Goal: Task Accomplishment & Management: Use online tool/utility

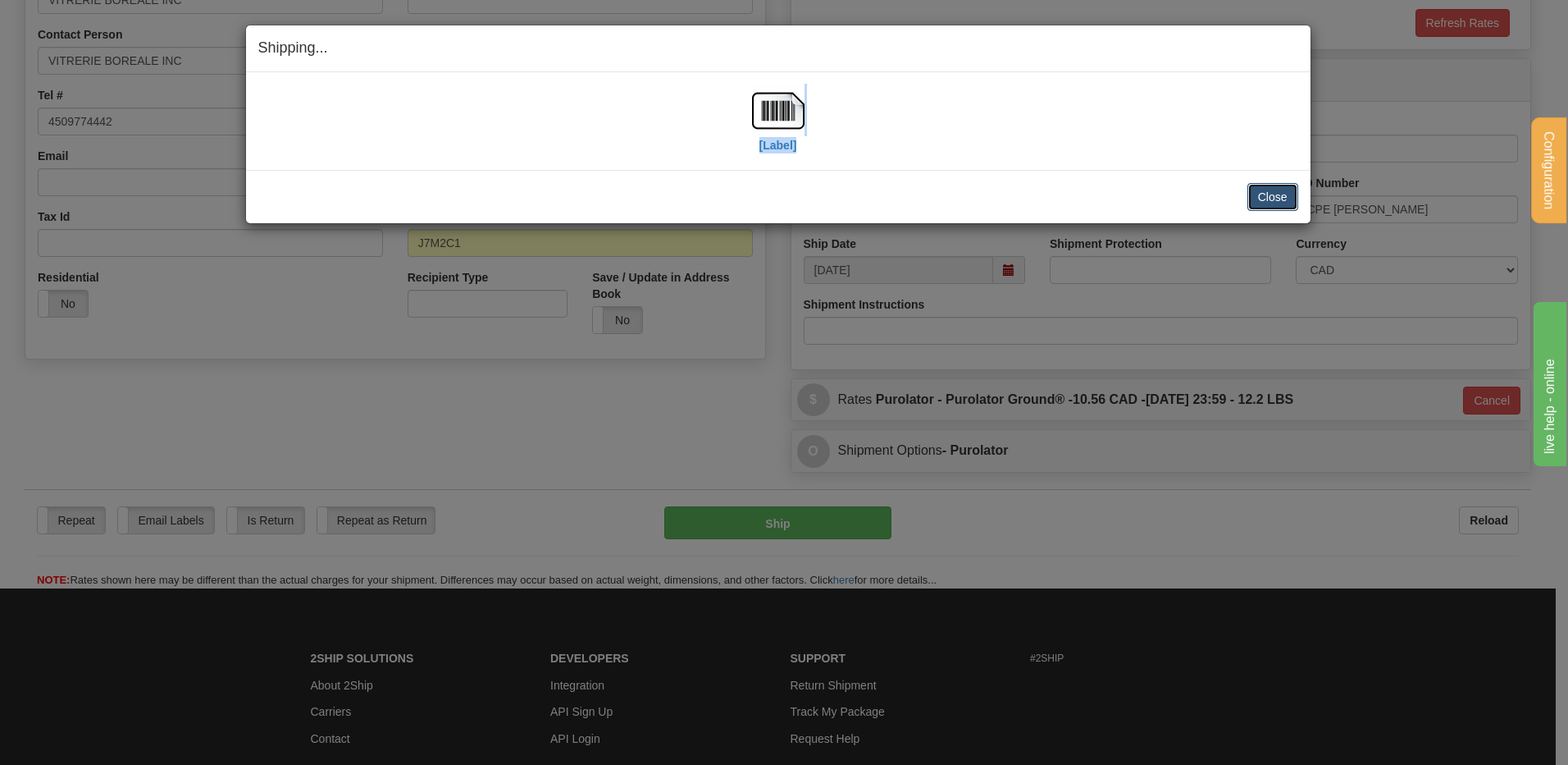
click at [1290, 196] on button "Close" at bounding box center [1273, 197] width 51 height 28
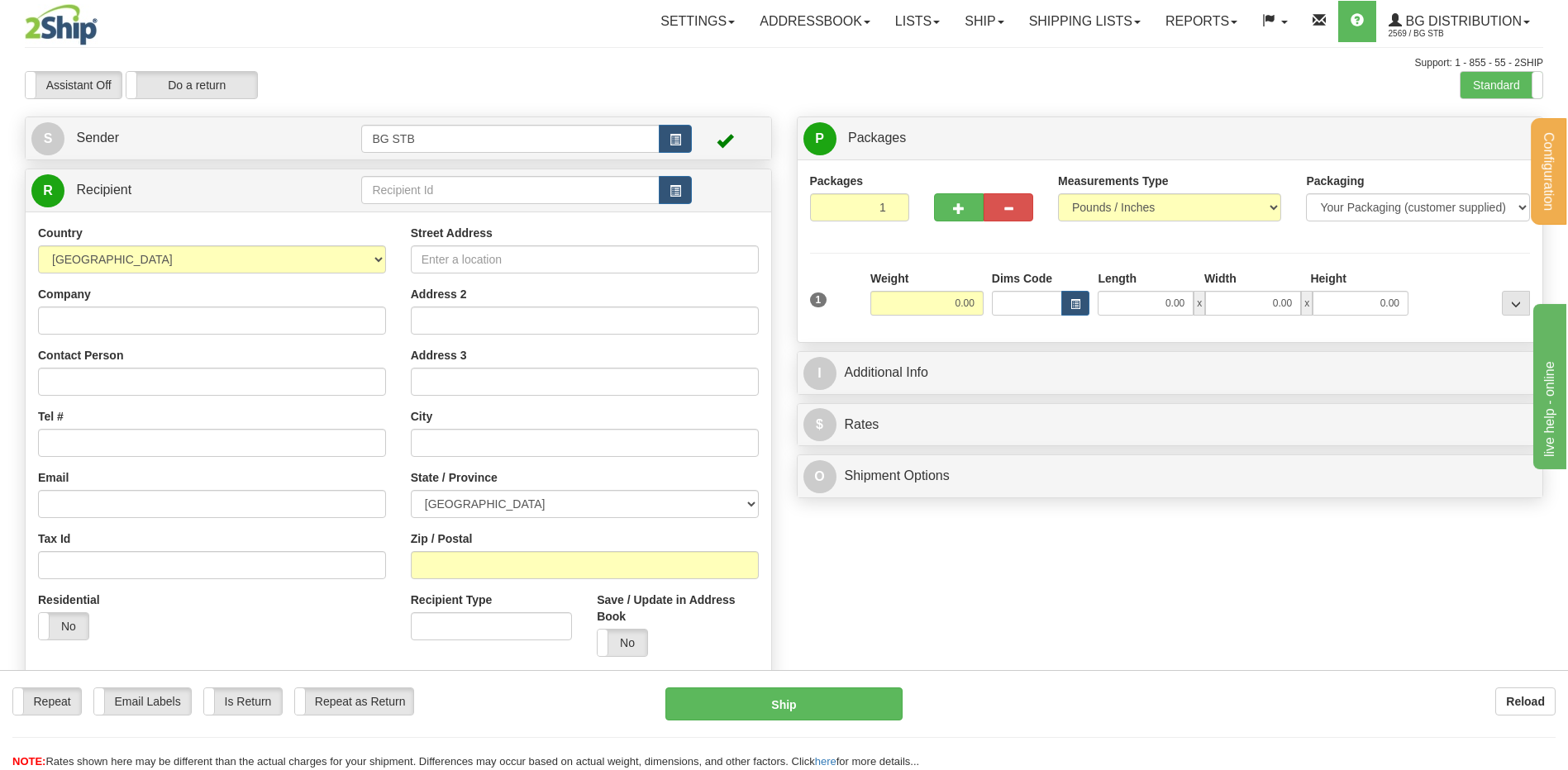
click at [401, 175] on td at bounding box center [525, 190] width 329 height 34
click at [402, 184] on input "text" at bounding box center [510, 190] width 298 height 28
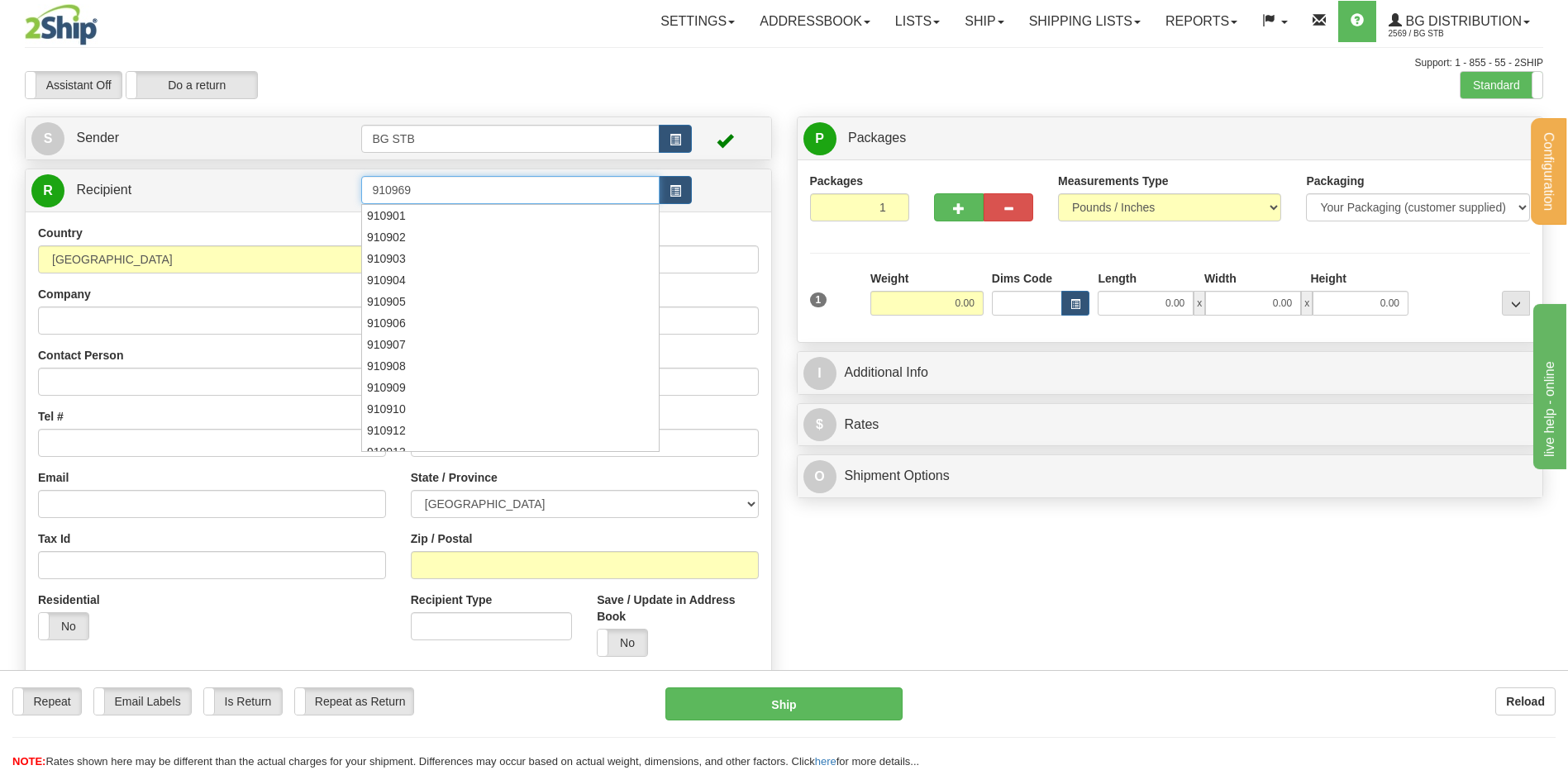
type input "910969"
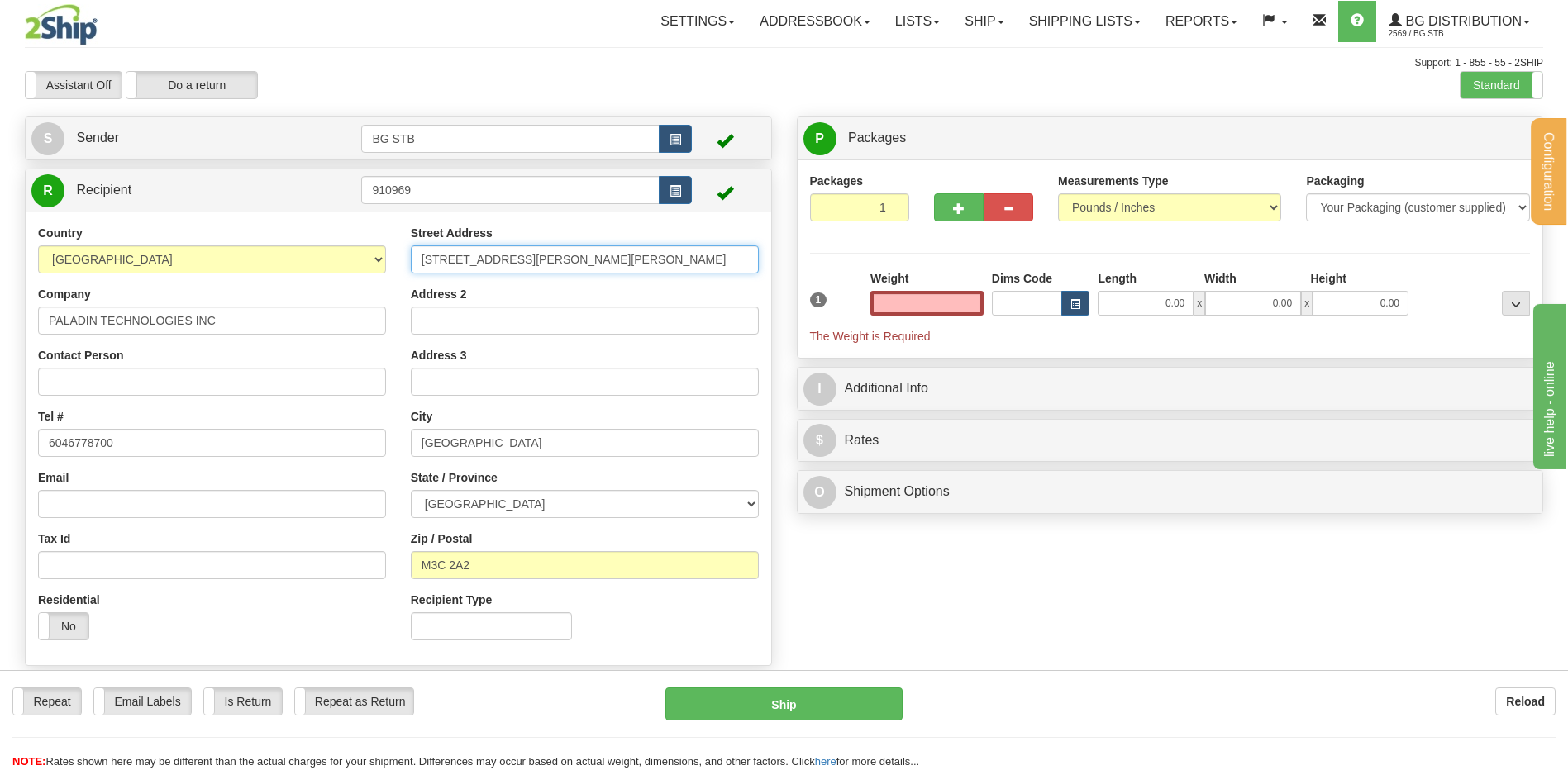
type input "0.00"
drag, startPoint x: 495, startPoint y: 255, endPoint x: 412, endPoint y: 273, distance: 84.9
click at [419, 270] on input "71 BARBER GREENE ROAD" at bounding box center [584, 260] width 348 height 28
type input "4983 RUE LEVY"
type input "SAINT-LAURENT"
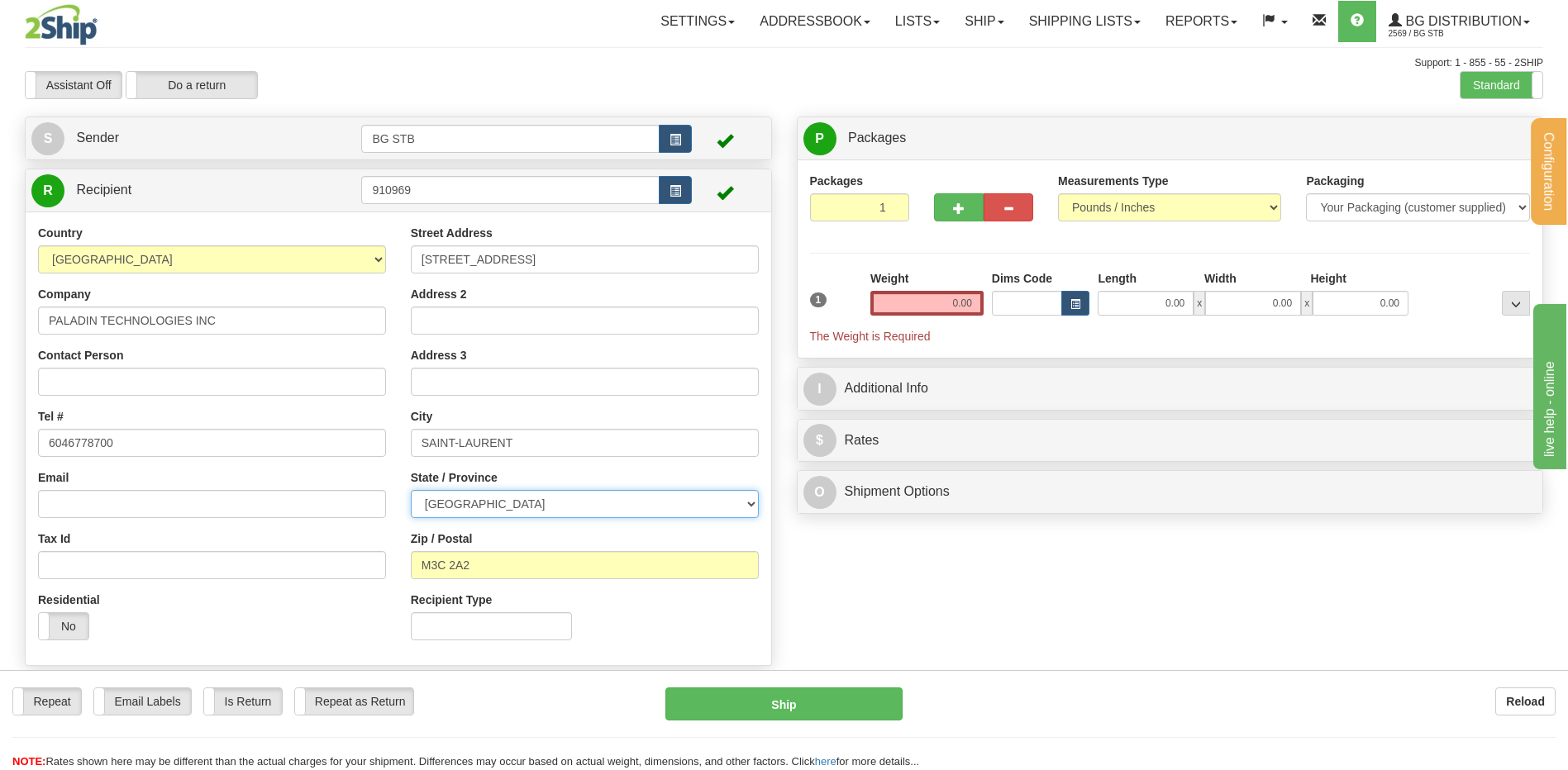
click at [531, 509] on select "ALBERTA BRITISH COLUMBIA MANITOBA NEW BRUNSWICK NEWFOUNDLAND NOVA SCOTIA NUNAVU…" at bounding box center [584, 504] width 348 height 28
select select "QC"
click at [410, 490] on select "ALBERTA BRITISH COLUMBIA MANITOBA NEW BRUNSWICK NEWFOUNDLAND NOVA SCOTIA NUNAVU…" at bounding box center [584, 504] width 348 height 28
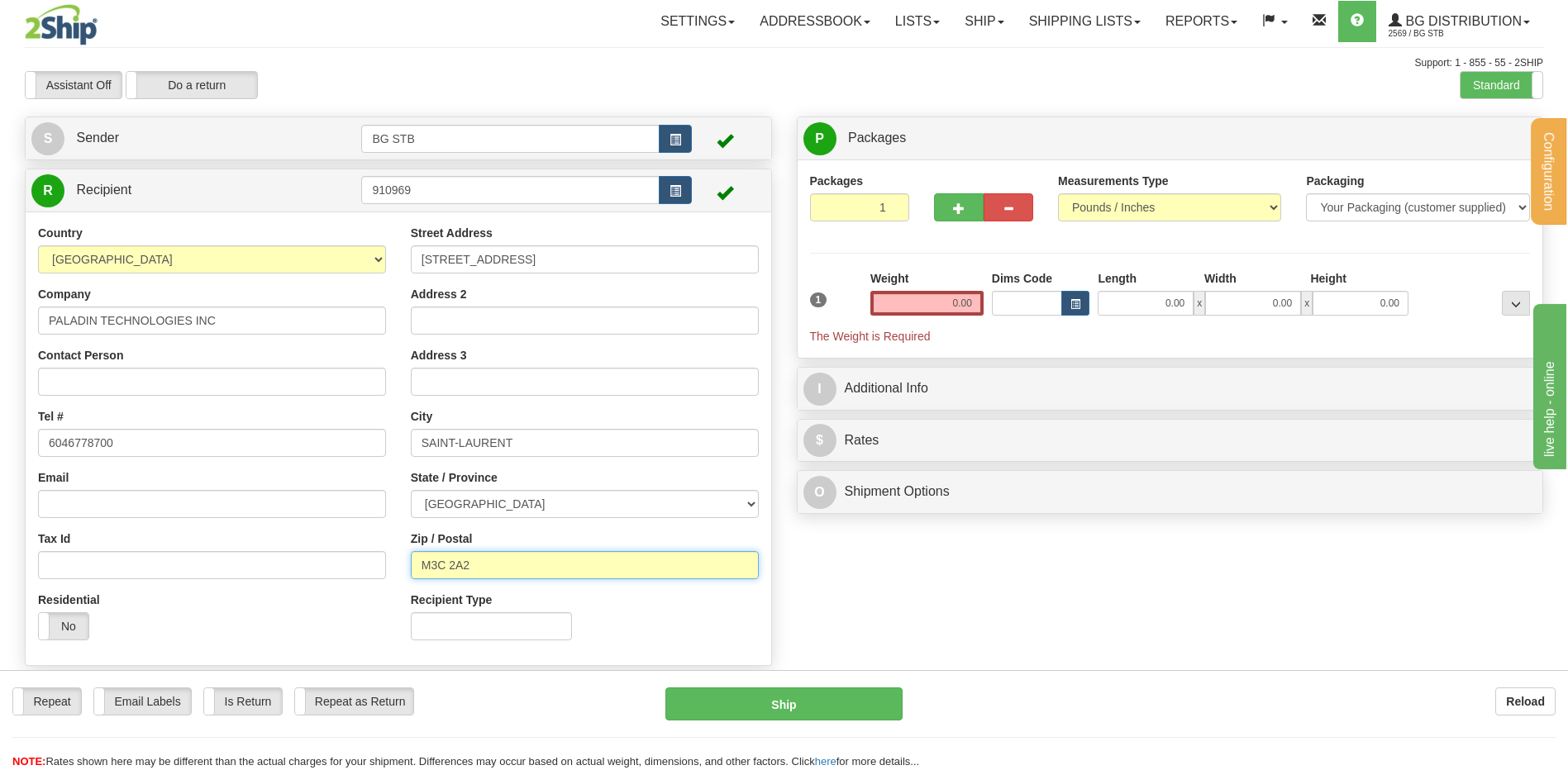
drag, startPoint x: 459, startPoint y: 562, endPoint x: 399, endPoint y: 566, distance: 60.1
click at [413, 564] on input "M3C 2A2" at bounding box center [584, 565] width 348 height 28
type input "H4R 2N9"
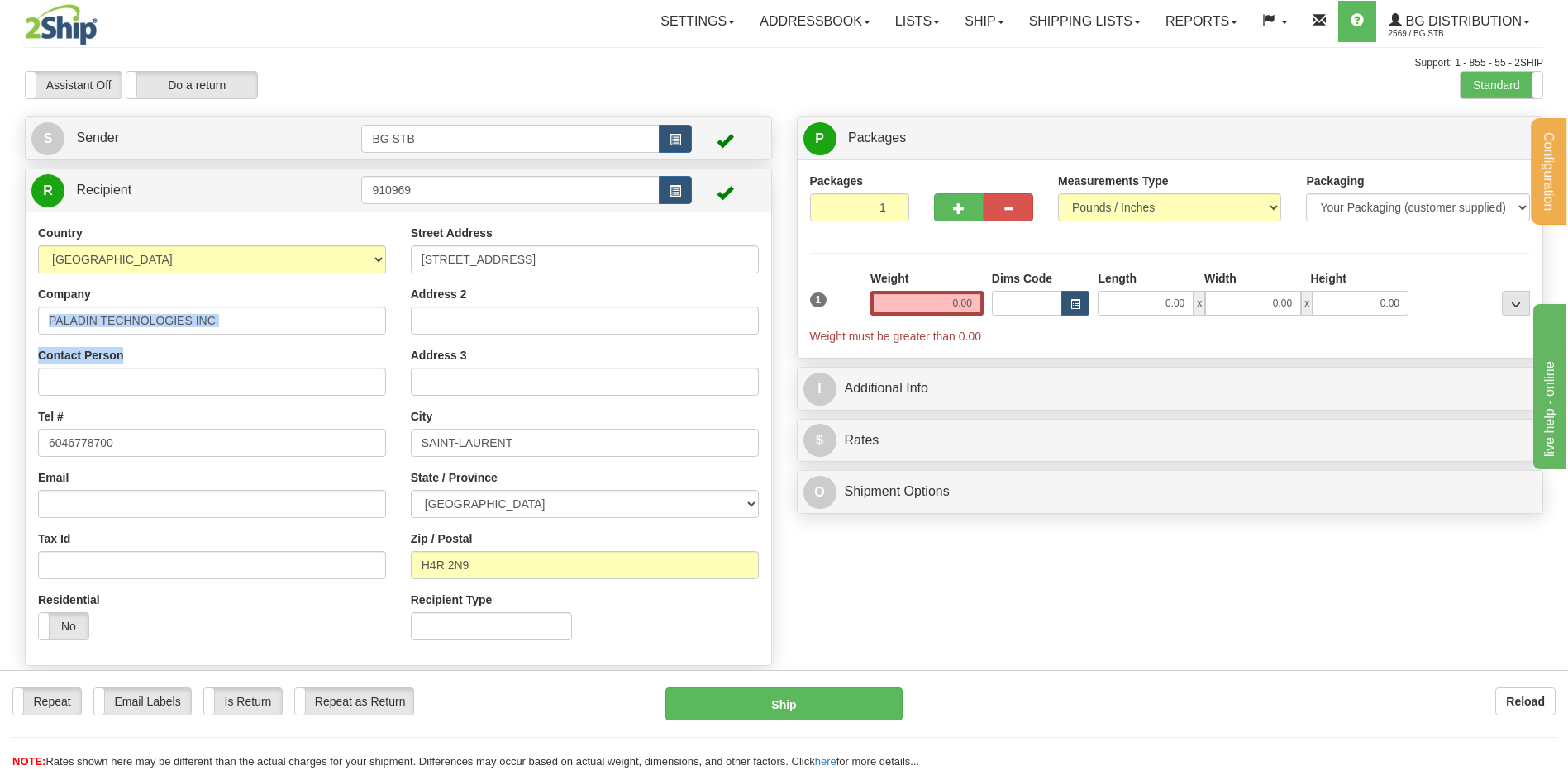
drag, startPoint x: 274, startPoint y: 338, endPoint x: 212, endPoint y: 310, distance: 68.0
click at [213, 311] on div "Country AFGHANISTAN ALAND ISLANDS ALBANIA ALGERIA AMERICAN SAMOA ANDORRA ANGOLA…" at bounding box center [212, 438] width 372 height 428
drag, startPoint x: 212, startPoint y: 310, endPoint x: 226, endPoint y: 315, distance: 14.9
click at [214, 312] on input "PALADIN TECHNOLOGIES INC" at bounding box center [212, 321] width 348 height 28
drag, startPoint x: 226, startPoint y: 315, endPoint x: -169, endPoint y: 373, distance: 399.2
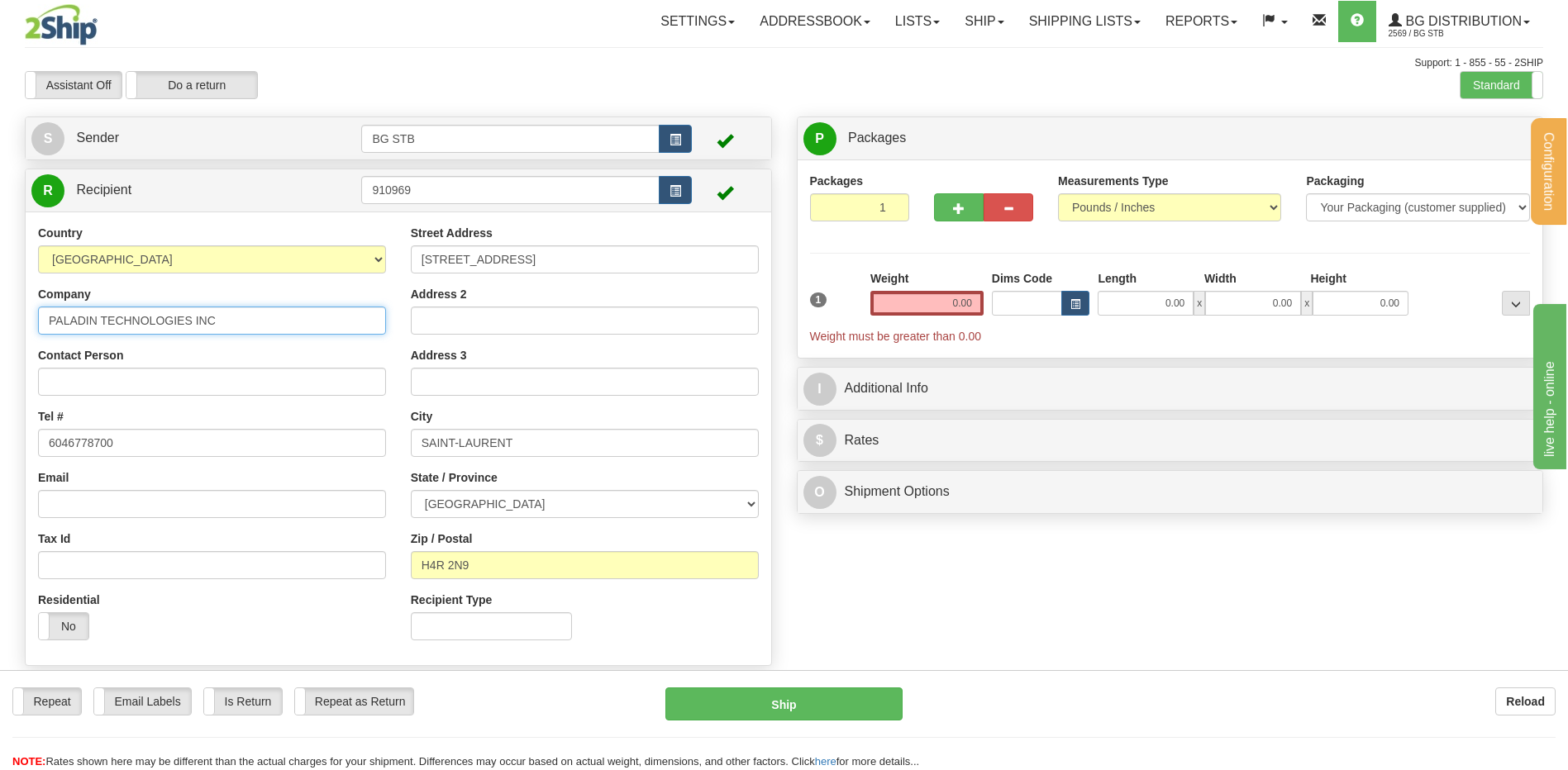
click at [0, 373] on html "Training Course Close Configuration My Configuration Panel Close" at bounding box center [784, 385] width 1568 height 770
type input "SERRURIER ROBILLARD"
click at [924, 289] on div "Weight 0.00" at bounding box center [927, 293] width 113 height 45
click at [925, 306] on input "0.00" at bounding box center [927, 304] width 113 height 25
type input "15.00"
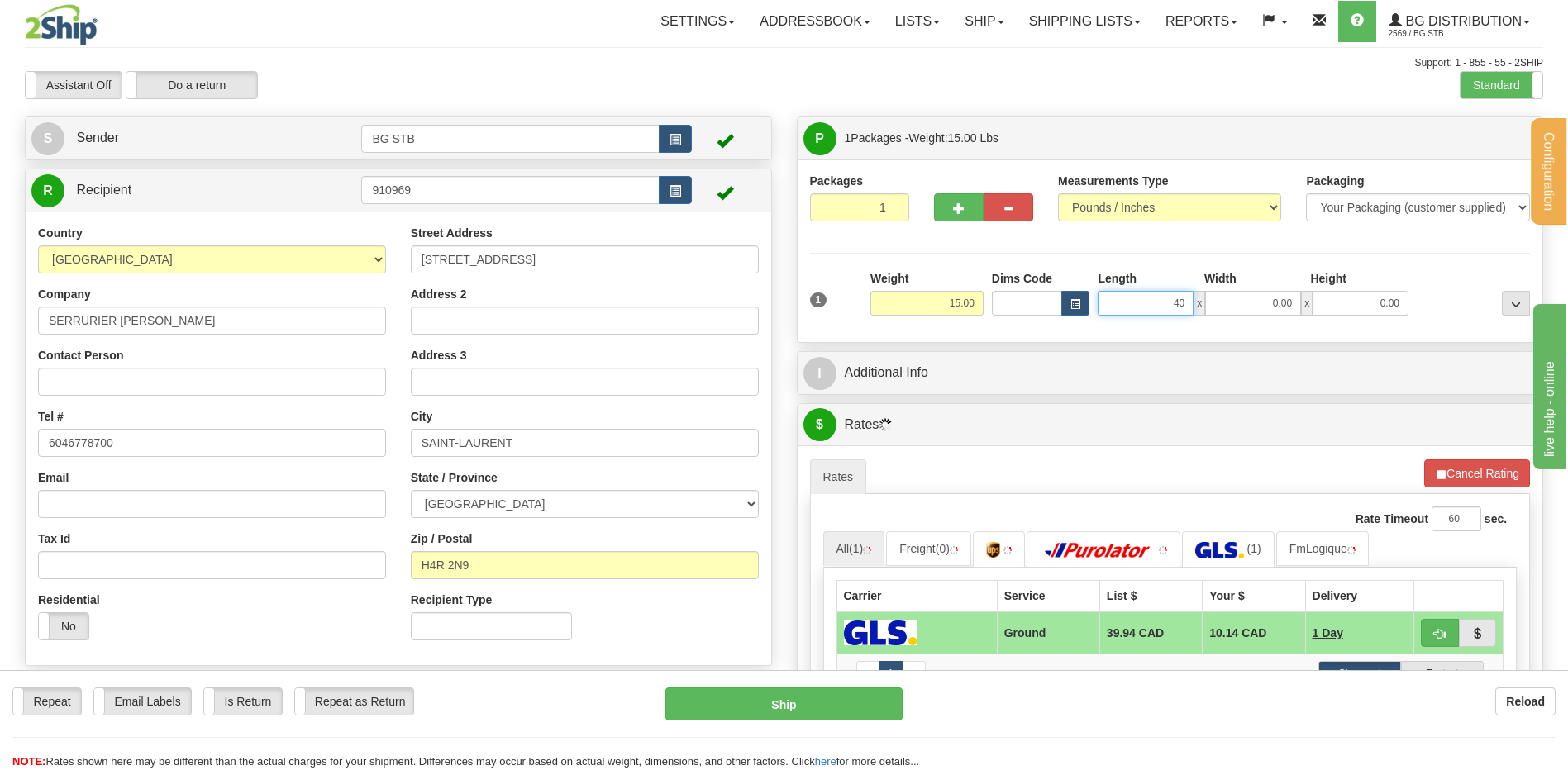
type input "40.00"
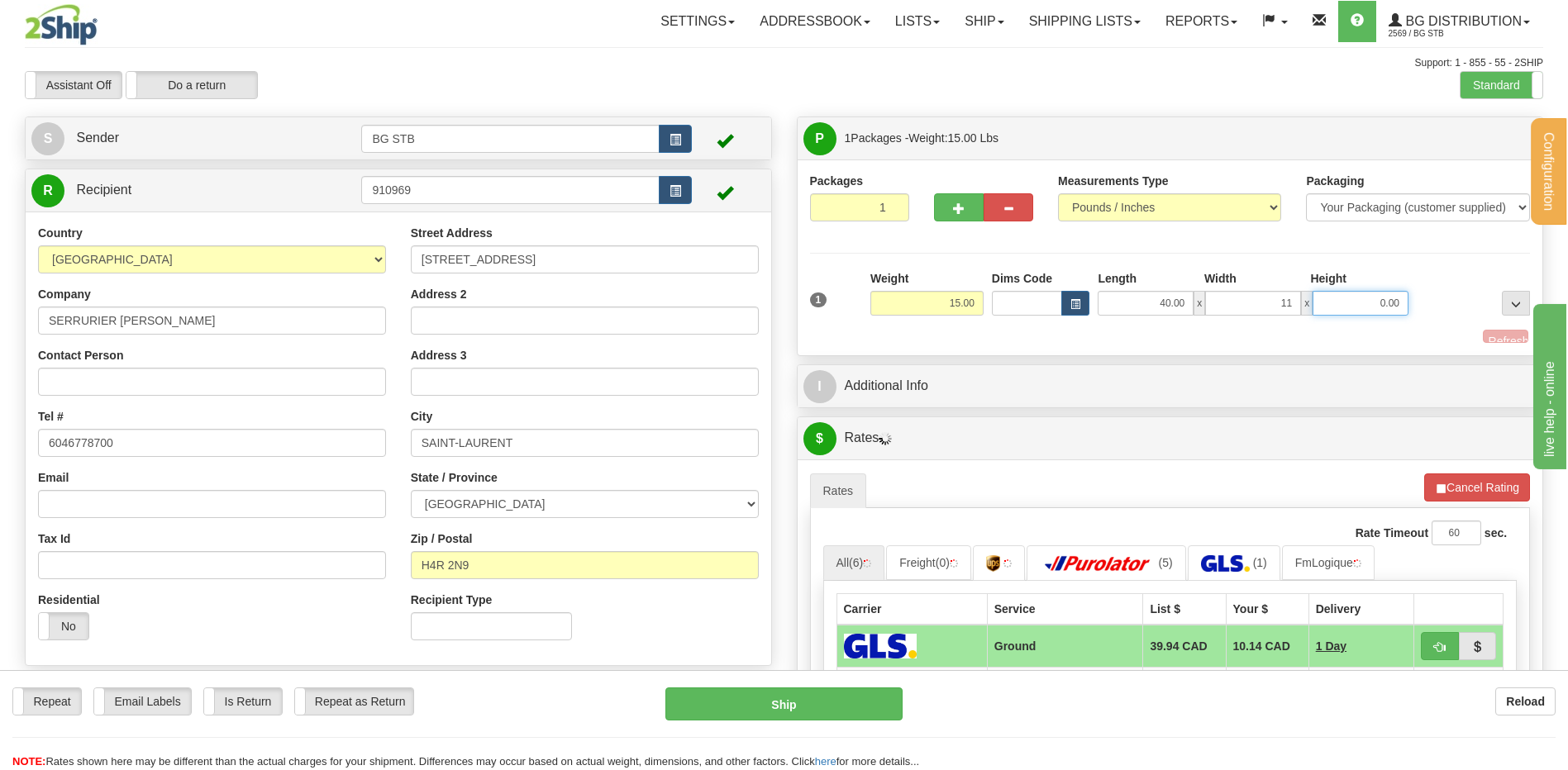
type input "11.00"
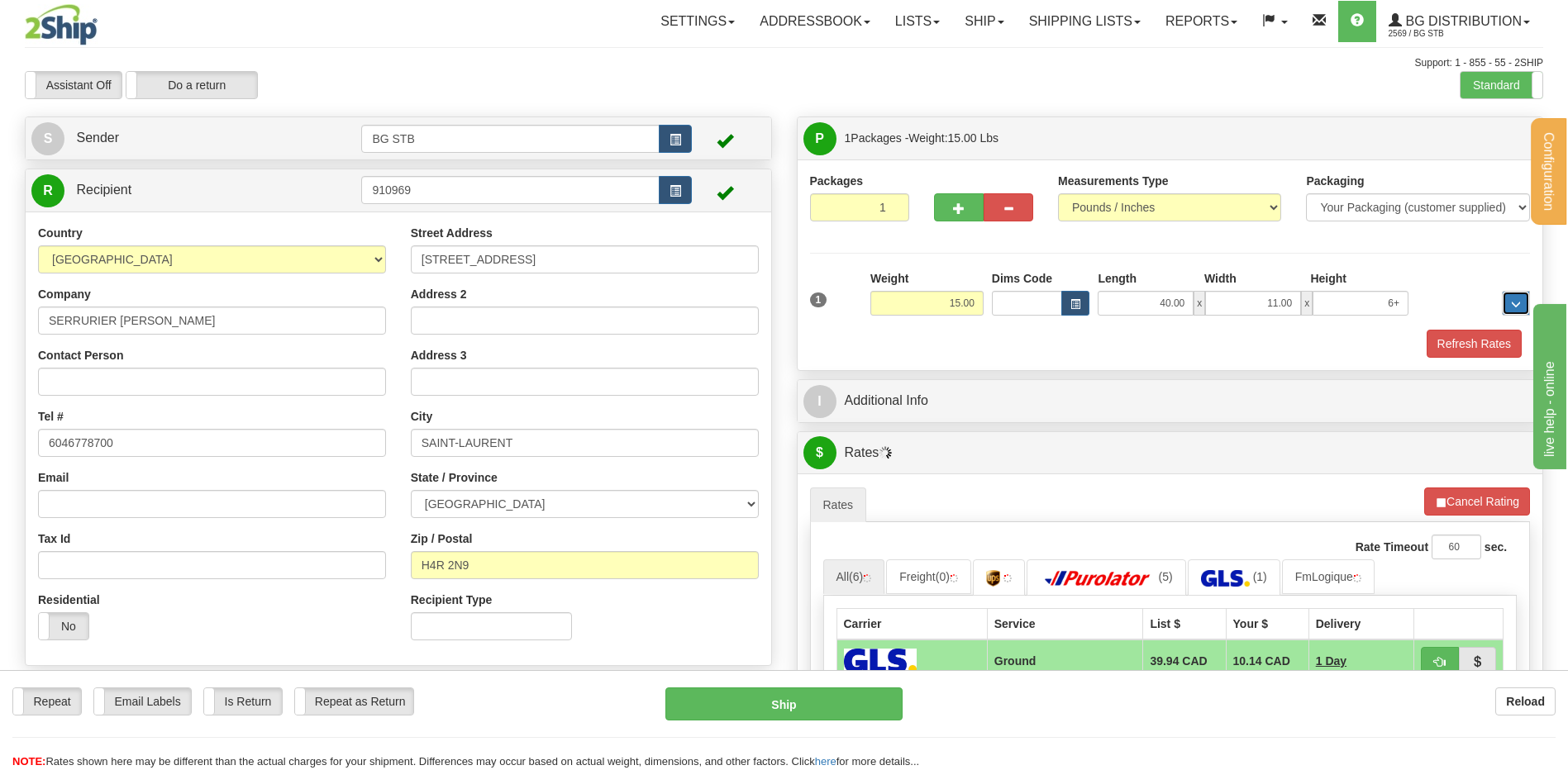
type input "0.00"
click at [1382, 314] on input "0.00" at bounding box center [1360, 304] width 96 height 25
type input "6.00"
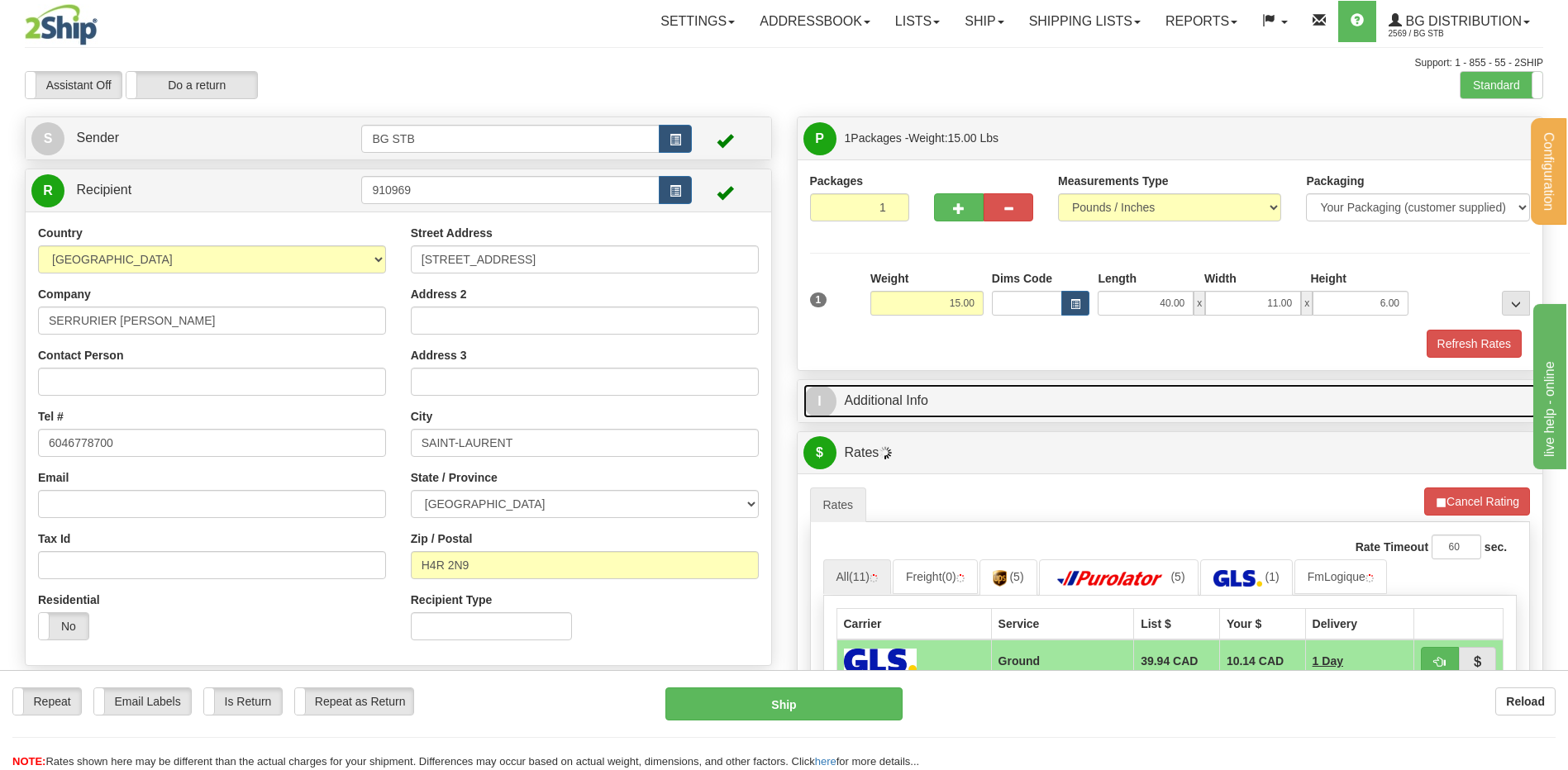
click at [1034, 414] on link "I Additional Info" at bounding box center [1170, 400] width 734 height 34
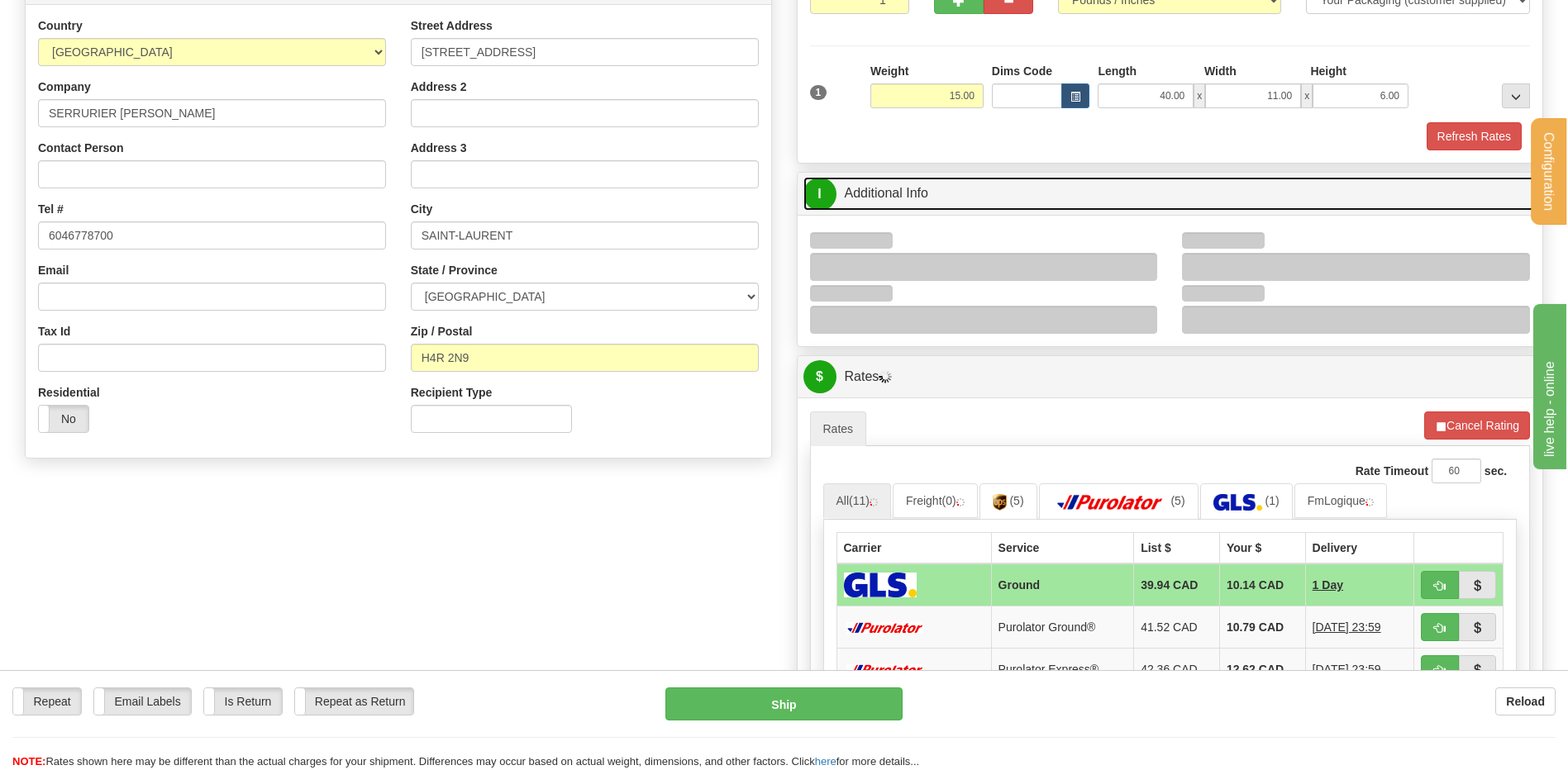
scroll to position [330, 0]
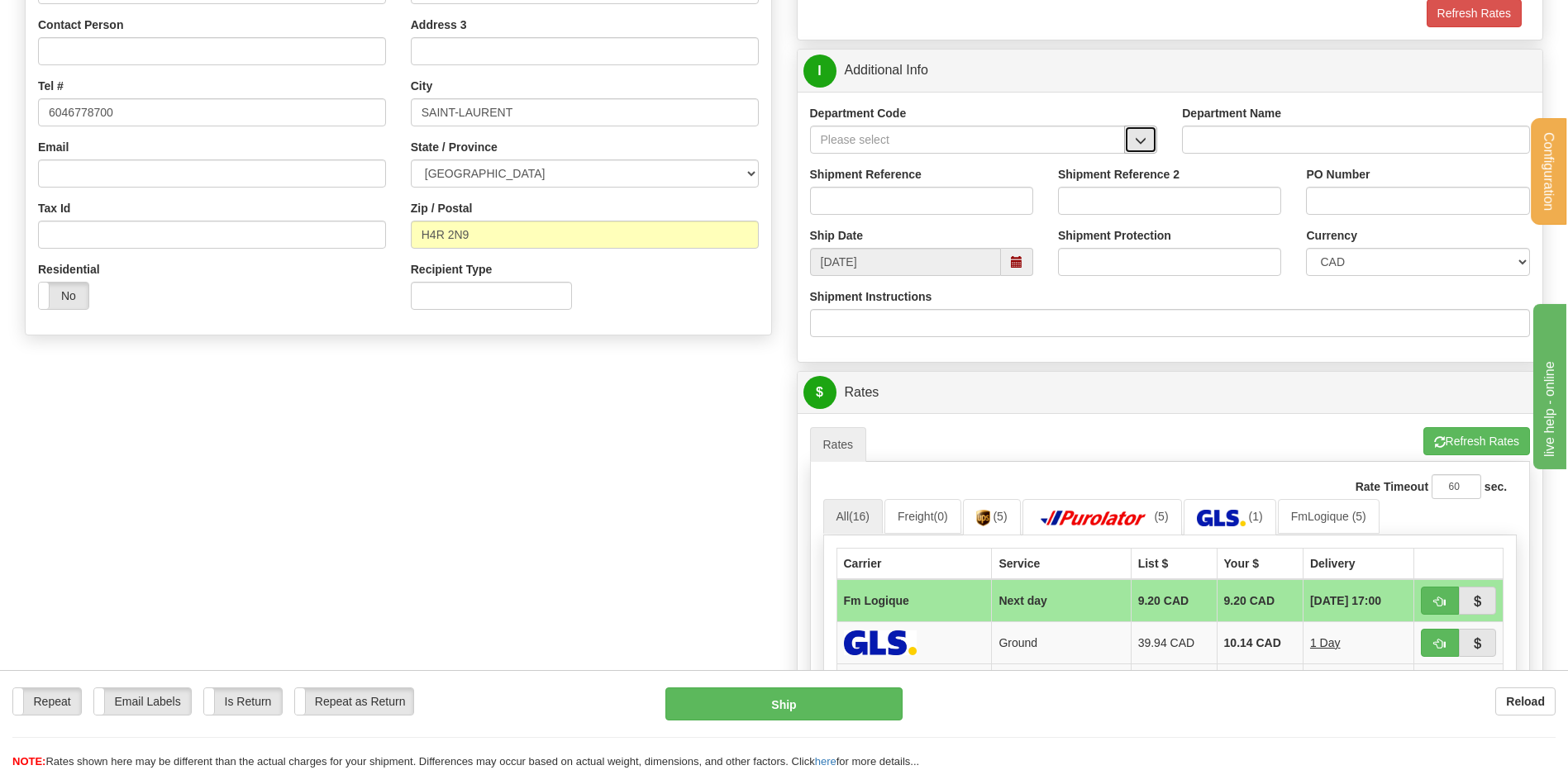
click at [1145, 136] on span "button" at bounding box center [1140, 141] width 12 height 11
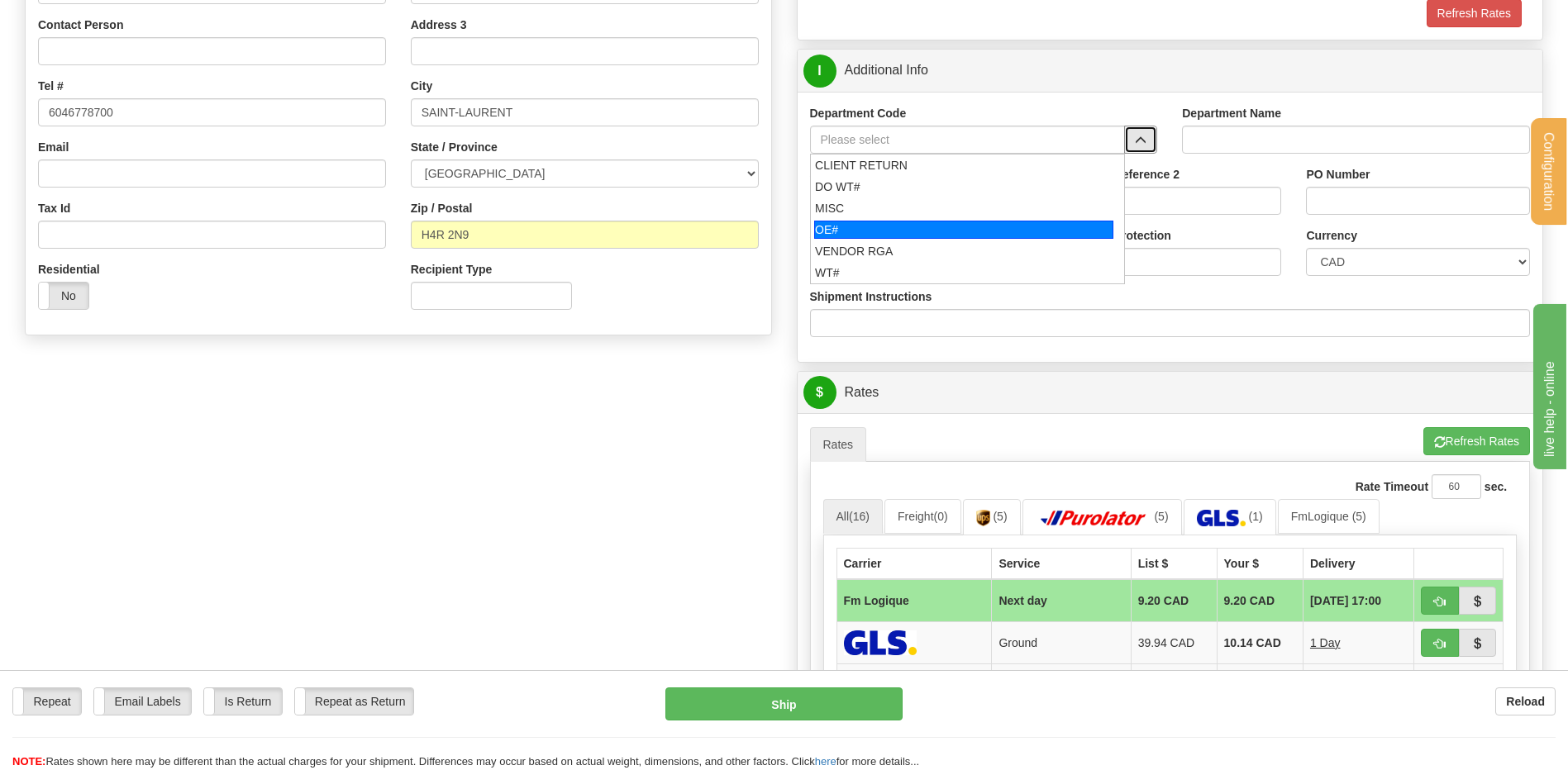
drag, startPoint x: 908, startPoint y: 222, endPoint x: 902, endPoint y: 195, distance: 27.7
click at [905, 221] on div "OE#" at bounding box center [964, 230] width 300 height 18
type input "OE#"
type input "ORDERS"
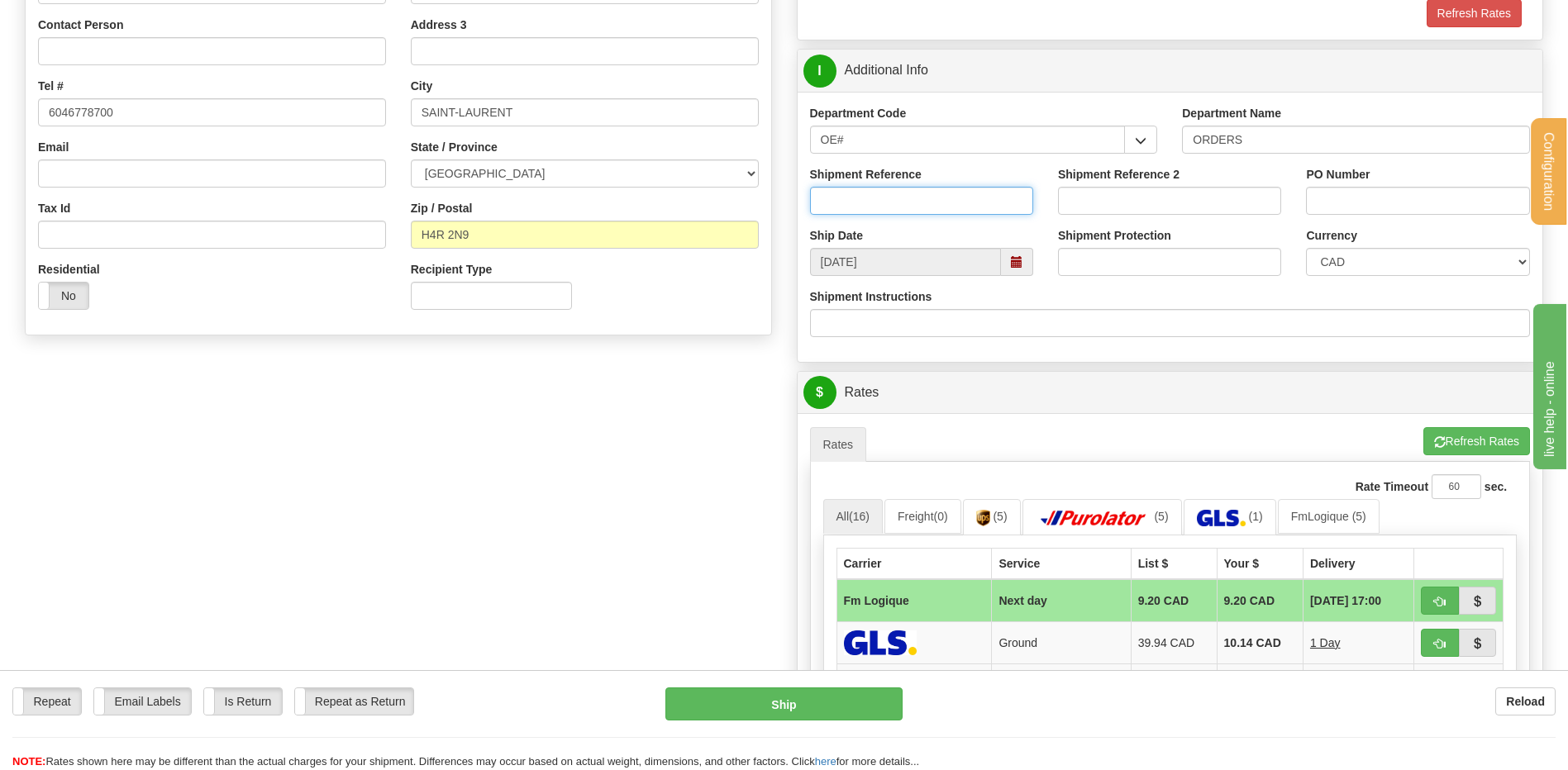
click at [902, 195] on input "Shipment Reference" at bounding box center [922, 201] width 223 height 28
type input "80006331-00"
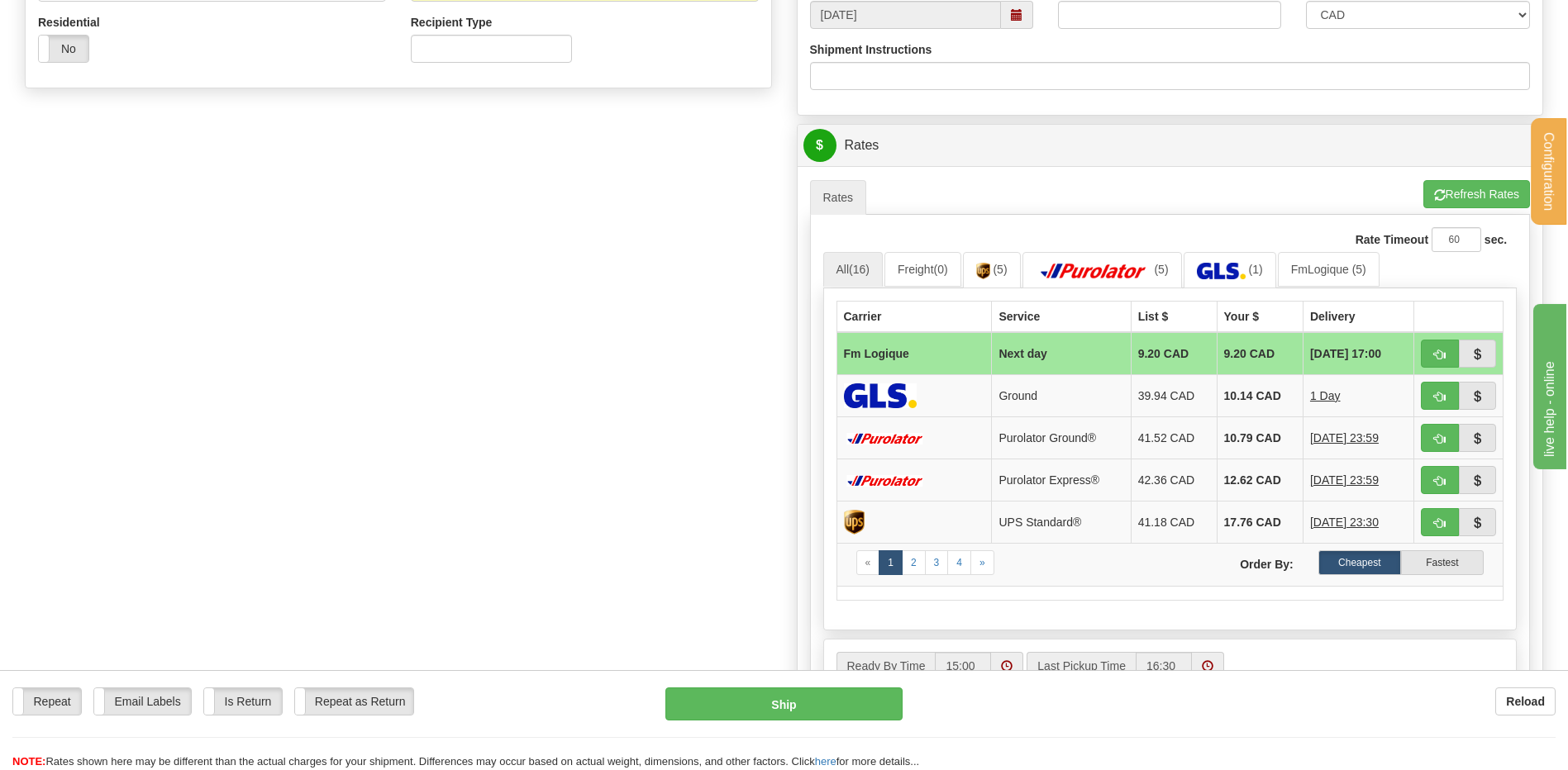
scroll to position [578, 0]
type input "SV23349-1"
click at [1437, 352] on span "button" at bounding box center [1440, 353] width 12 height 11
type input "jour"
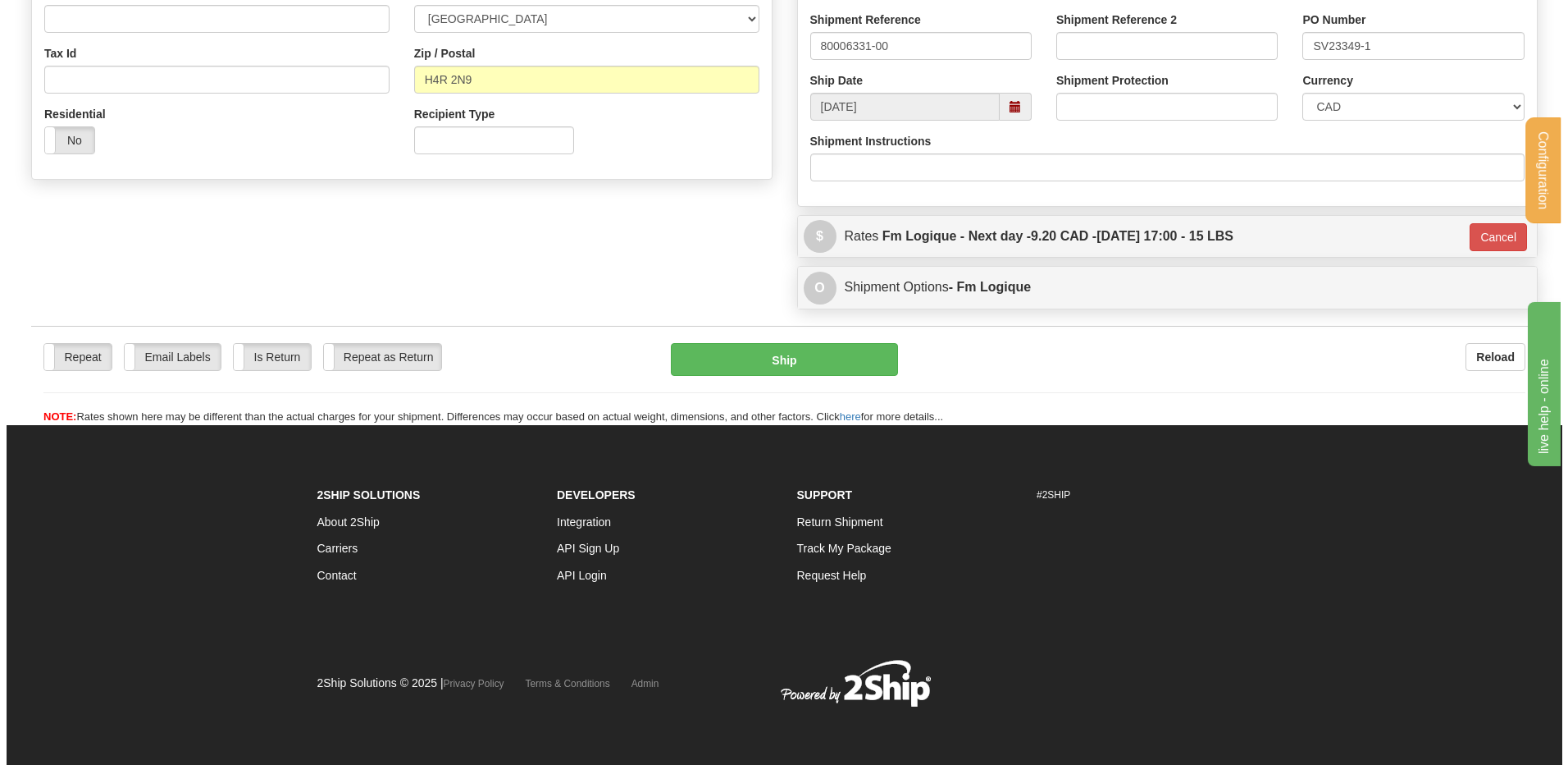
scroll to position [482, 0]
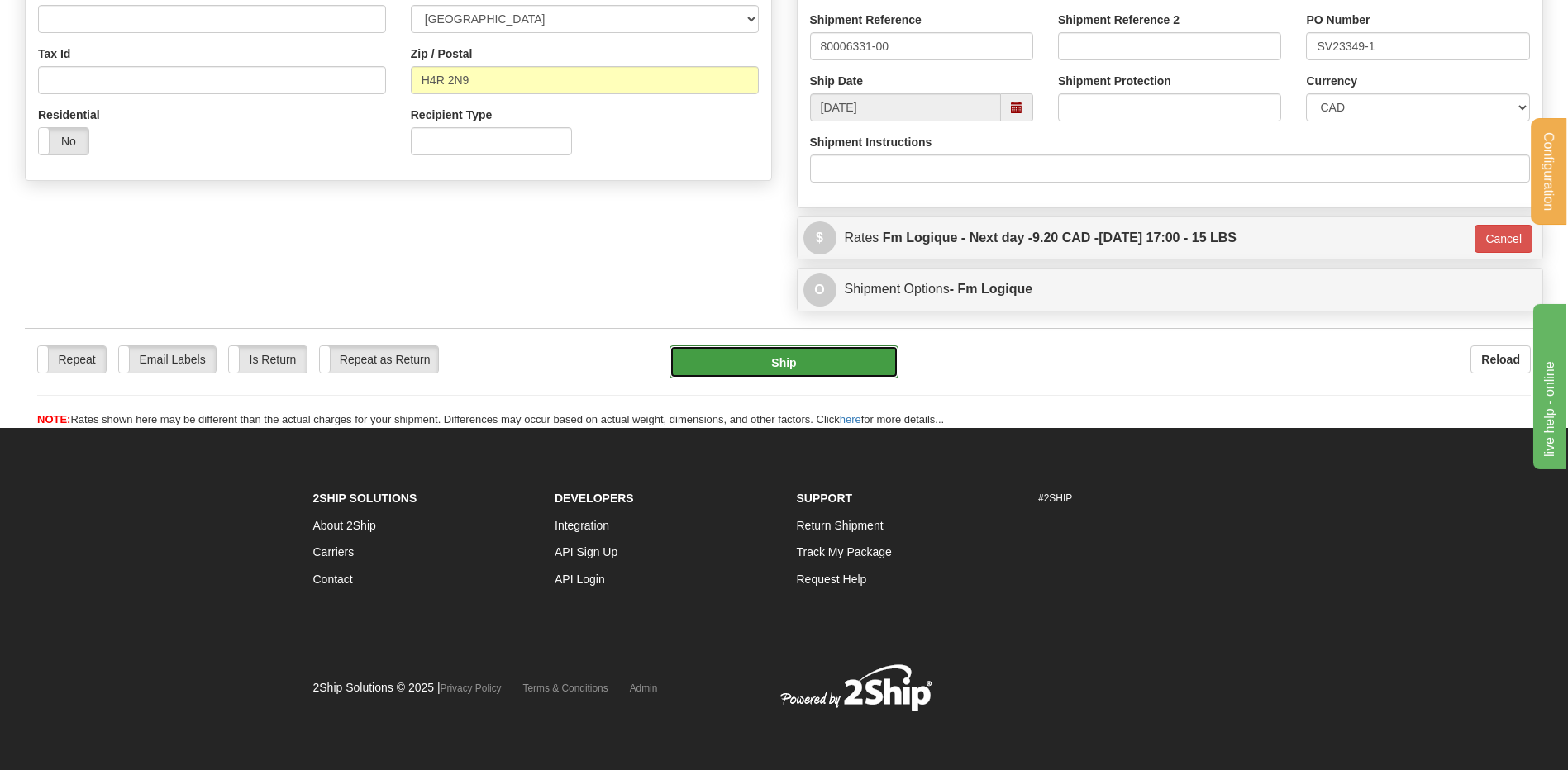
click at [871, 359] on button "Ship" at bounding box center [784, 361] width 228 height 33
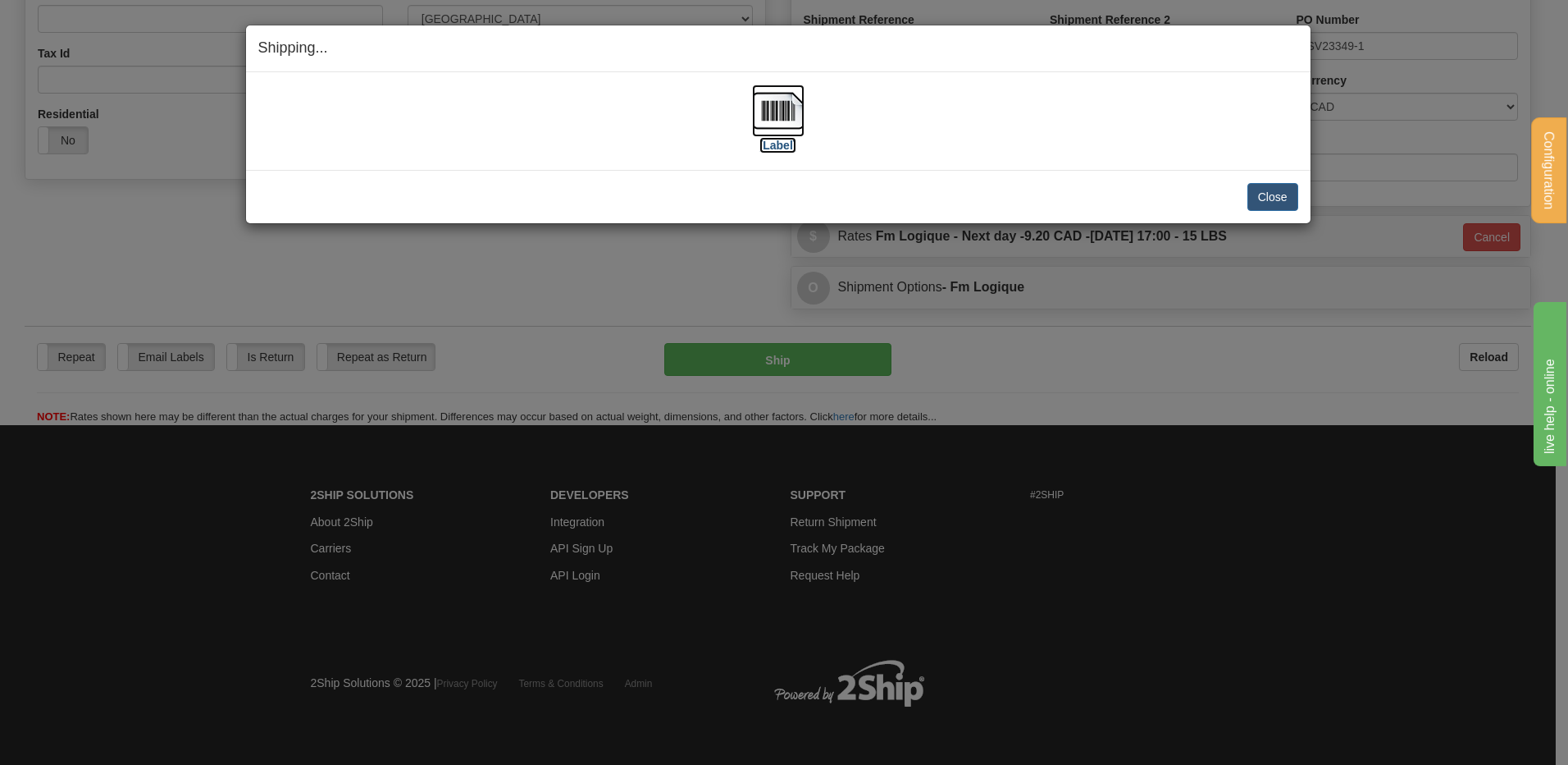
click at [773, 122] on img at bounding box center [779, 111] width 53 height 53
drag, startPoint x: 1255, startPoint y: 200, endPoint x: 1249, endPoint y: 218, distance: 19.0
click at [1257, 200] on button "Close" at bounding box center [1273, 197] width 51 height 28
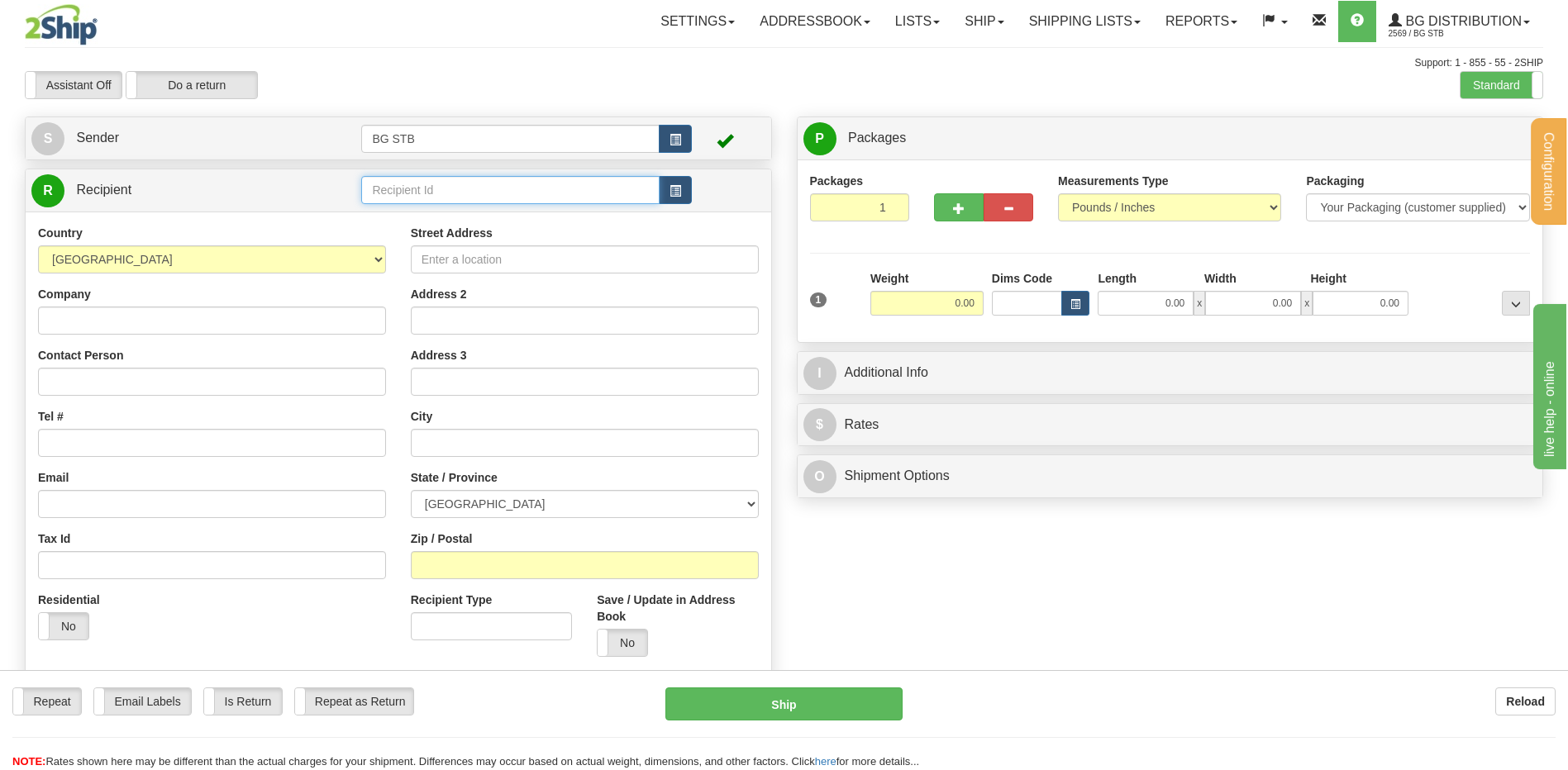
click at [401, 184] on input "text" at bounding box center [510, 190] width 298 height 28
type input "1035"
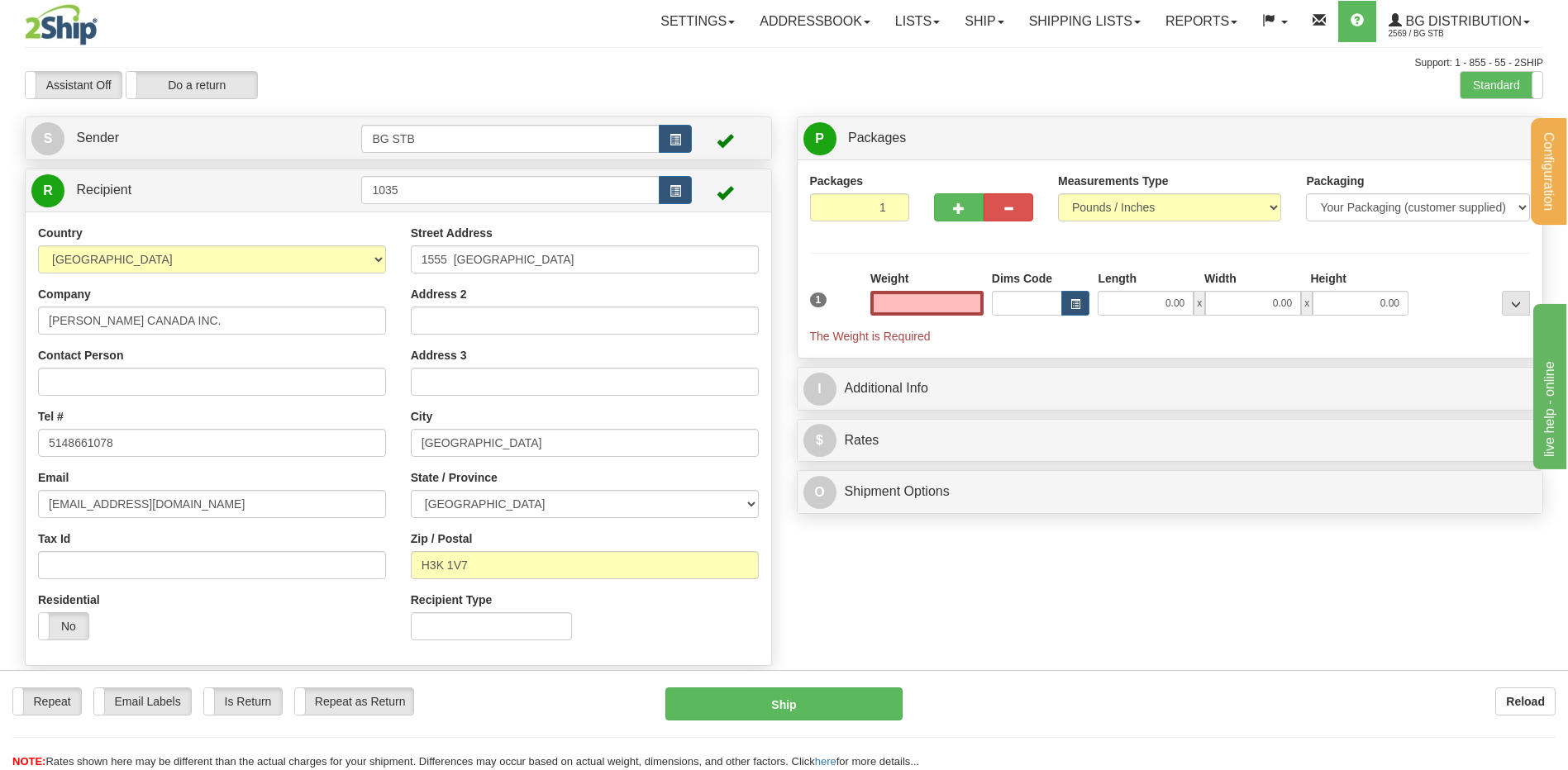
type input "0.00"
drag, startPoint x: 966, startPoint y: 312, endPoint x: 942, endPoint y: 304, distance: 25.3
click at [966, 312] on input "0.00" at bounding box center [927, 304] width 113 height 25
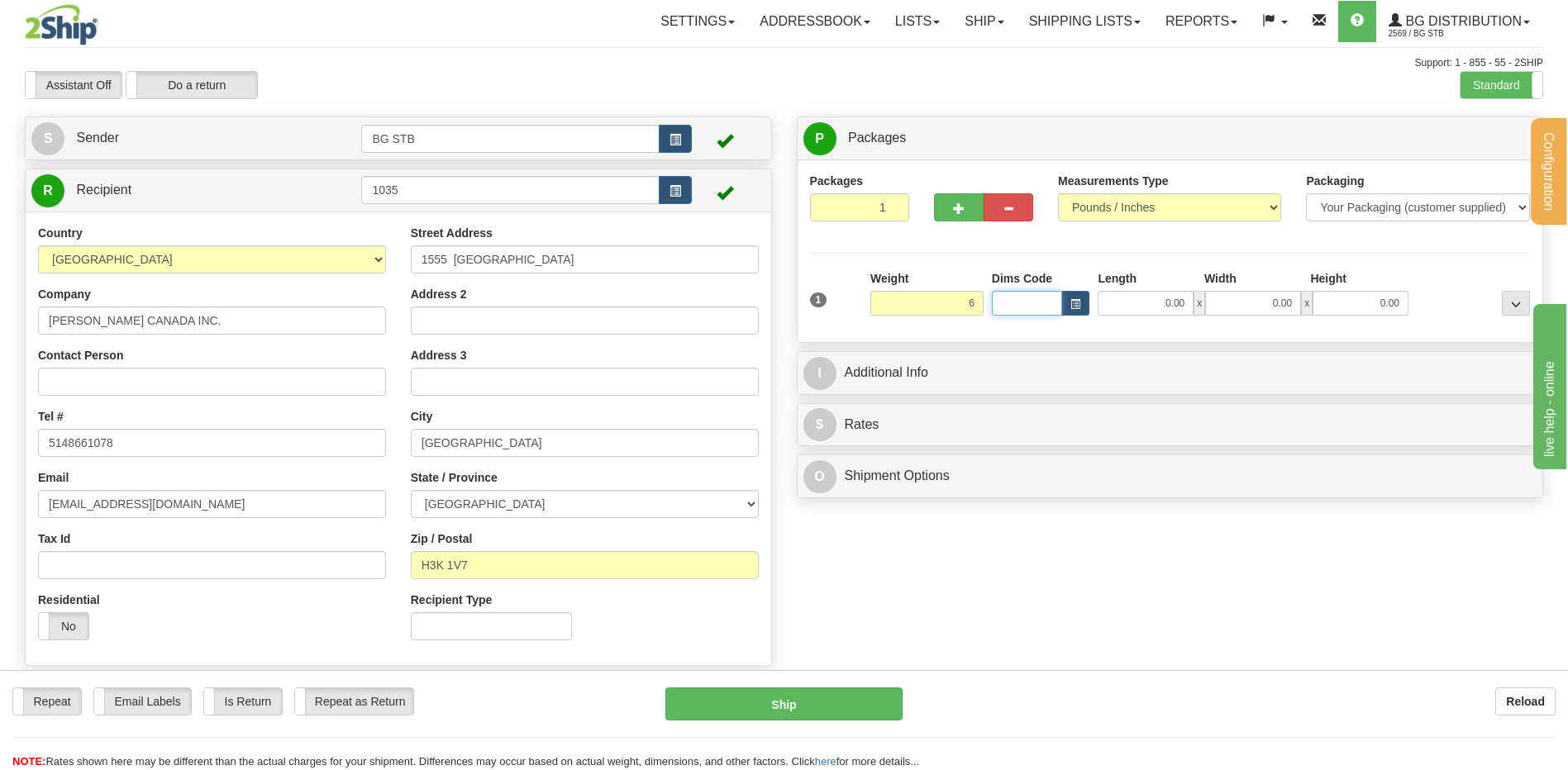
type input "6.00"
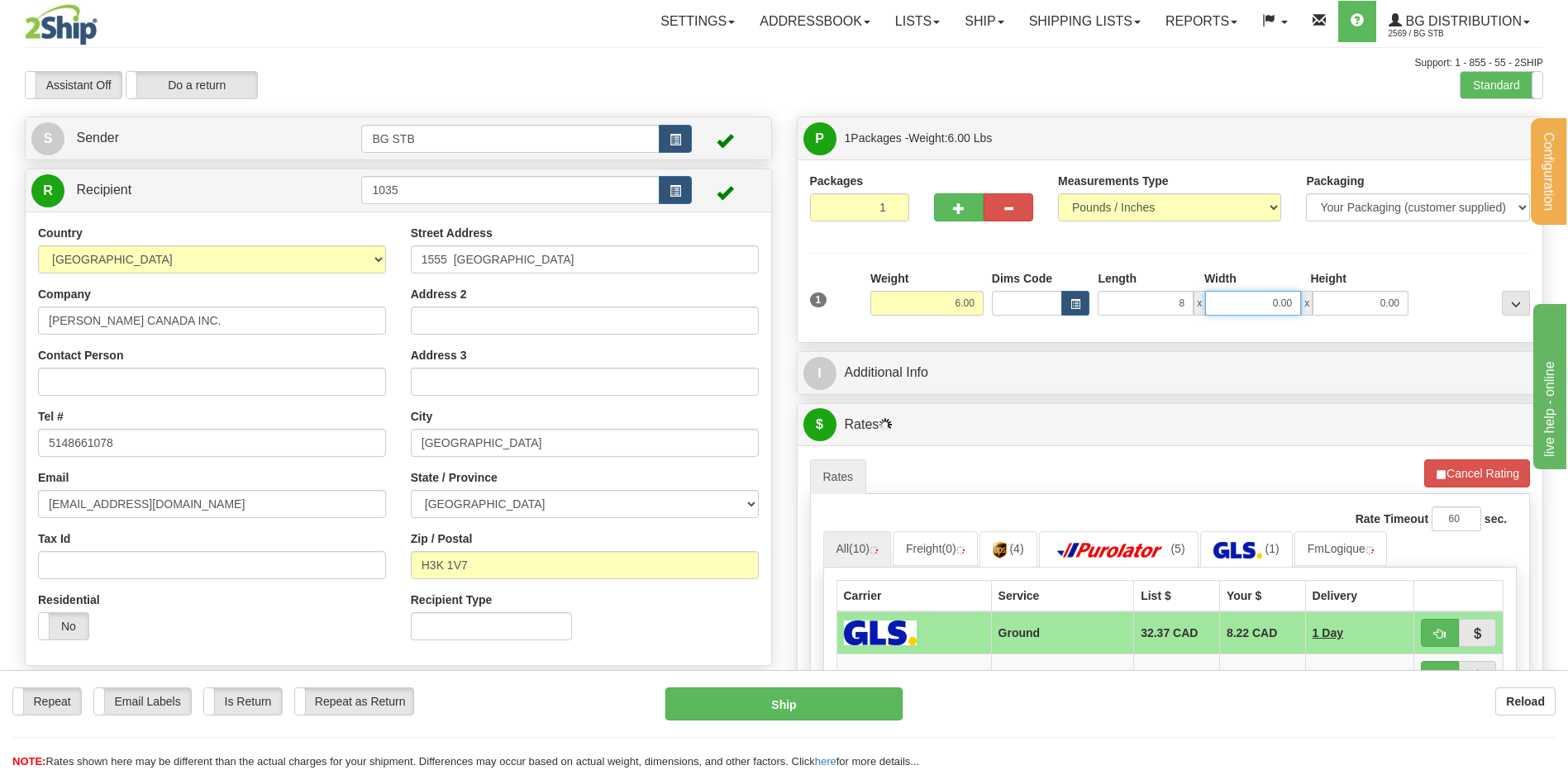
type input "8.00"
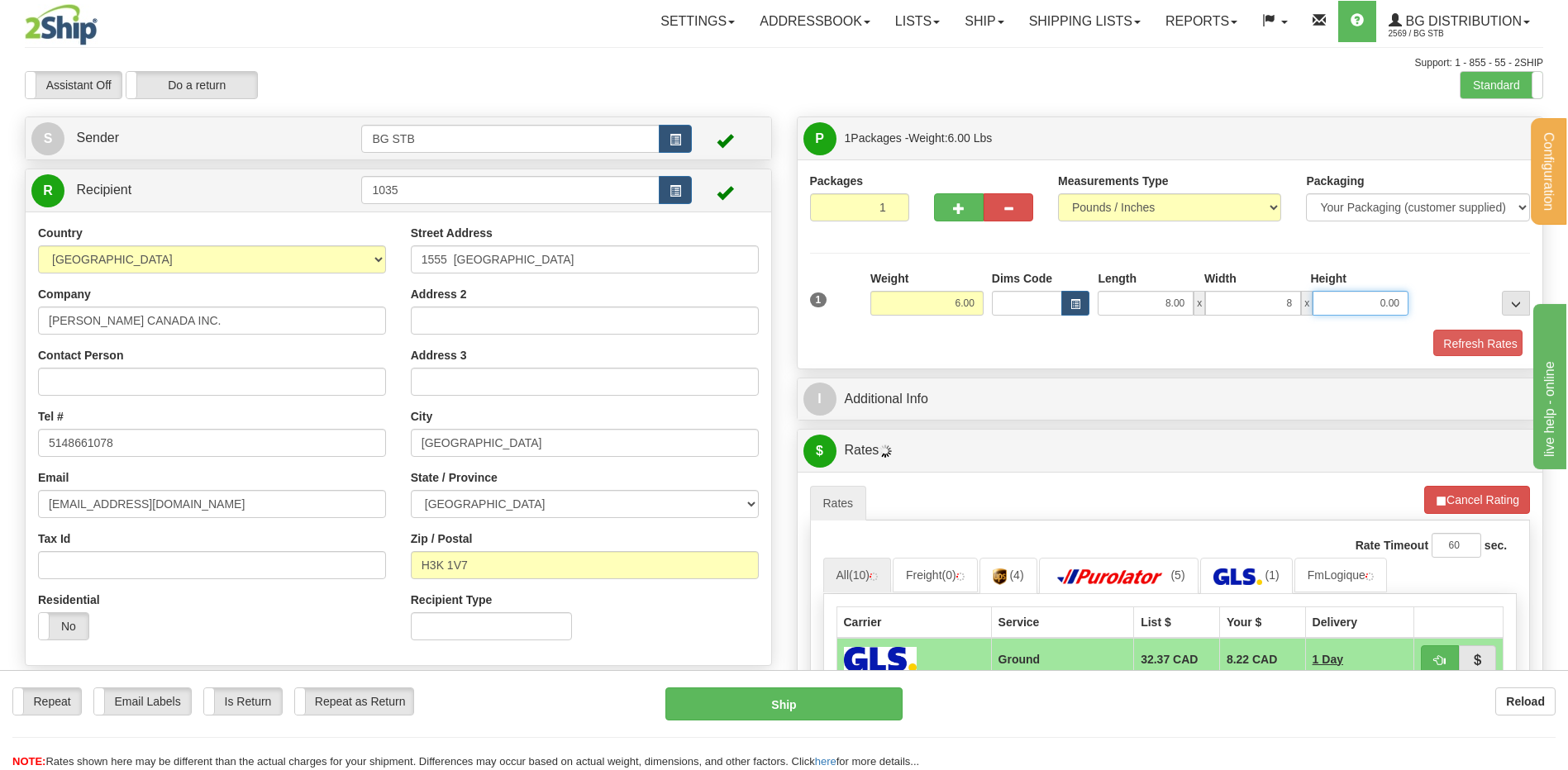
type input "8.00"
type input "6.00"
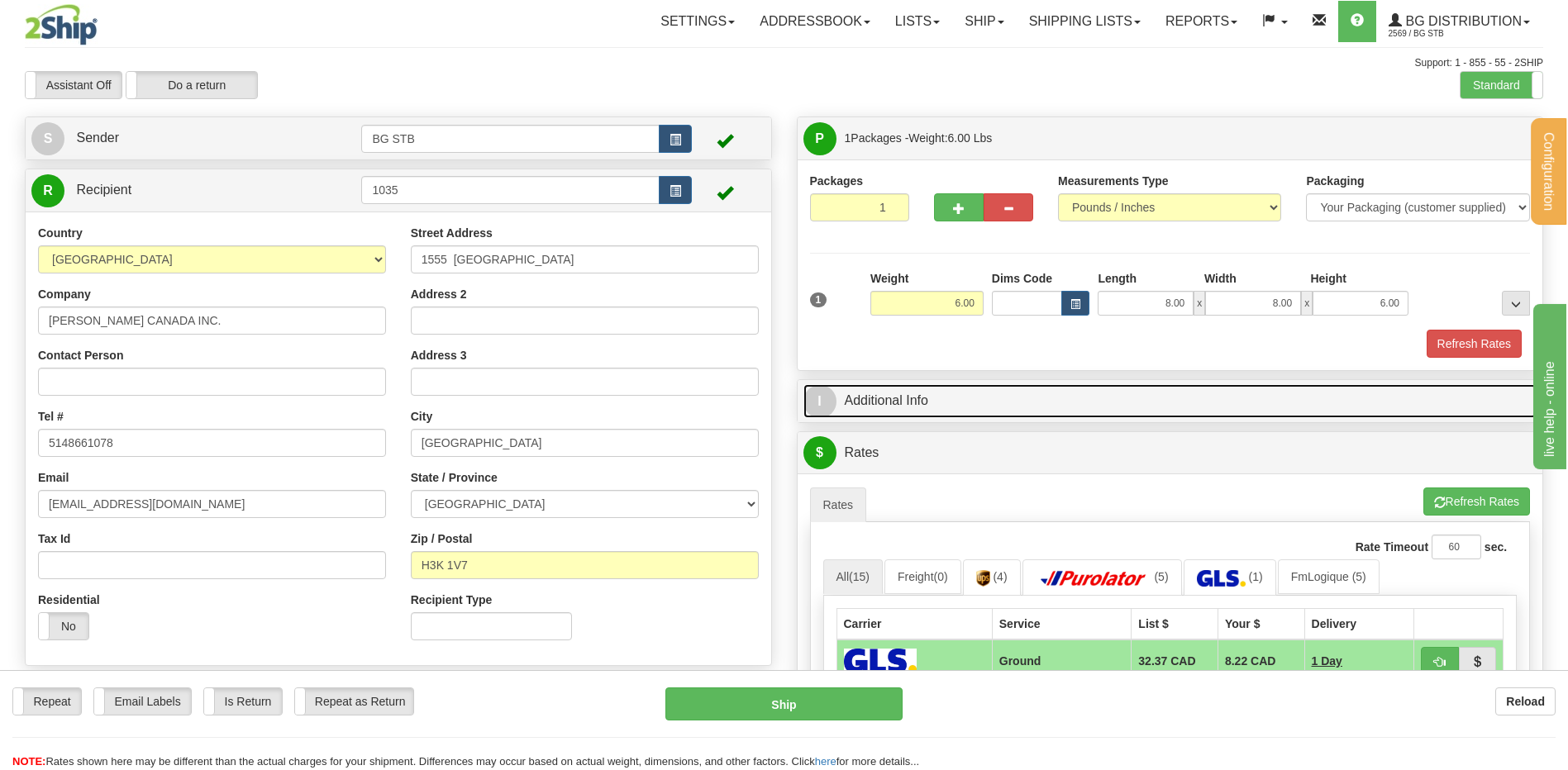
click at [880, 390] on link "I Additional Info" at bounding box center [1170, 400] width 734 height 34
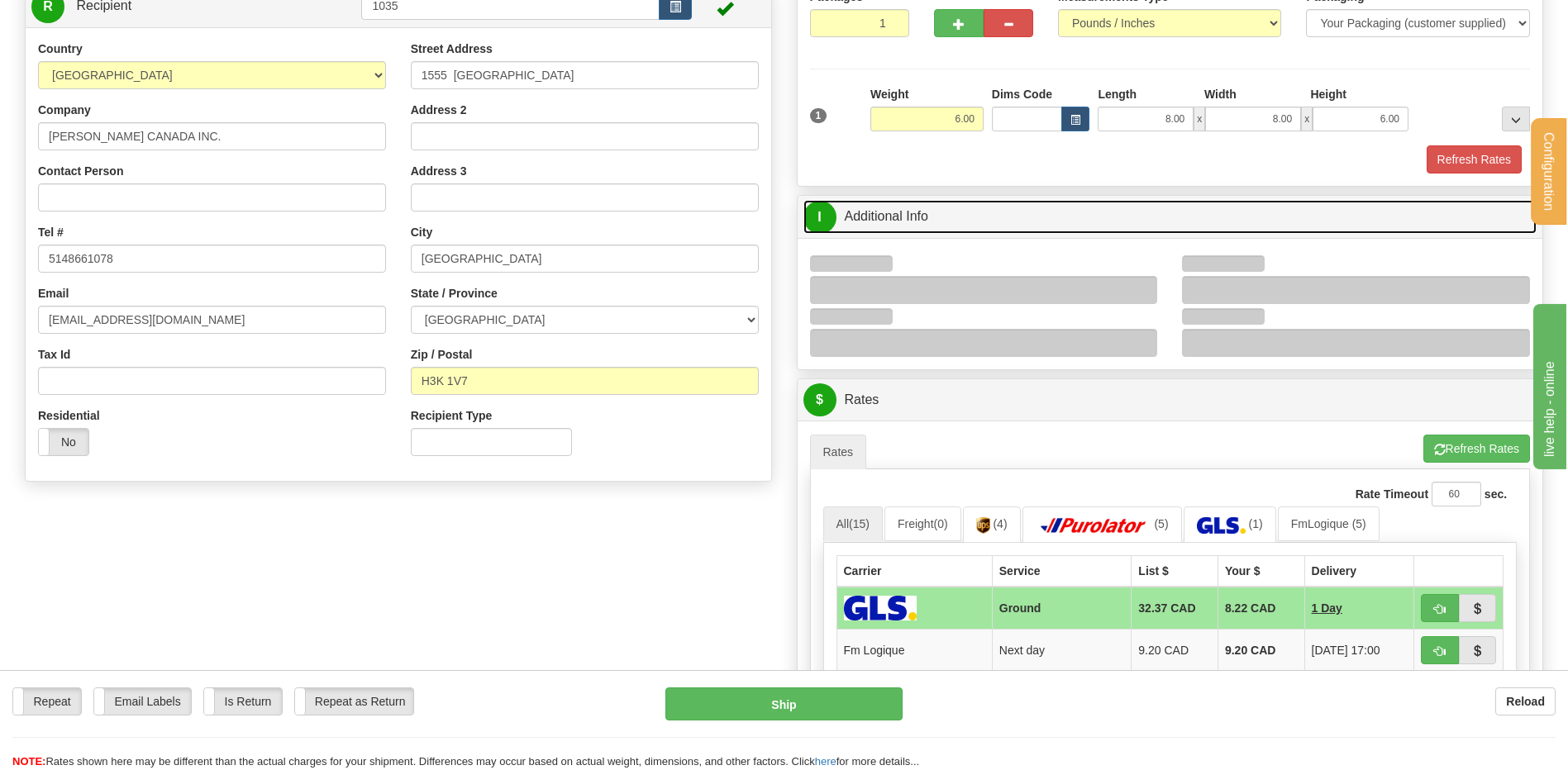
scroll to position [330, 0]
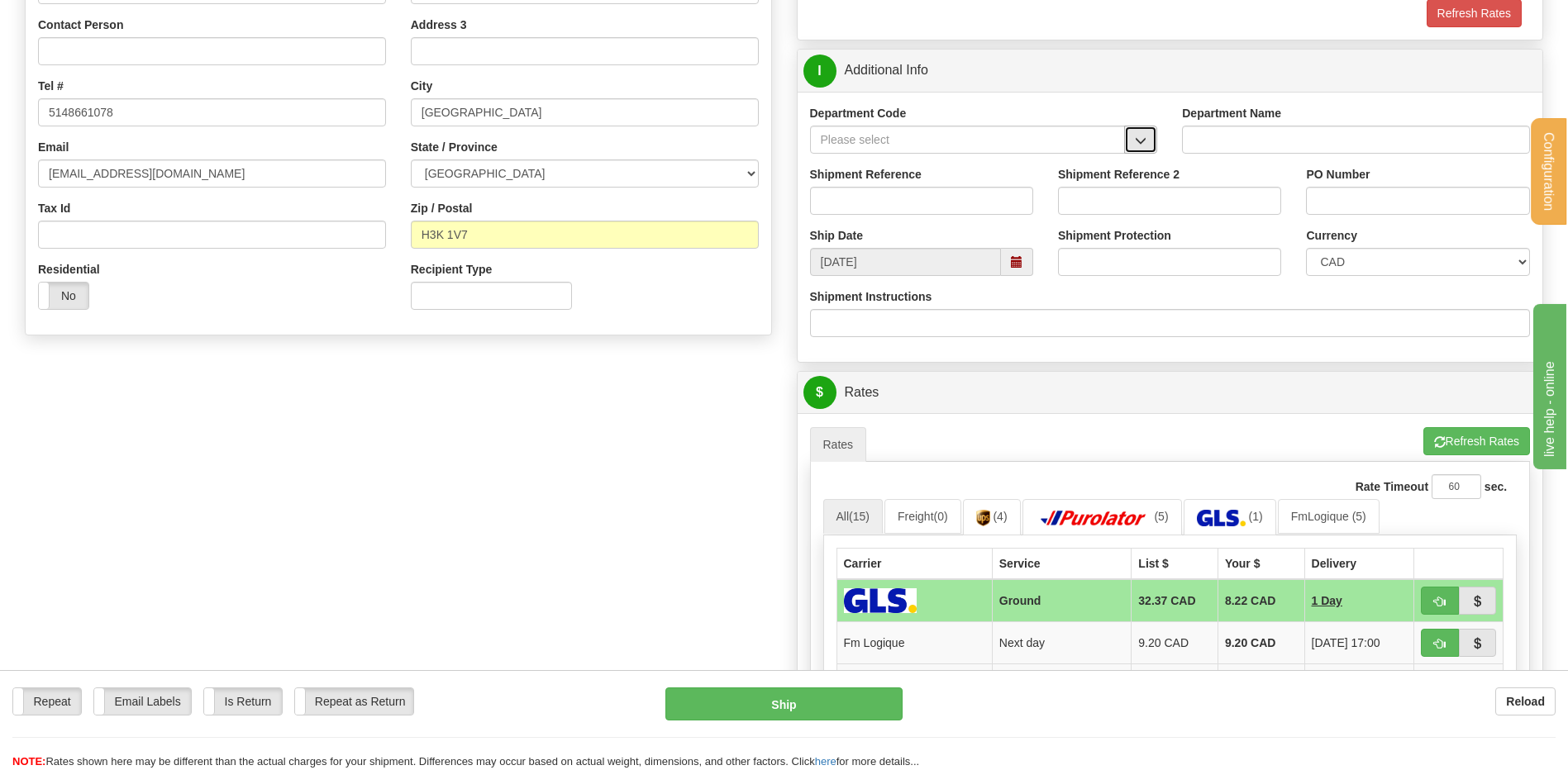
click at [1133, 139] on button "button" at bounding box center [1140, 140] width 33 height 28
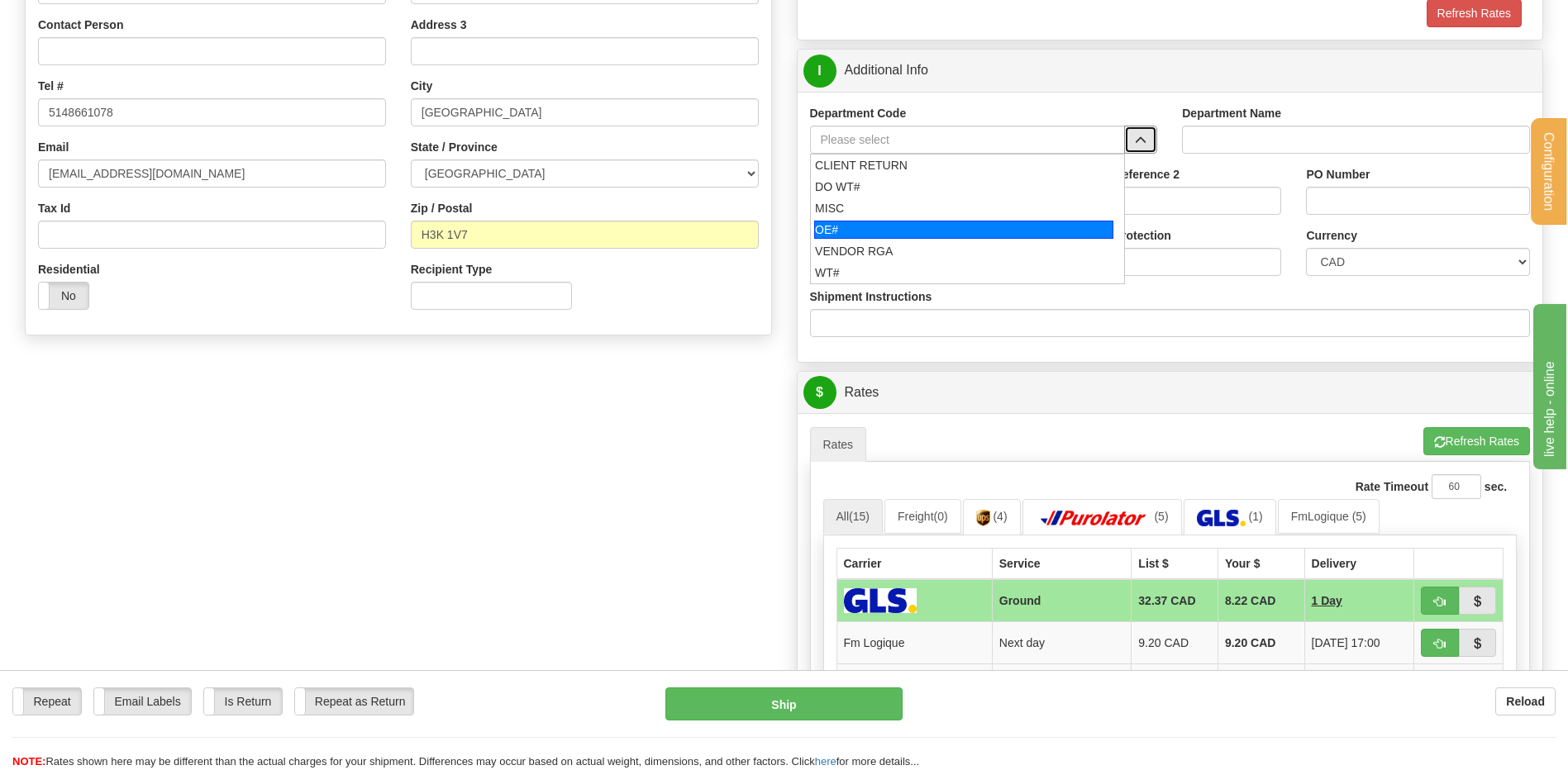
click at [889, 222] on div "OE#" at bounding box center [964, 230] width 300 height 18
type input "OE#"
type input "ORDERS"
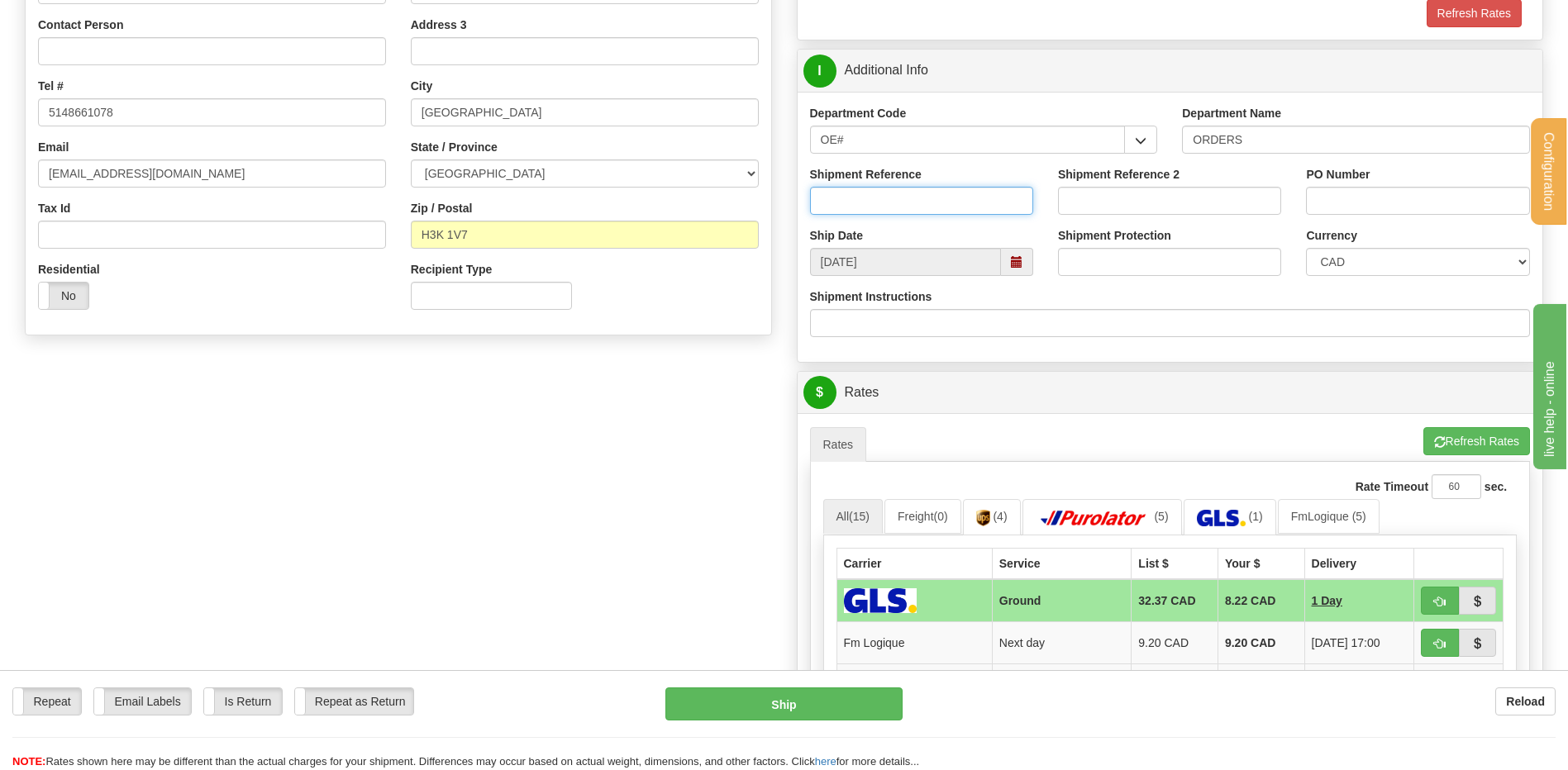
click at [890, 209] on input "Shipment Reference" at bounding box center [922, 201] width 223 height 28
type input "80005778-02"
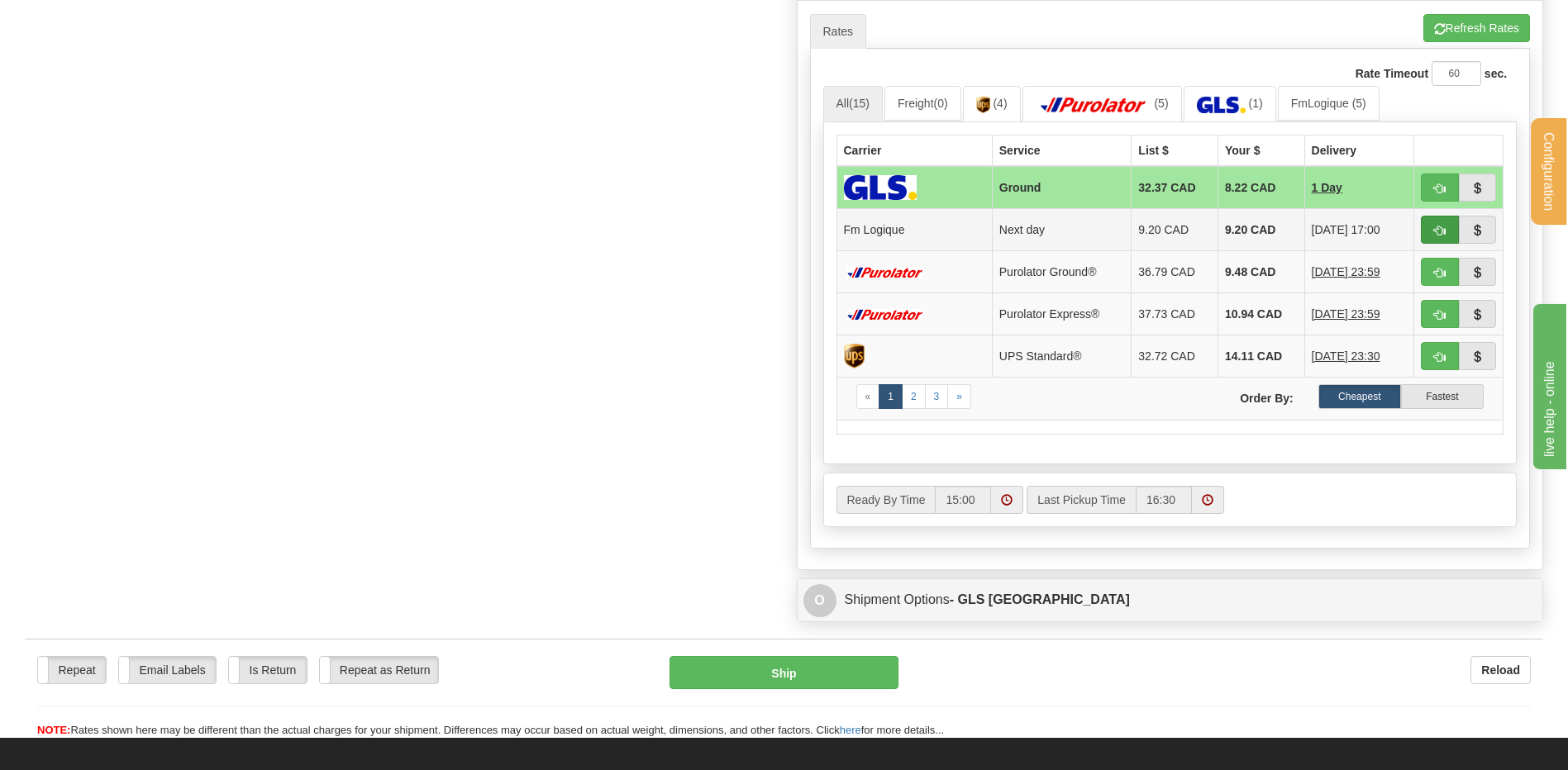
type input "10016626"
click at [1448, 227] on button "button" at bounding box center [1440, 230] width 38 height 28
type input "jour"
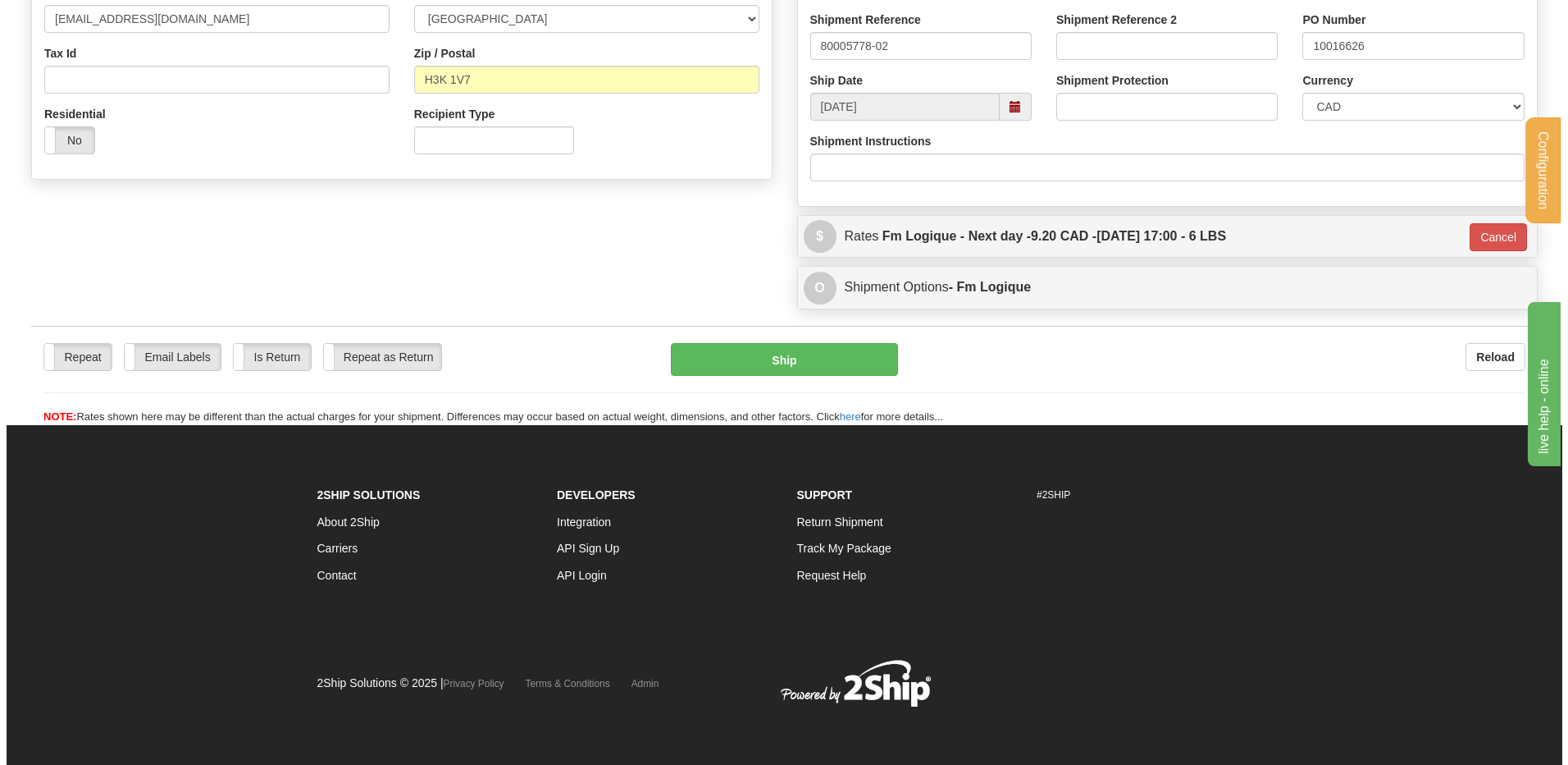
scroll to position [482, 0]
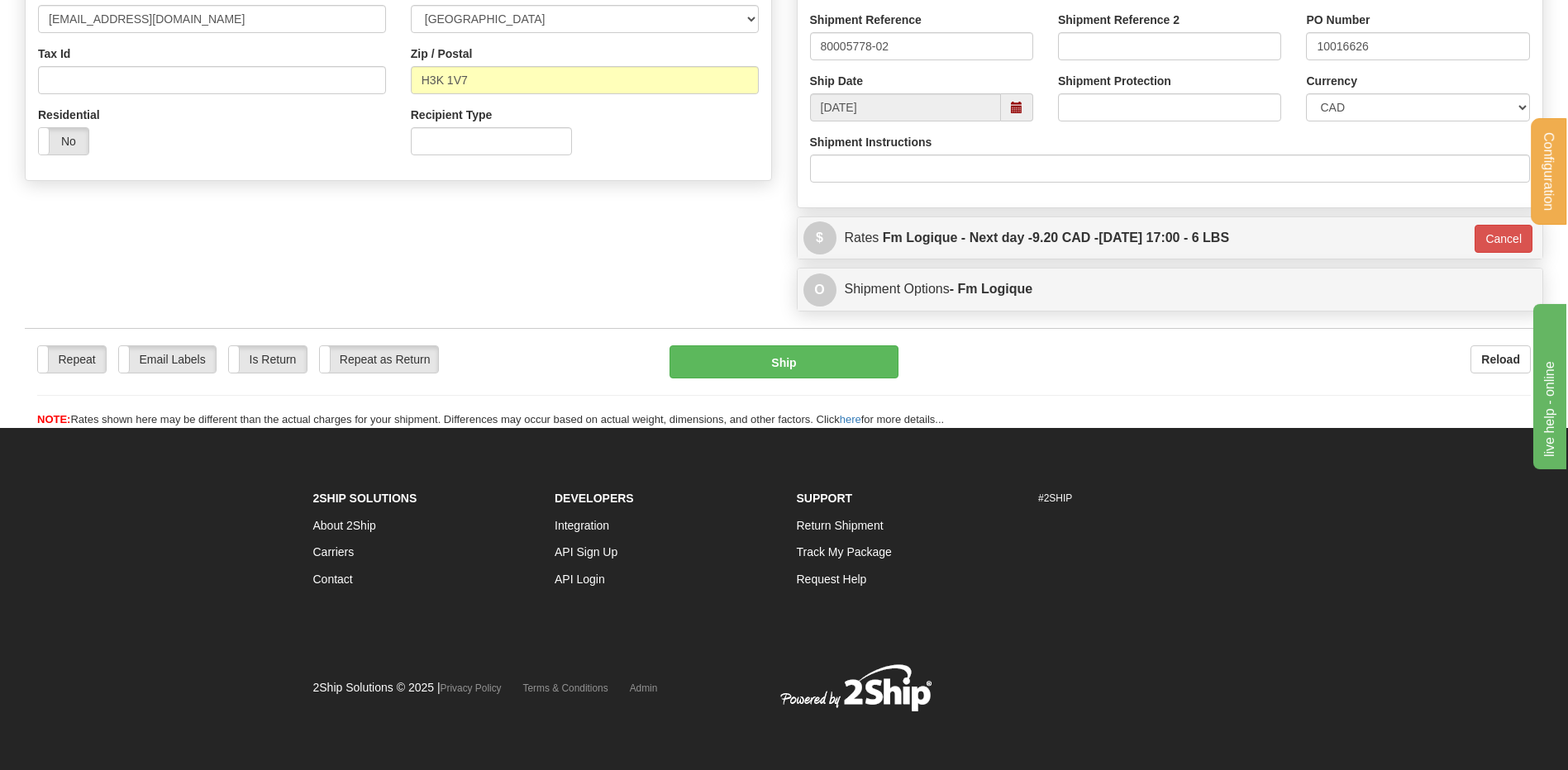
drag, startPoint x: 719, startPoint y: 335, endPoint x: 727, endPoint y: 337, distance: 8.2
click at [720, 335] on div "Repeat Repeat Email Labels Email Labels Edit Is Return Is Return Repeat as Retu…" at bounding box center [784, 377] width 1518 height 100
click at [733, 351] on button "Ship" at bounding box center [784, 361] width 228 height 33
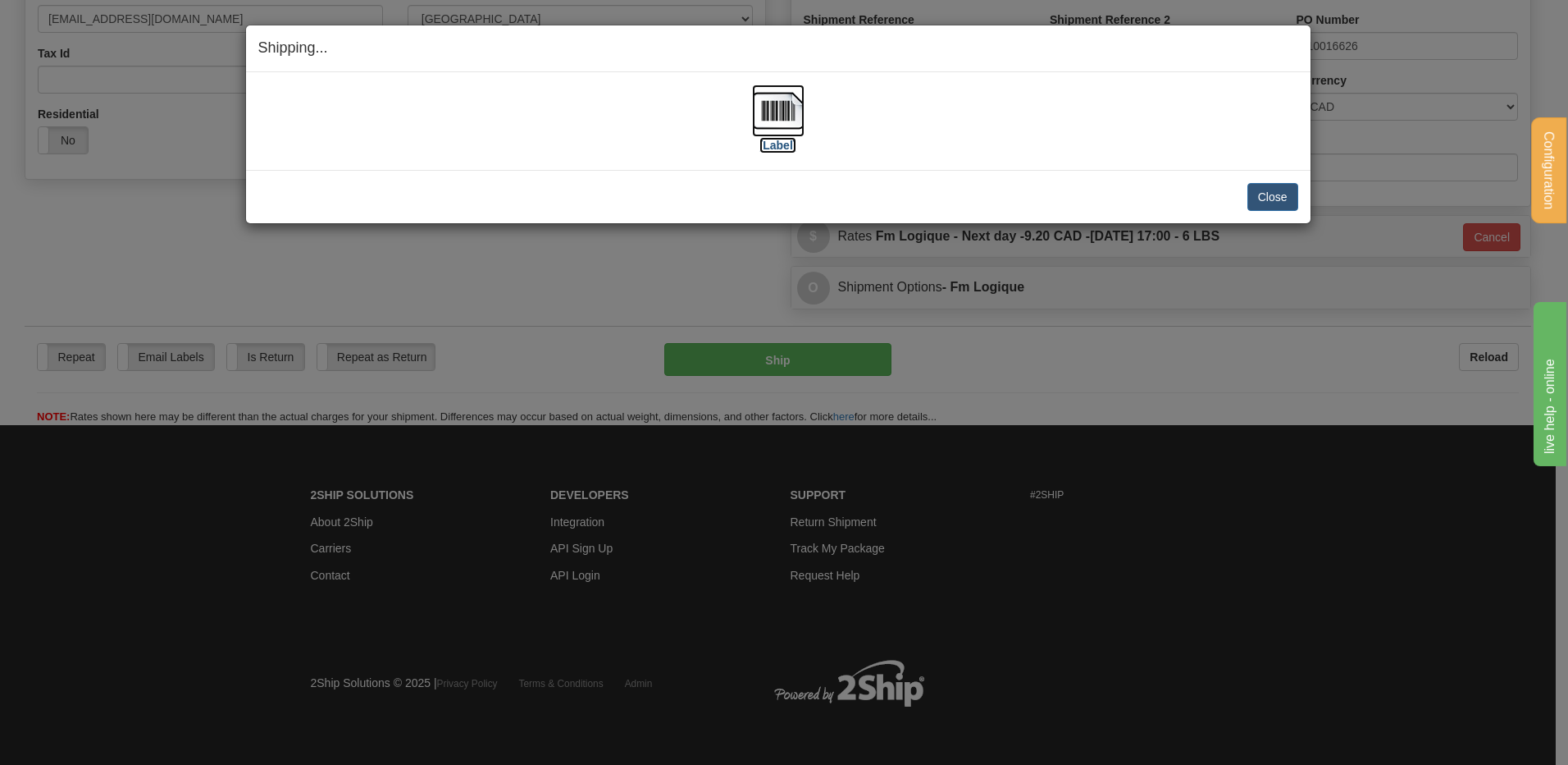
click at [758, 113] on img at bounding box center [779, 111] width 53 height 53
click at [1258, 202] on button "Close" at bounding box center [1273, 197] width 51 height 28
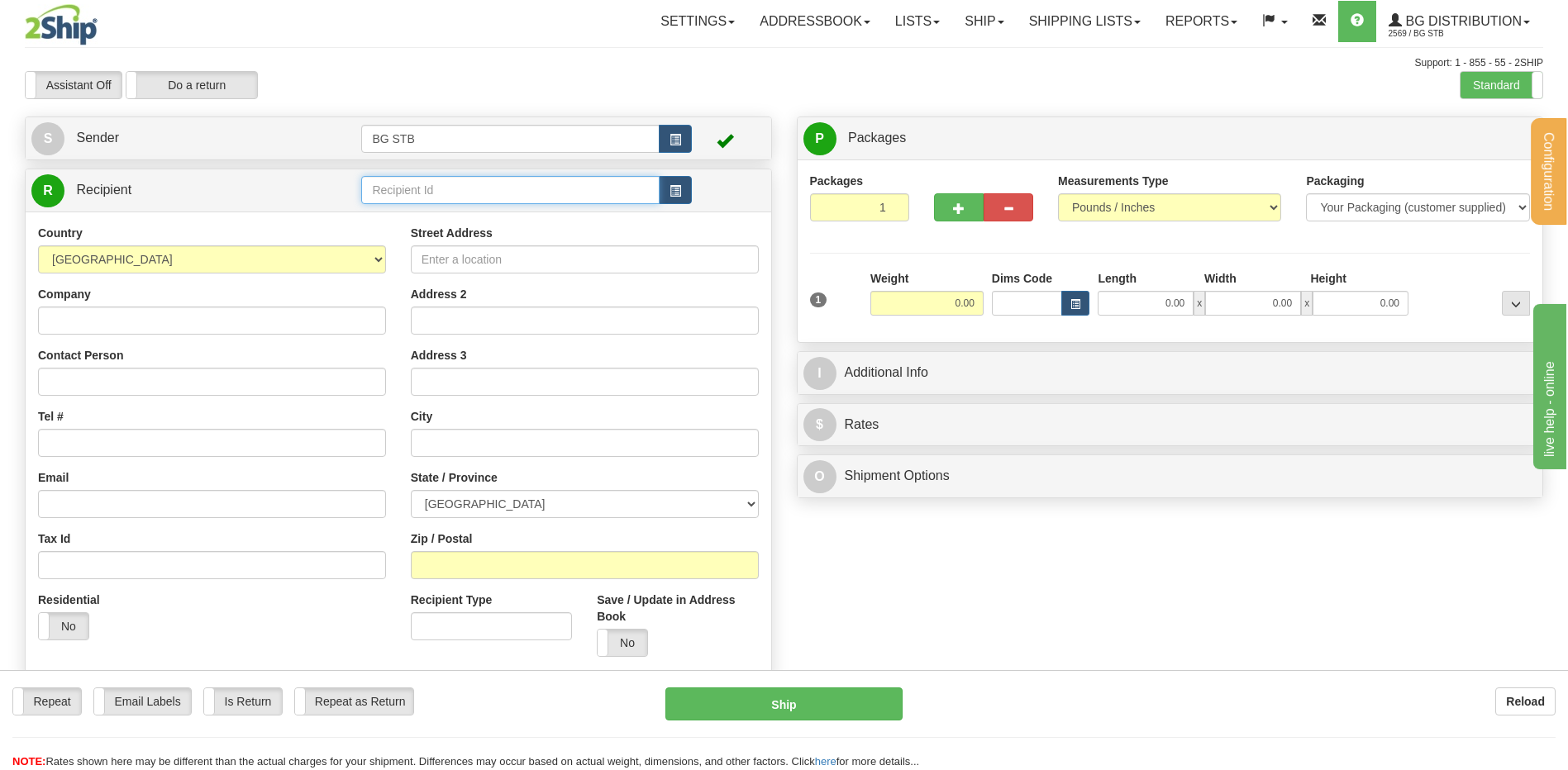
click at [409, 180] on input "text" at bounding box center [510, 190] width 298 height 28
type input "5518"
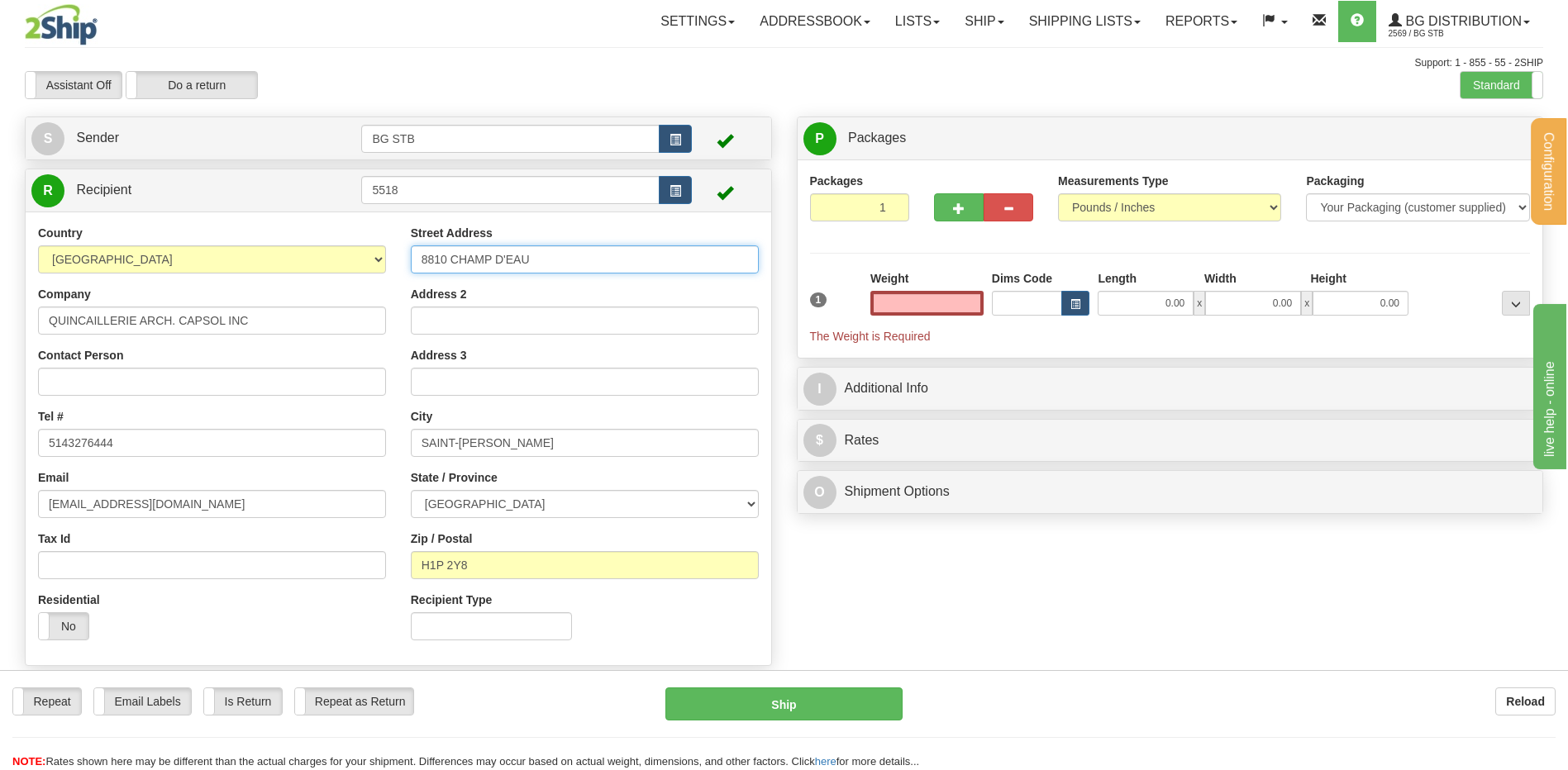
type input "0.00"
click at [373, 282] on div "Country AFGHANISTAN ALAND ISLANDS ALBANIA ALGERIA AMERICAN SAMOA ANDORRA ANGOLA…" at bounding box center [398, 438] width 746 height 428
type input "9394 BOUL DU GOLF"
drag, startPoint x: 480, startPoint y: 433, endPoint x: 183, endPoint y: 454, distance: 297.7
click at [292, 434] on div "Country AFGHANISTAN ALAND ISLANDS ALBANIA ALGERIA AMERICAN SAMOA ANDORRA ANGOLA…" at bounding box center [398, 438] width 746 height 428
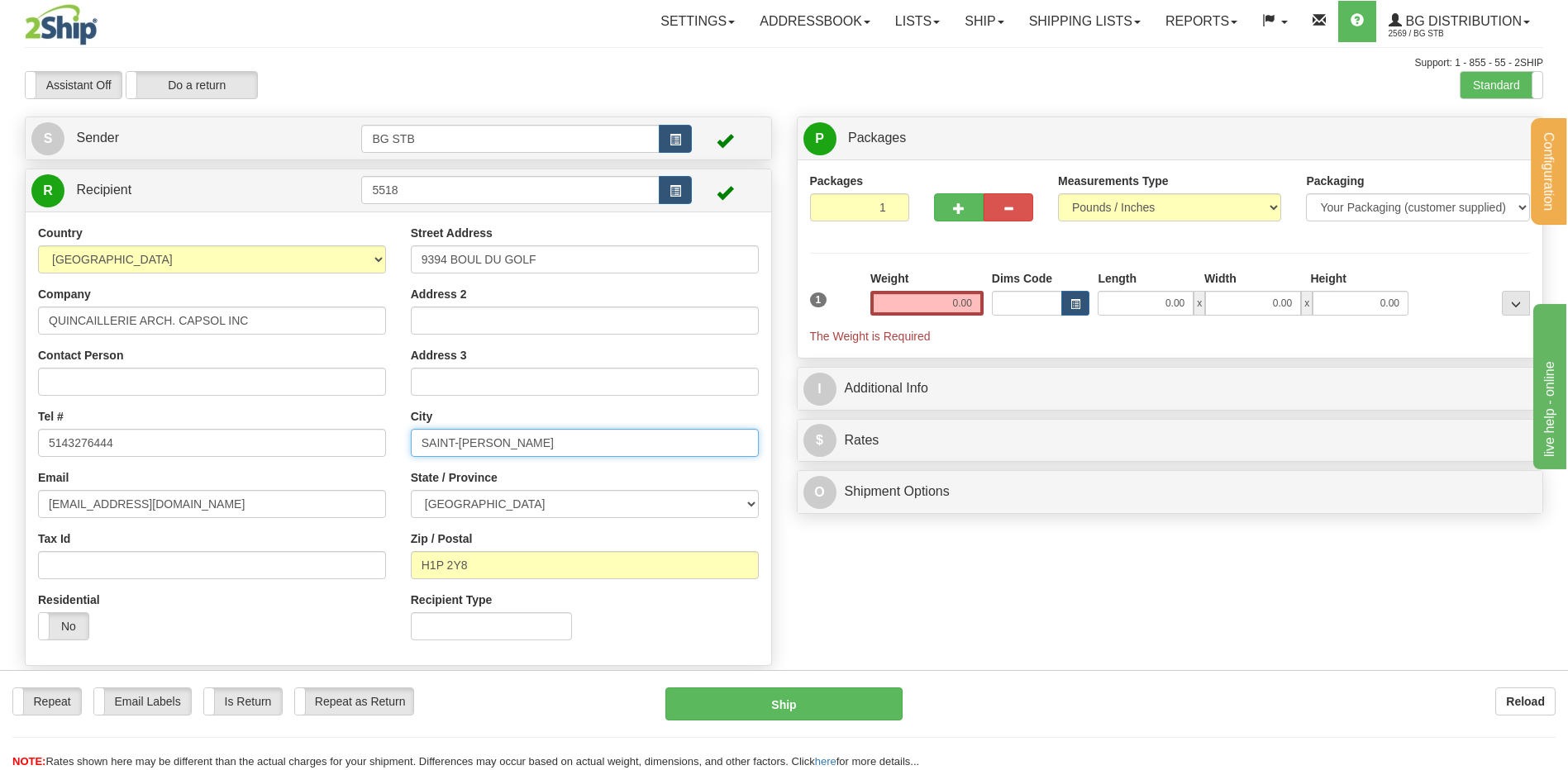
type input "A"
type input "N"
type input "ANJOU"
drag, startPoint x: 558, startPoint y: 574, endPoint x: 216, endPoint y: 571, distance: 342.0
click at [237, 568] on div "Country AFGHANISTAN ALAND ISLANDS ALBANIA ALGERIA AMERICAN SAMOA ANDORRA ANGOLA…" at bounding box center [398, 438] width 746 height 428
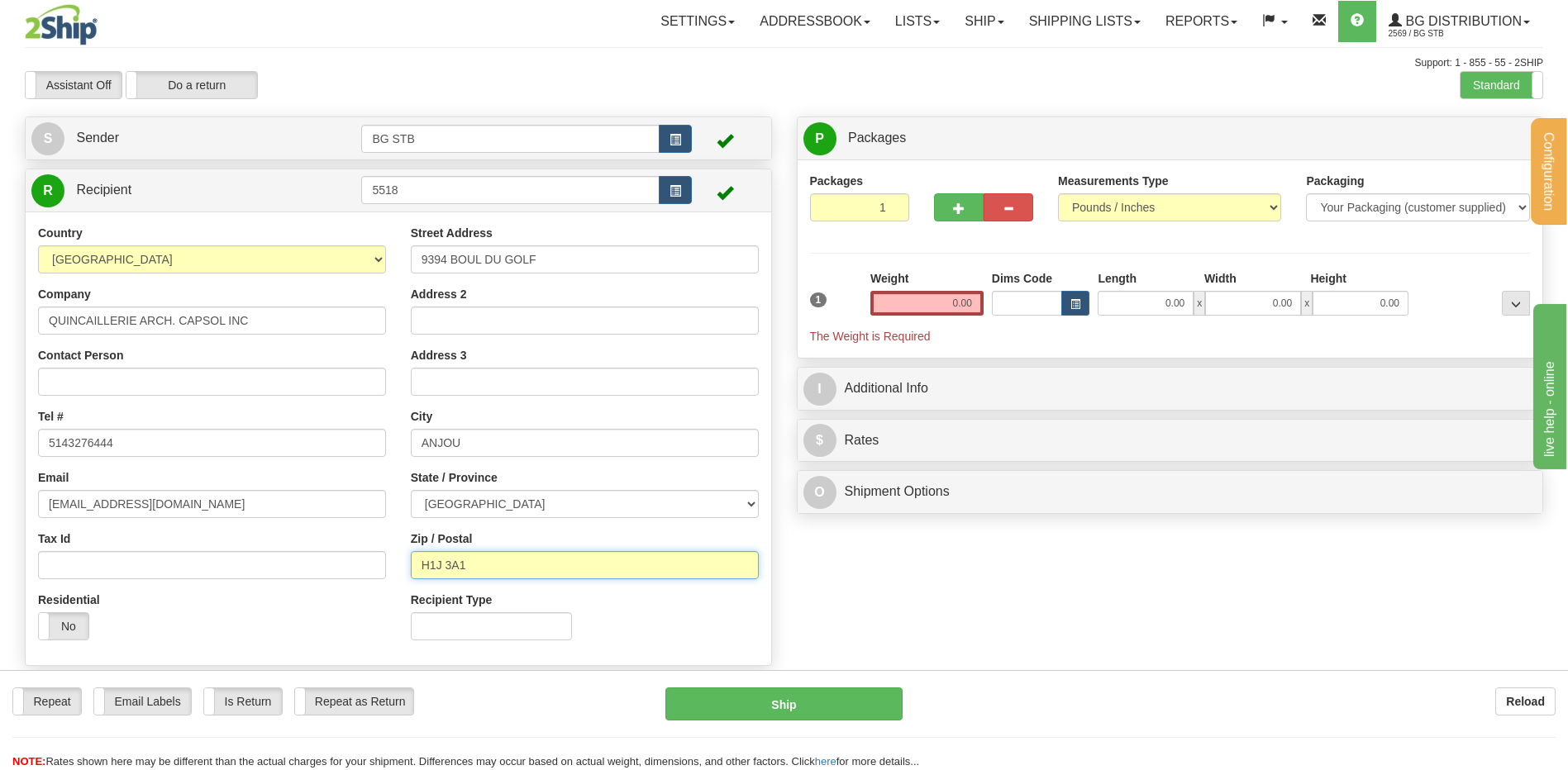
type input "H1J 3A1"
click at [959, 289] on div "Weight 0.00" at bounding box center [927, 293] width 113 height 45
click at [956, 303] on input "0.00" at bounding box center [927, 304] width 113 height 25
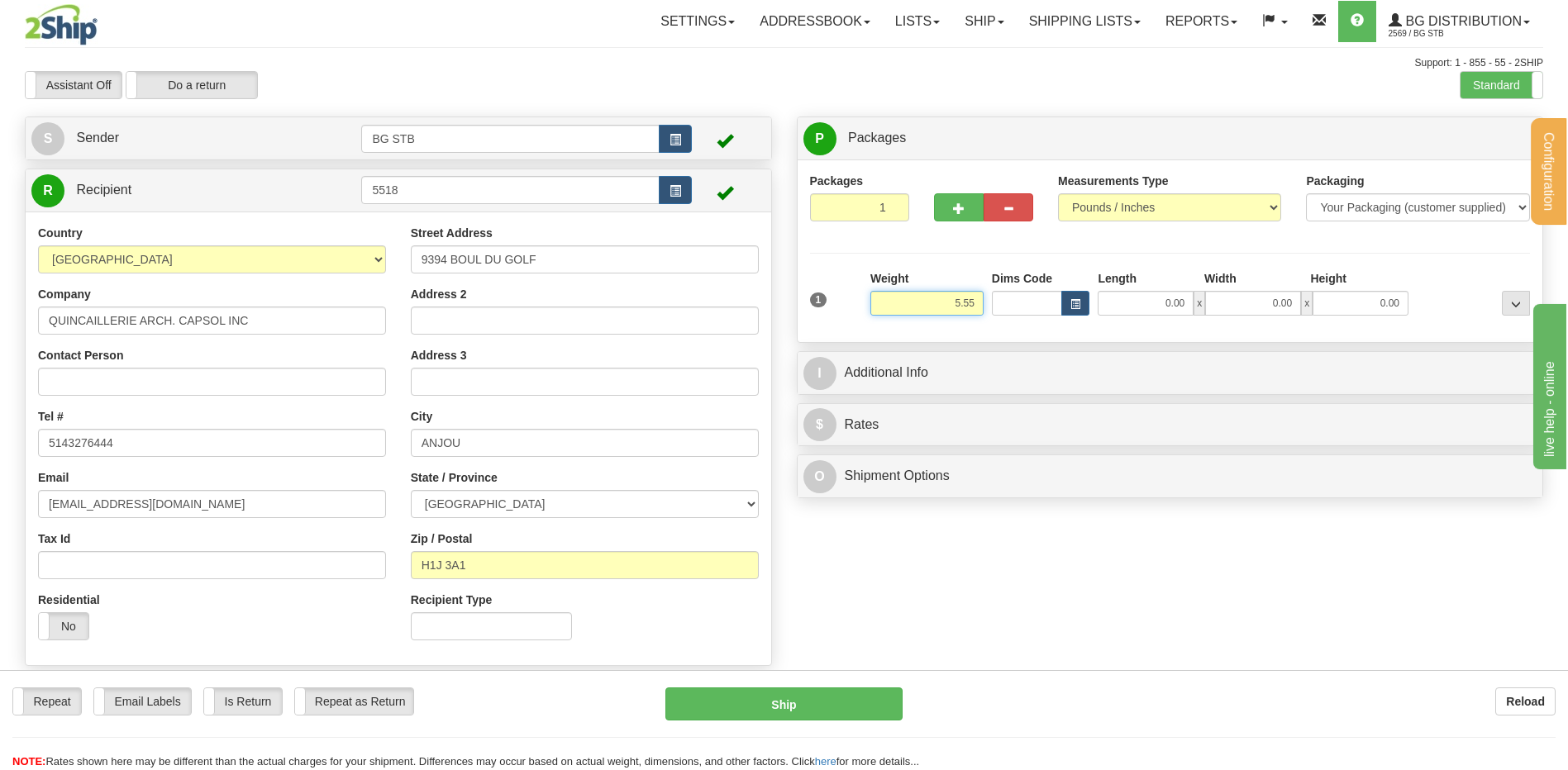
type input "5.55"
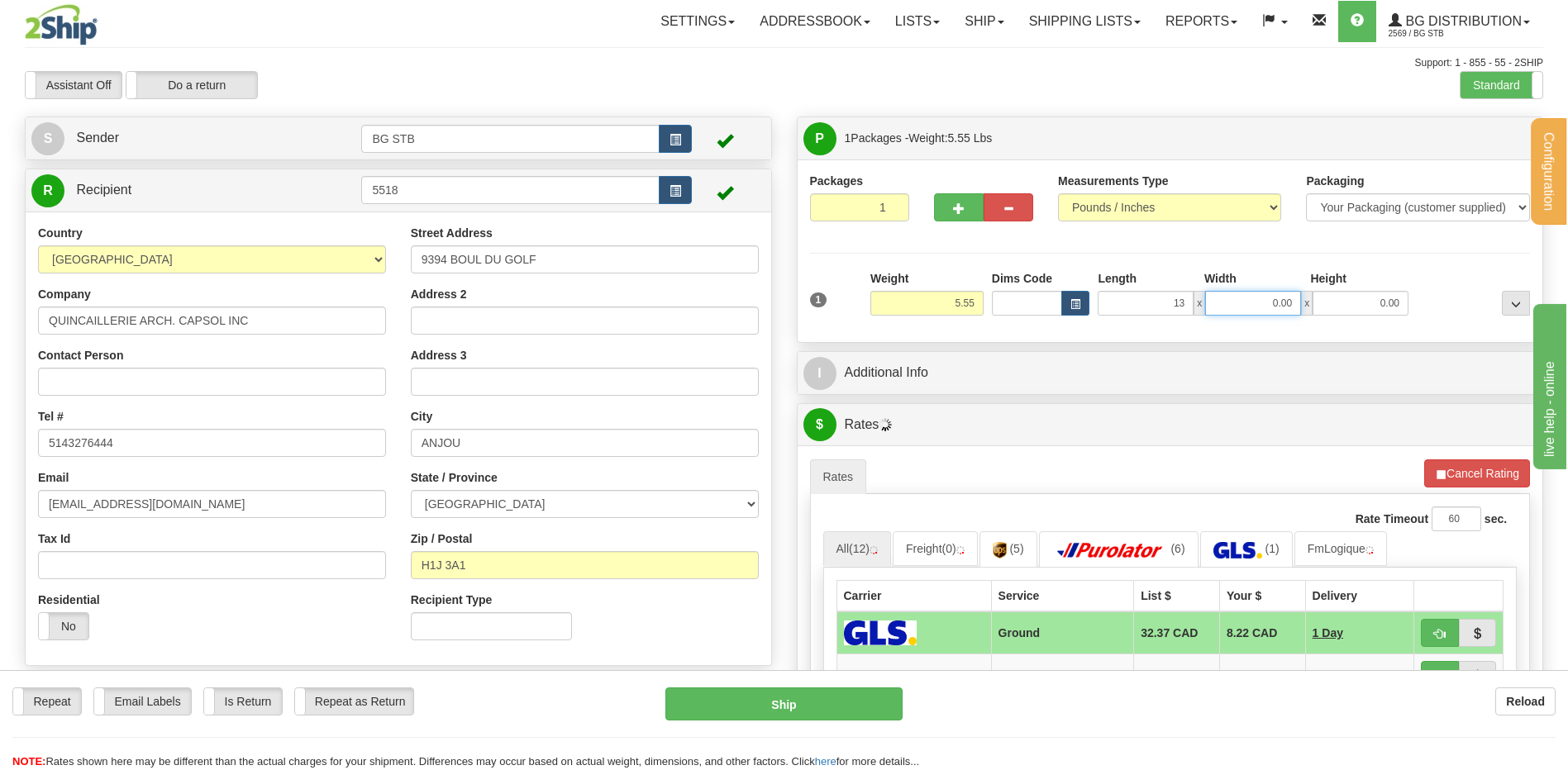
type input "13.00"
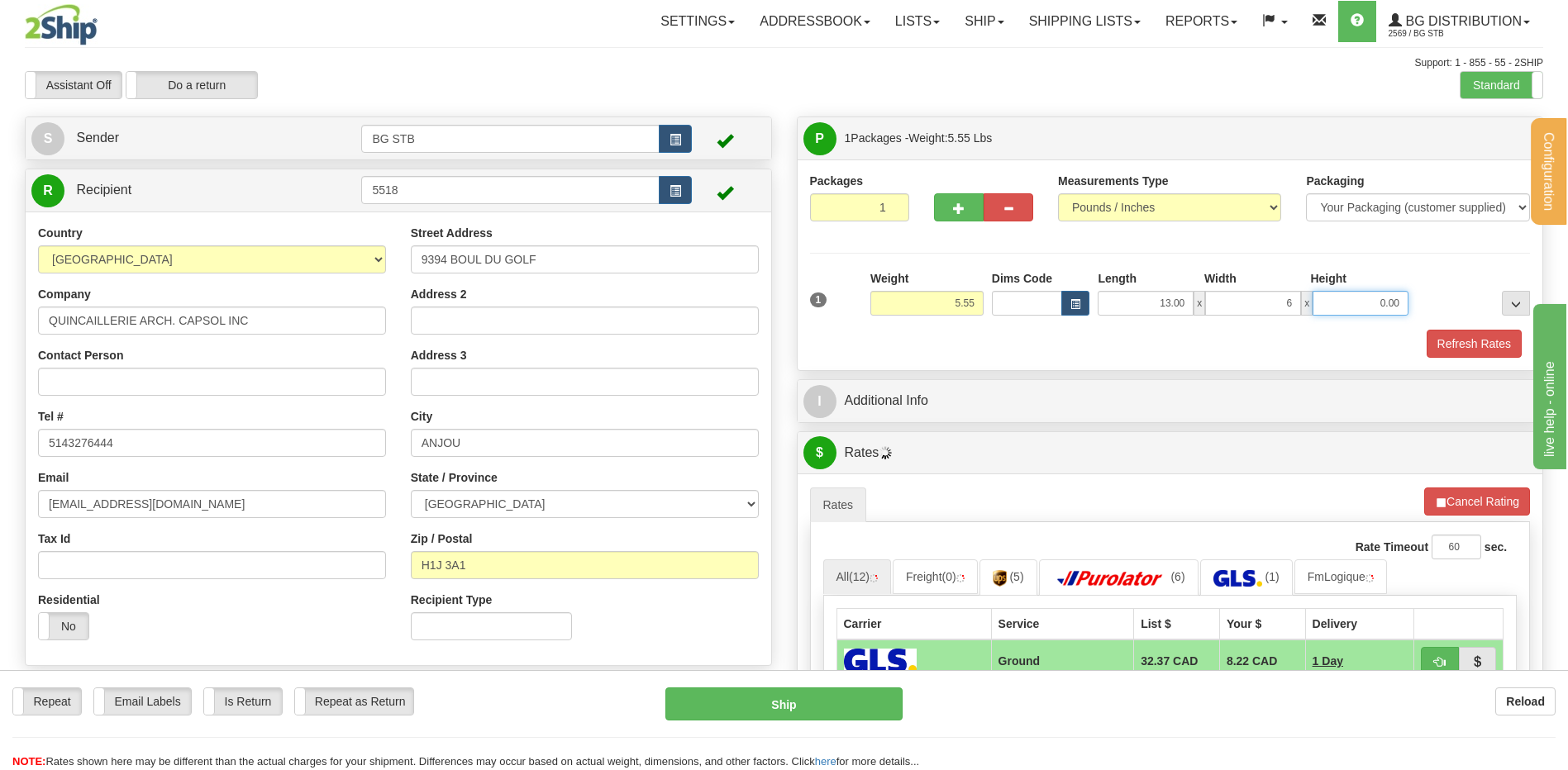
type input "6.00"
type input "4.00"
click at [952, 194] on button "button" at bounding box center [959, 208] width 50 height 28
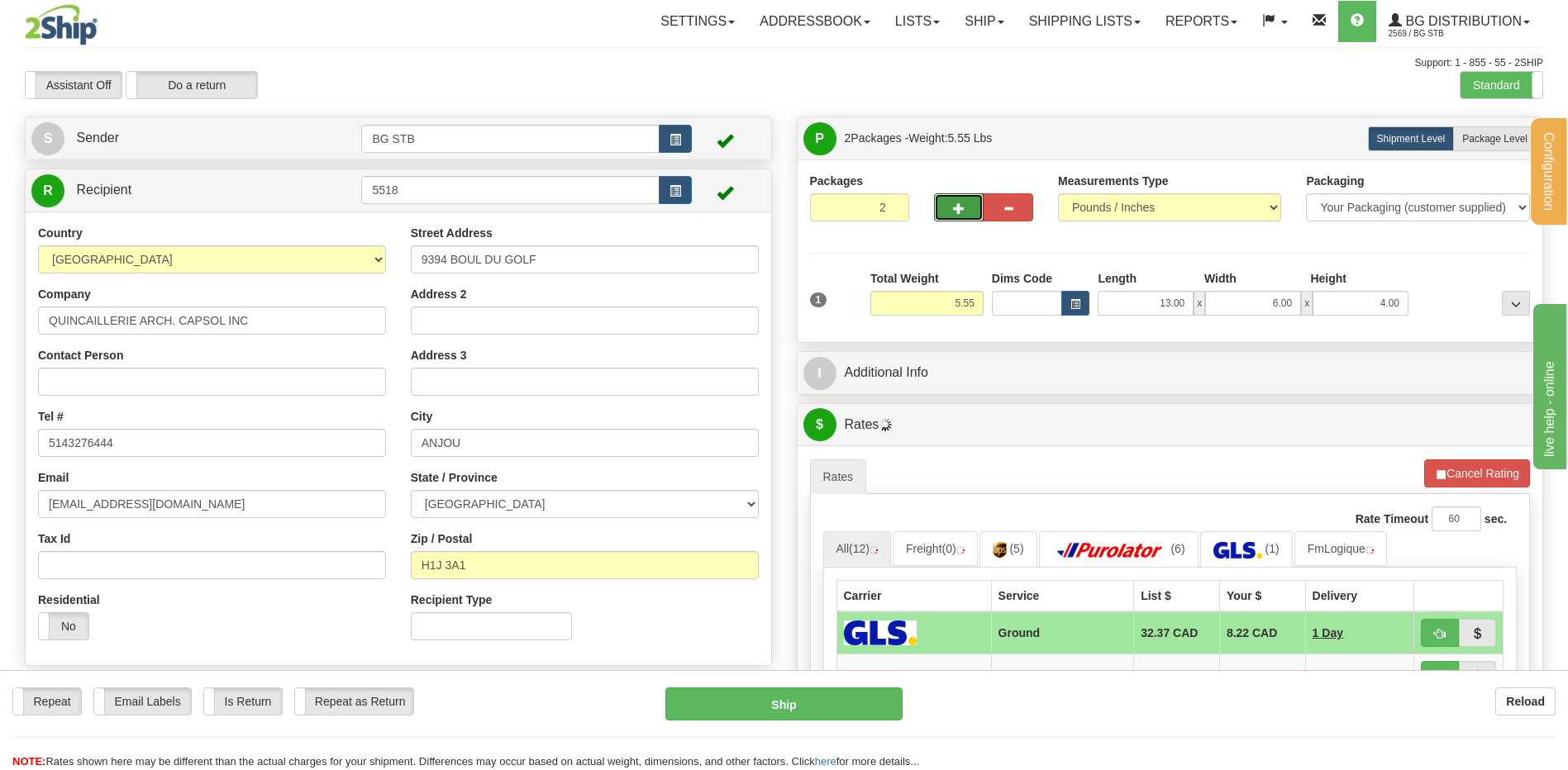
click at [945, 199] on button "button" at bounding box center [959, 208] width 50 height 28
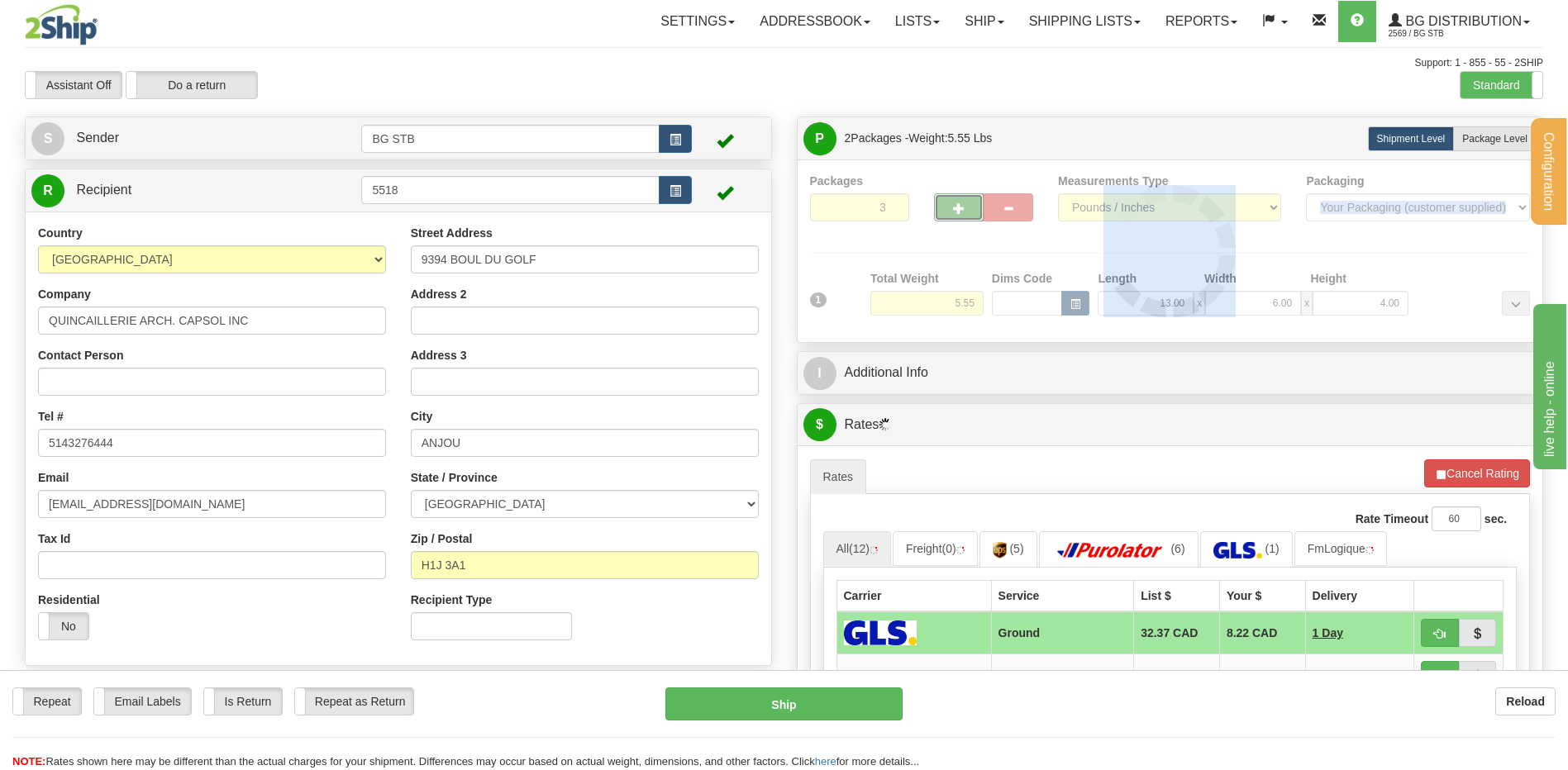
click at [946, 199] on div "Packages 3 1 Measurements Type" at bounding box center [1170, 251] width 721 height 157
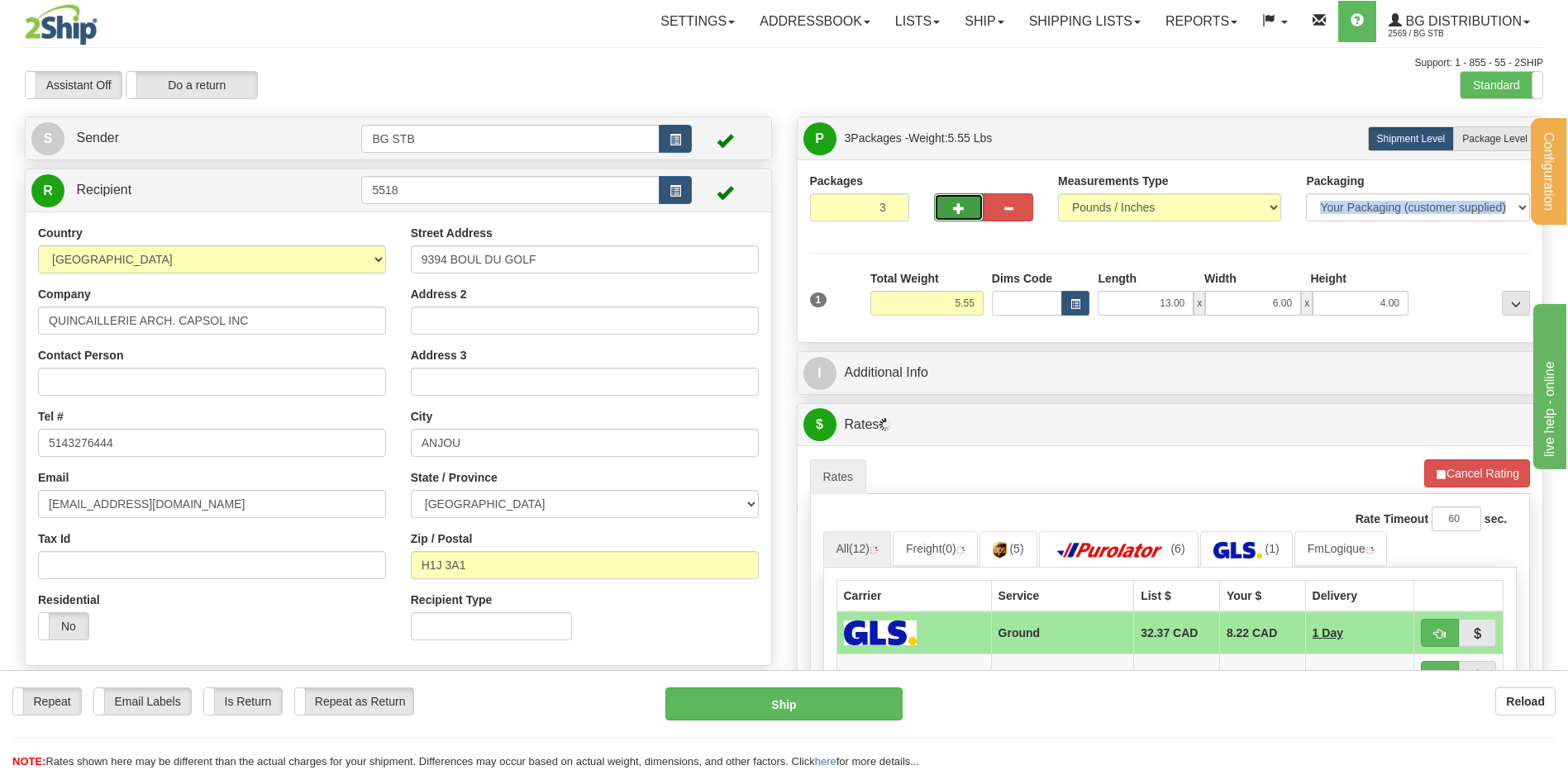
click at [949, 204] on button "button" at bounding box center [959, 208] width 50 height 28
type input "6"
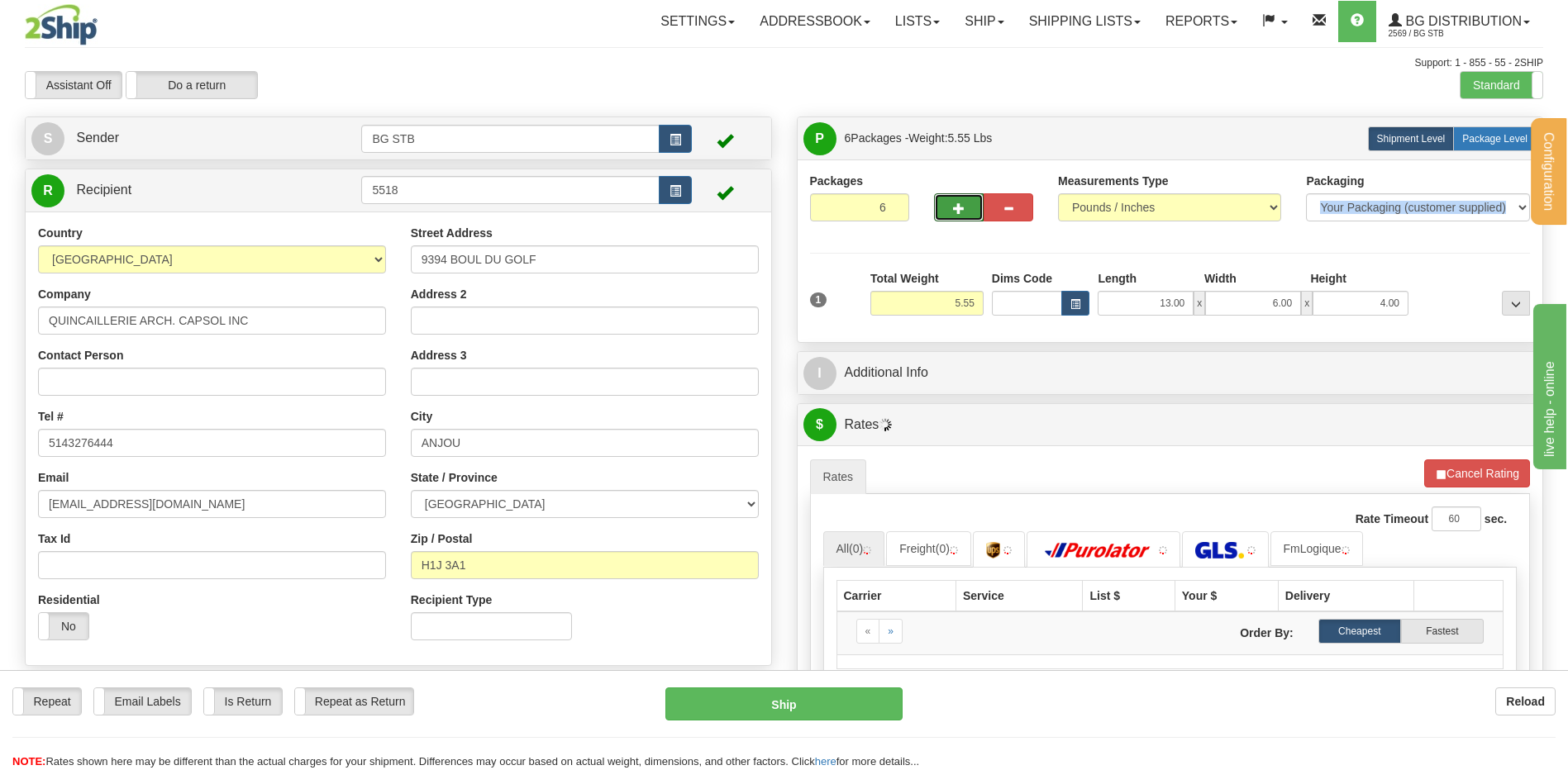
click at [1464, 146] on label "Package Level Pack.." at bounding box center [1494, 139] width 84 height 25
radio input "true"
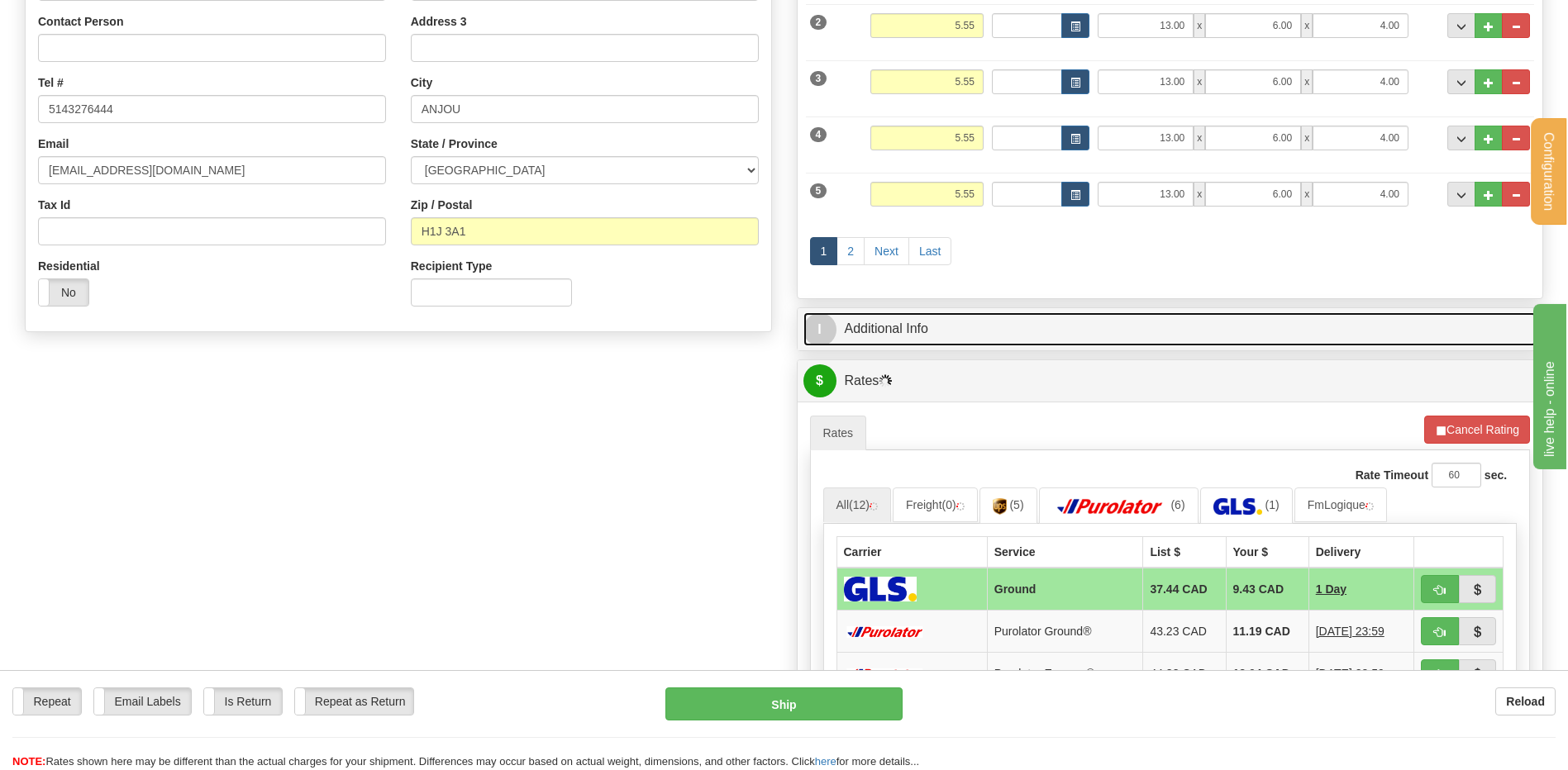
scroll to position [495, 0]
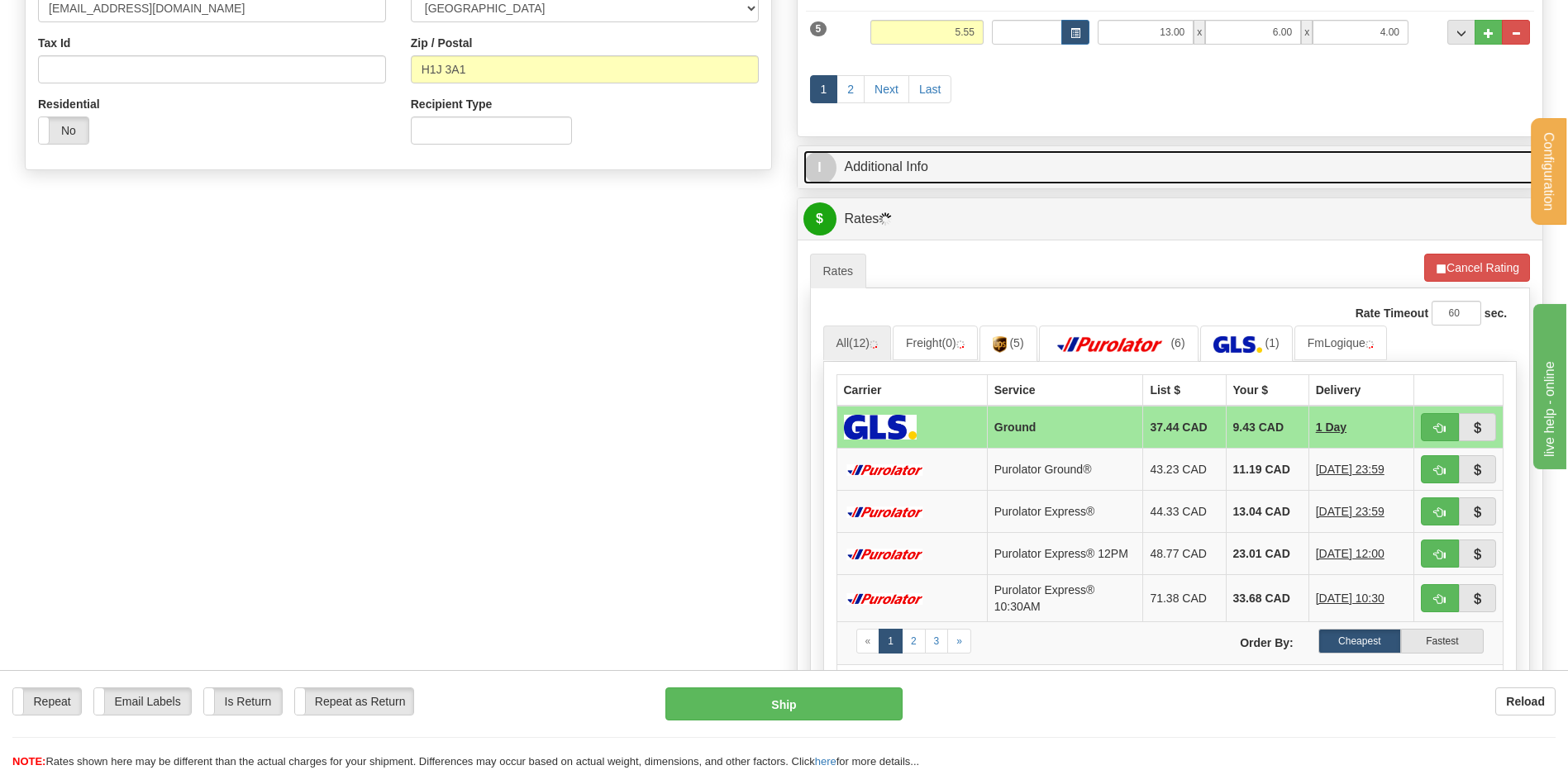
click at [944, 173] on link "I Additional Info" at bounding box center [1170, 167] width 734 height 34
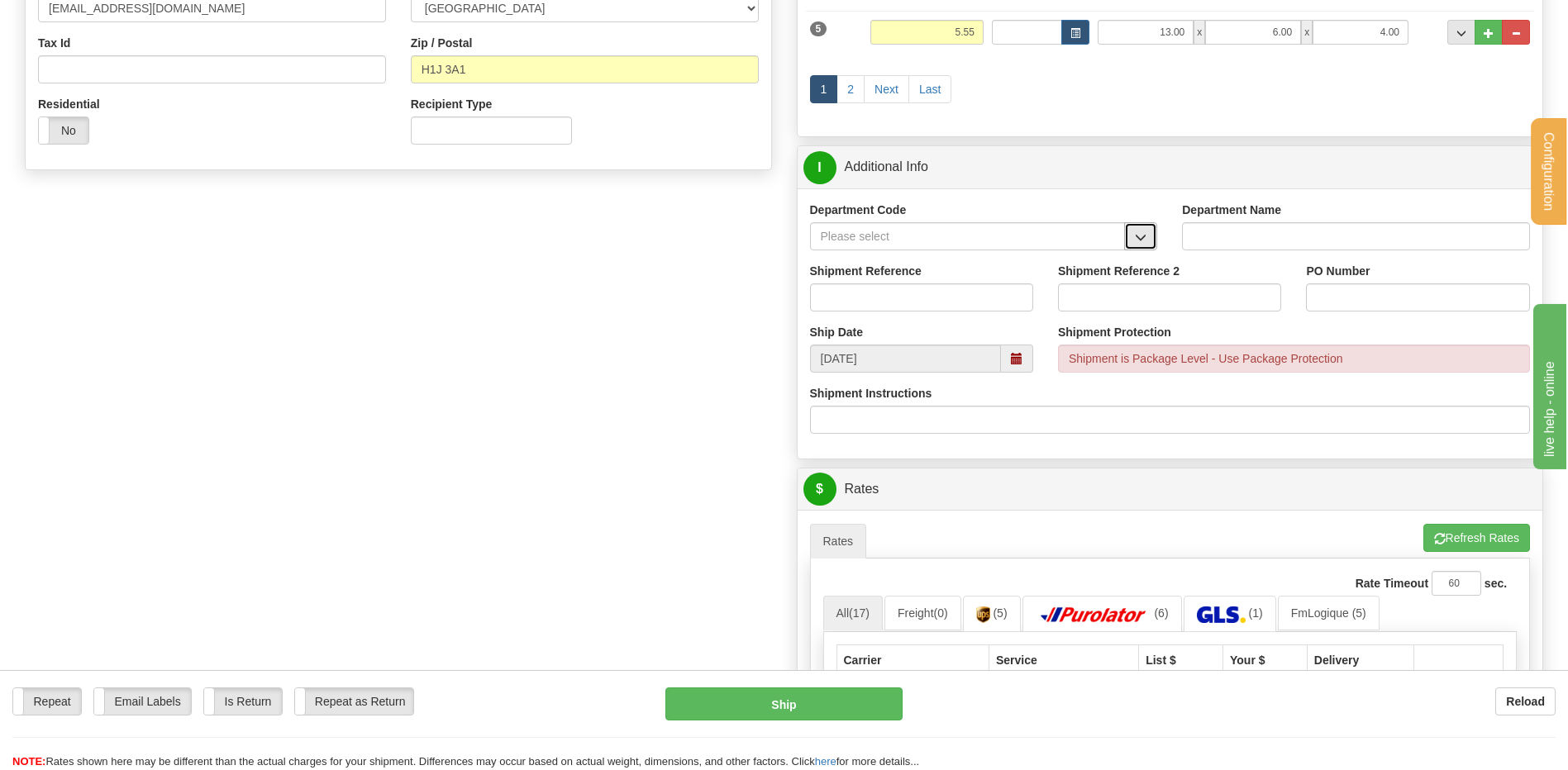
click at [1148, 237] on button "button" at bounding box center [1140, 237] width 33 height 28
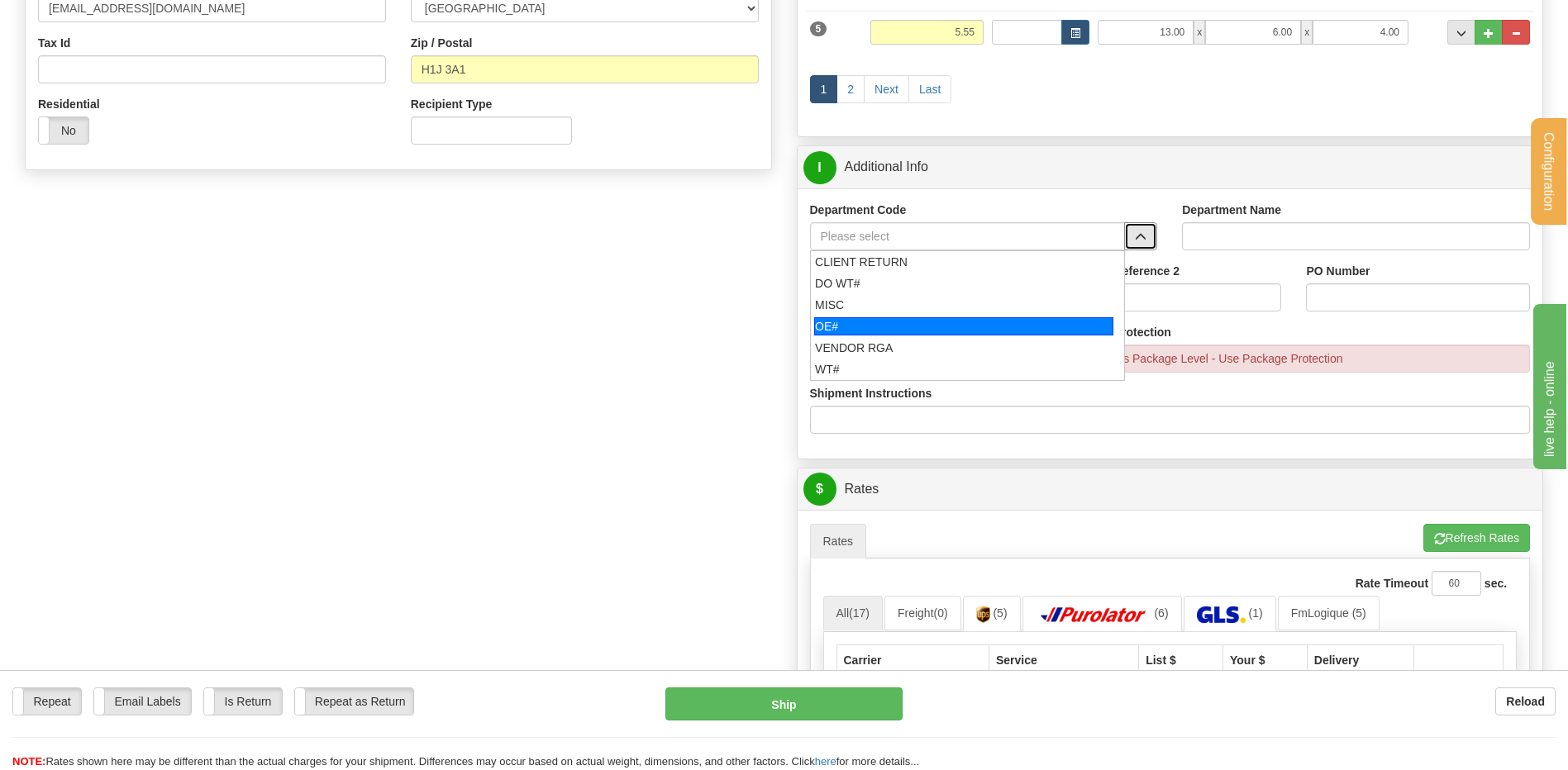
drag, startPoint x: 934, startPoint y: 325, endPoint x: 921, endPoint y: 294, distance: 33.6
click at [933, 324] on div "OE#" at bounding box center [964, 326] width 300 height 18
type input "OE#"
type input "ORDERS"
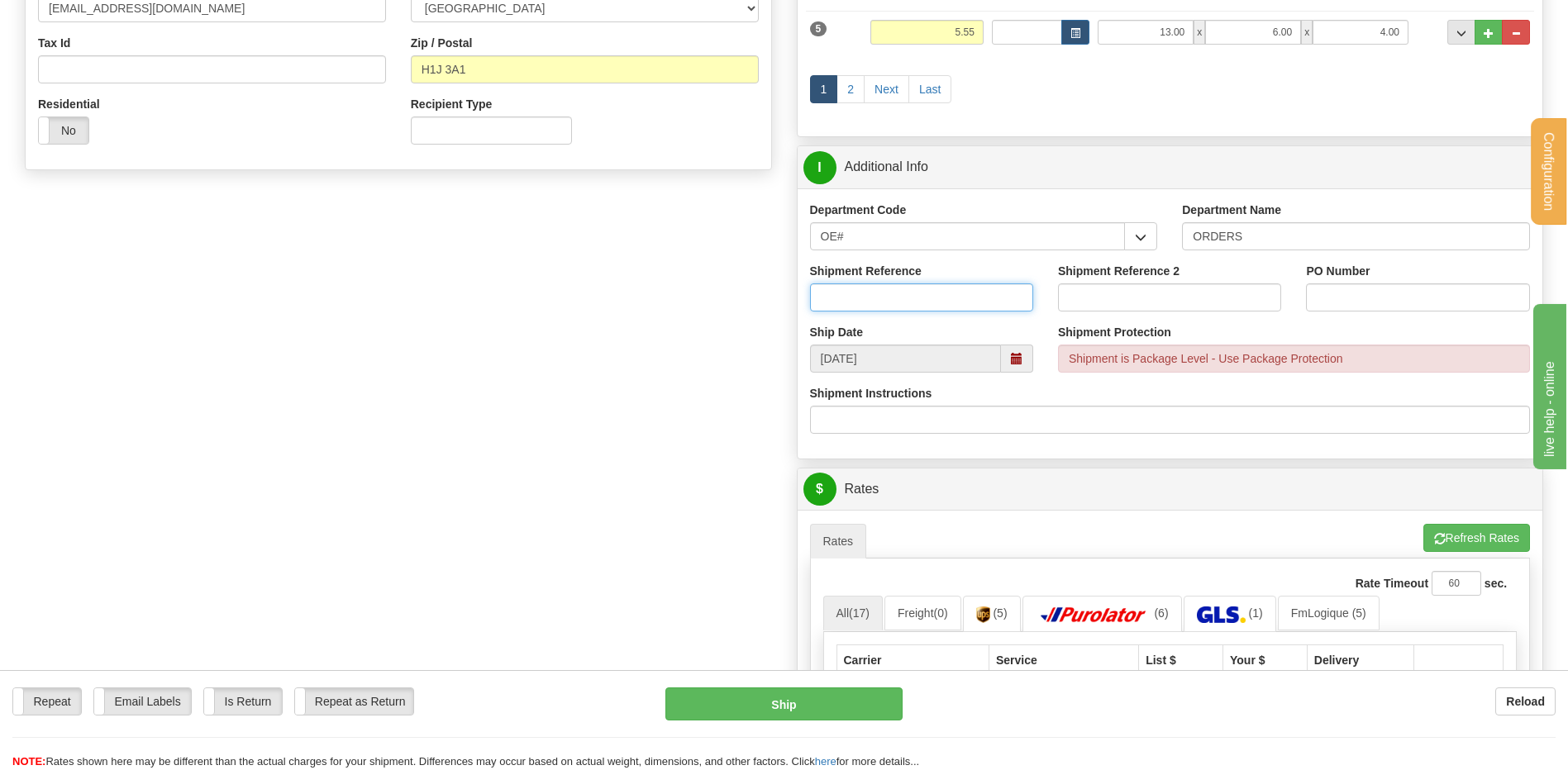
click at [919, 287] on input "Shipment Reference" at bounding box center [922, 298] width 223 height 28
type input "80005893-00"
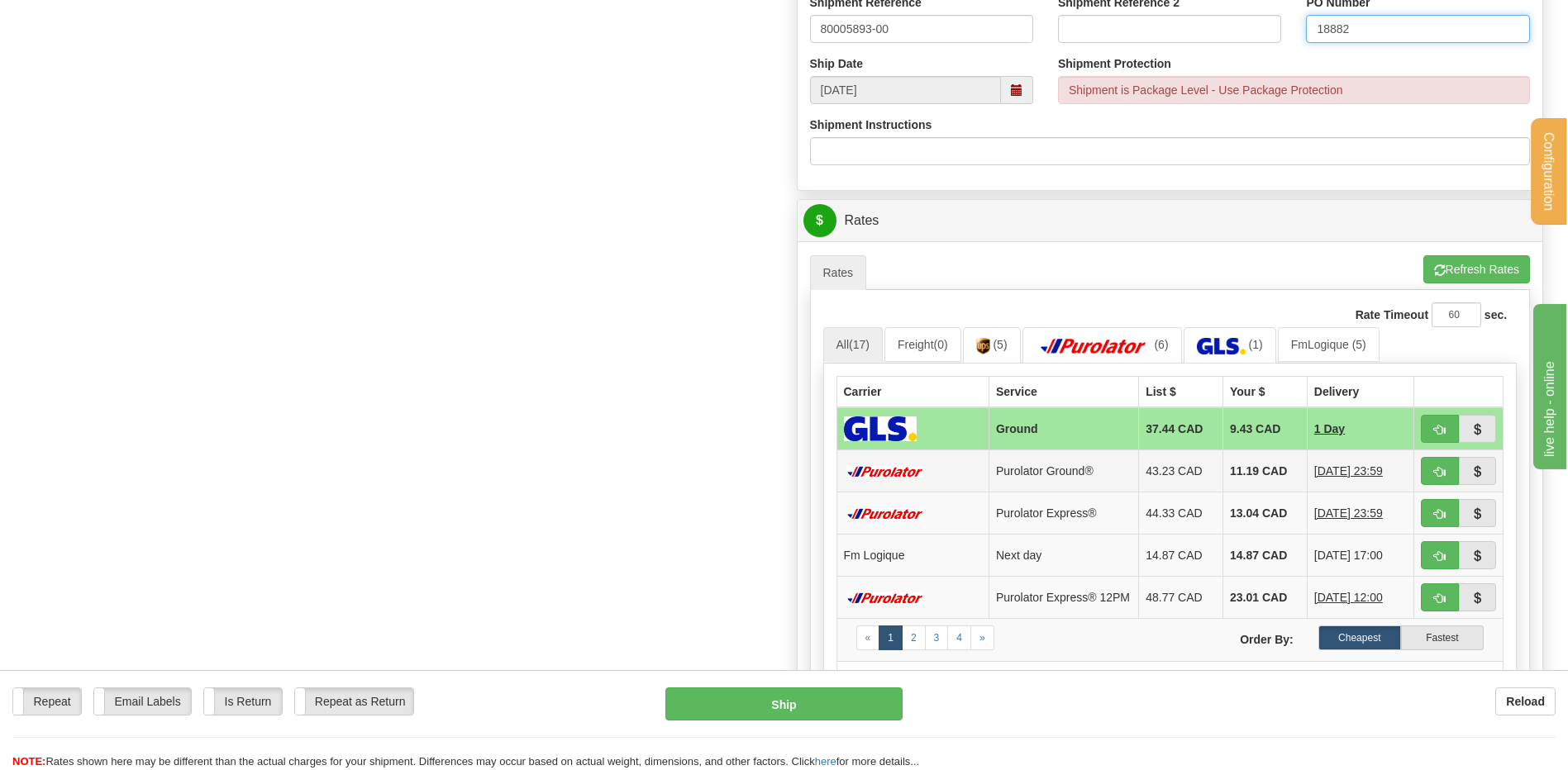
scroll to position [826, 0]
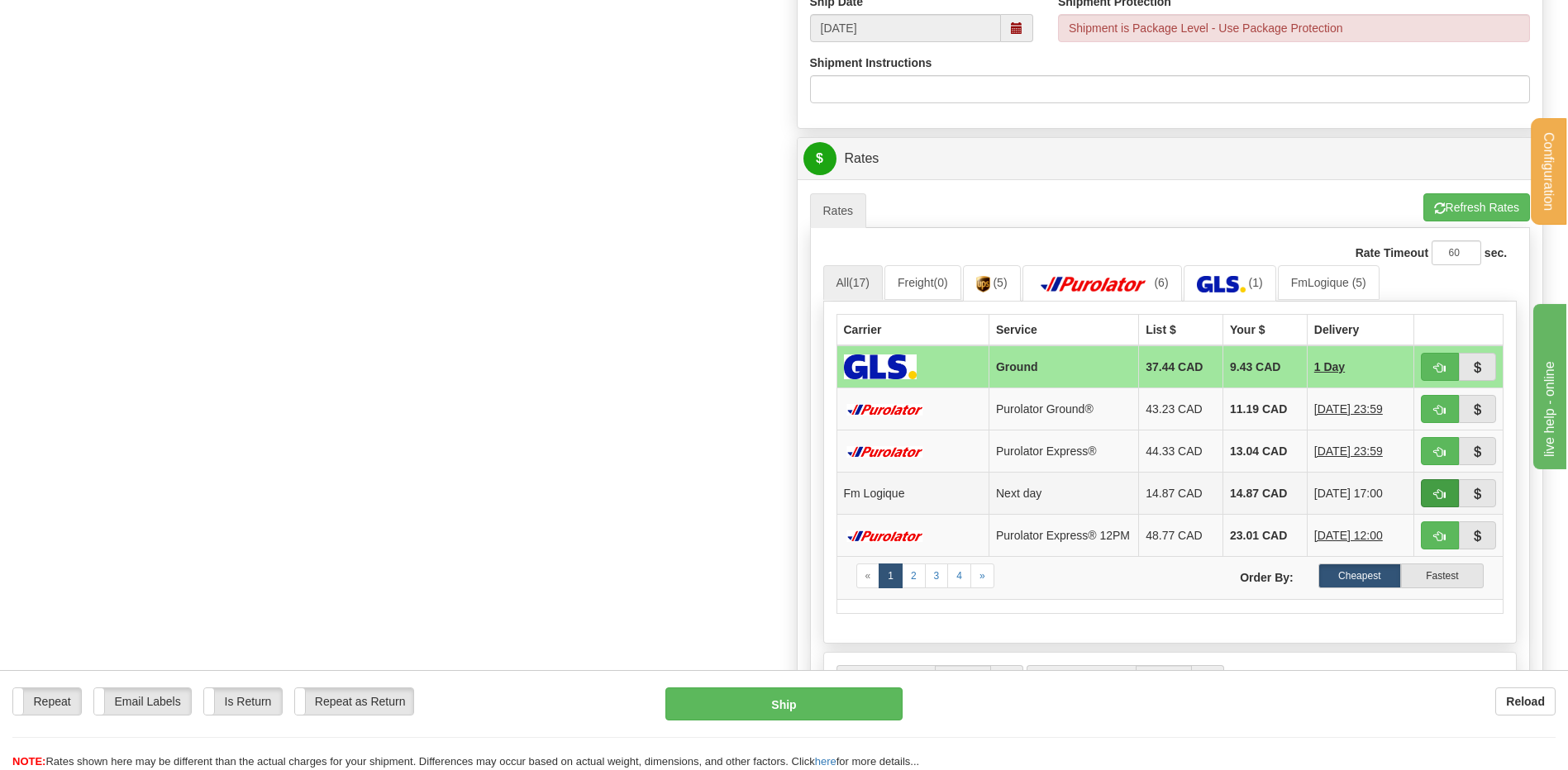
type input "18882"
click at [1437, 500] on span "button" at bounding box center [1440, 494] width 12 height 11
type input "jour"
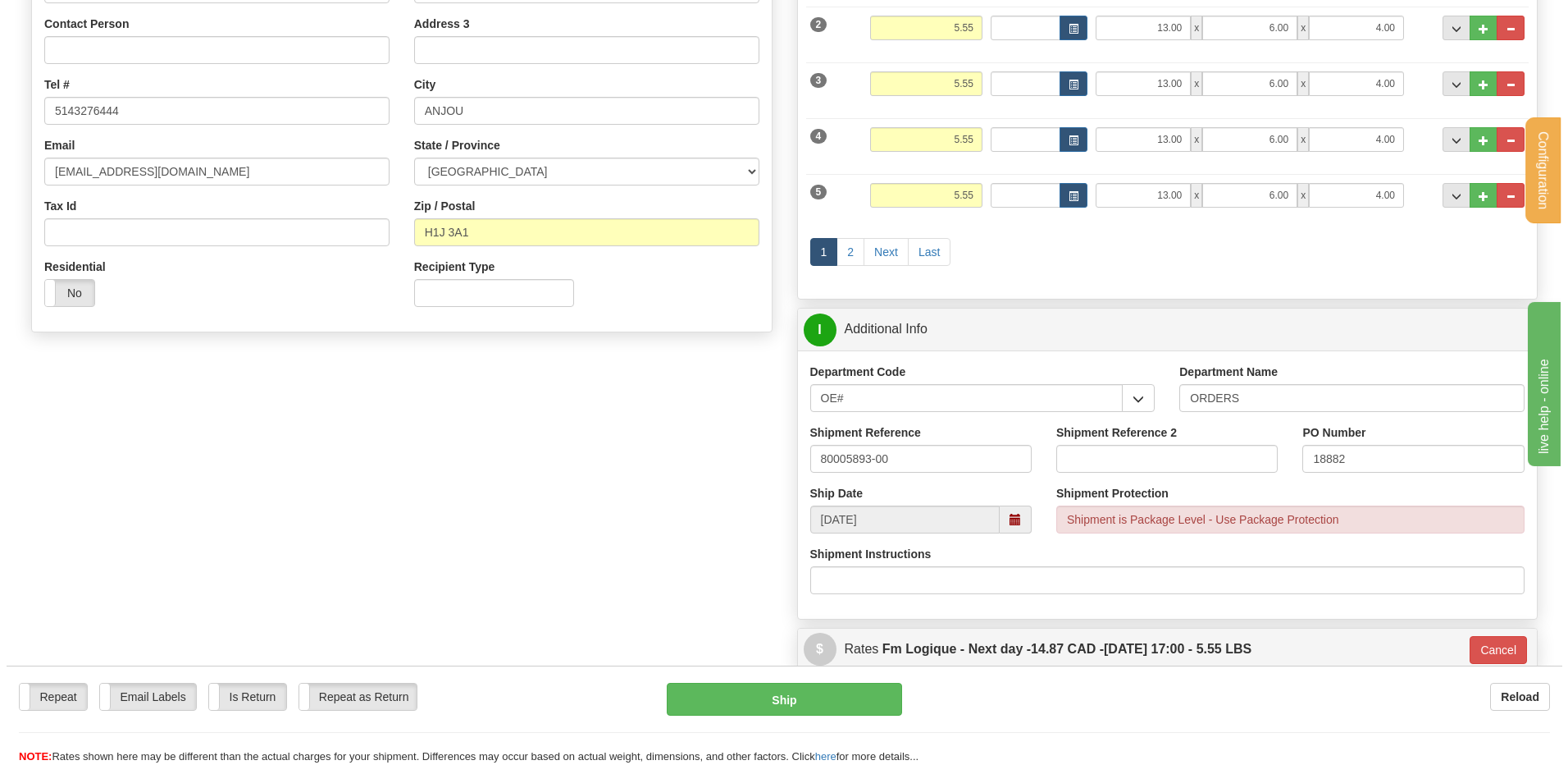
scroll to position [328, 0]
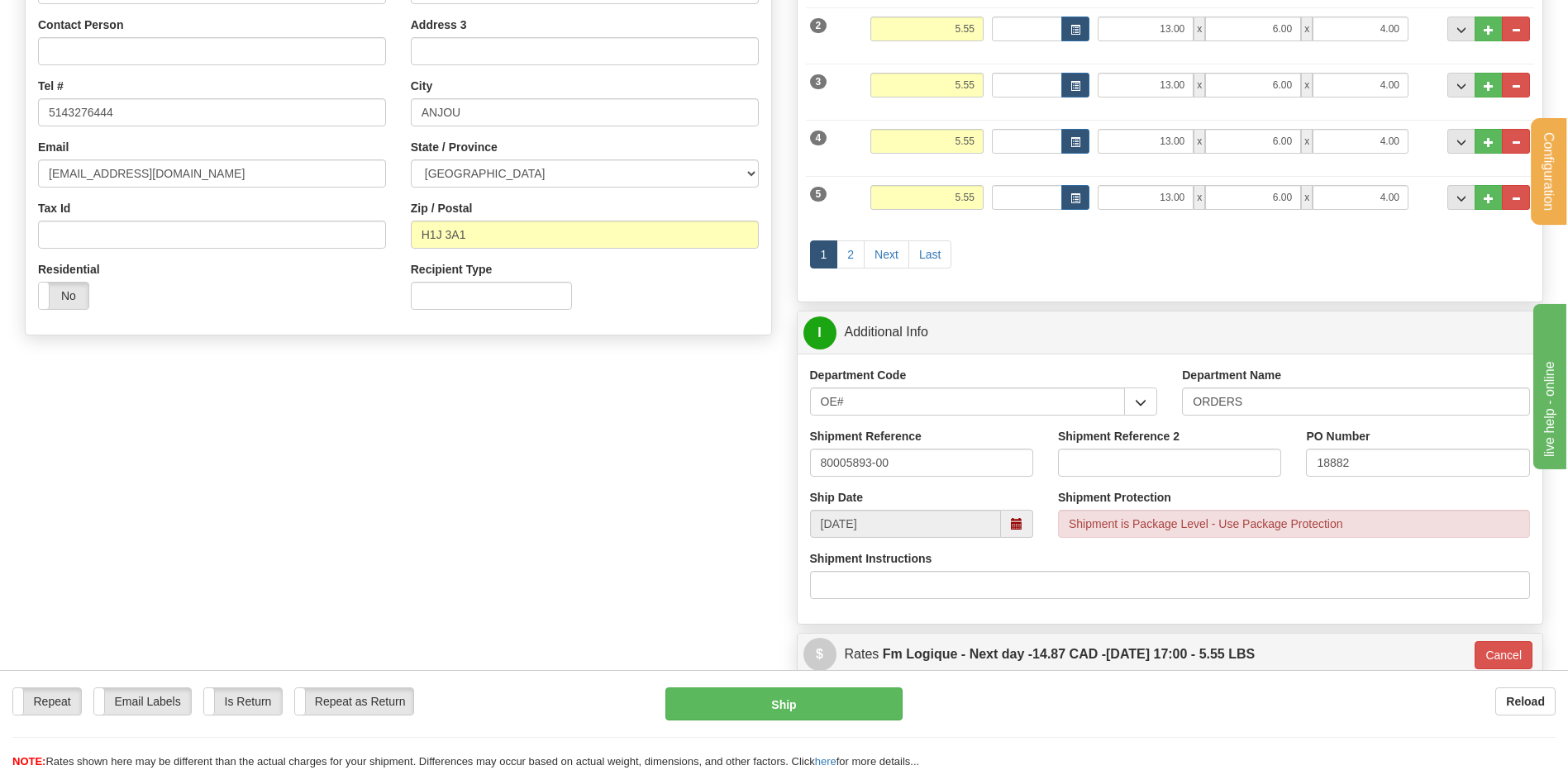
click at [769, 685] on div "Repeat Repeat Email Labels Email Labels Edit Is Return Is Return Repeat as Retu…" at bounding box center [784, 720] width 1568 height 100
click at [784, 705] on button "Ship" at bounding box center [784, 704] width 237 height 33
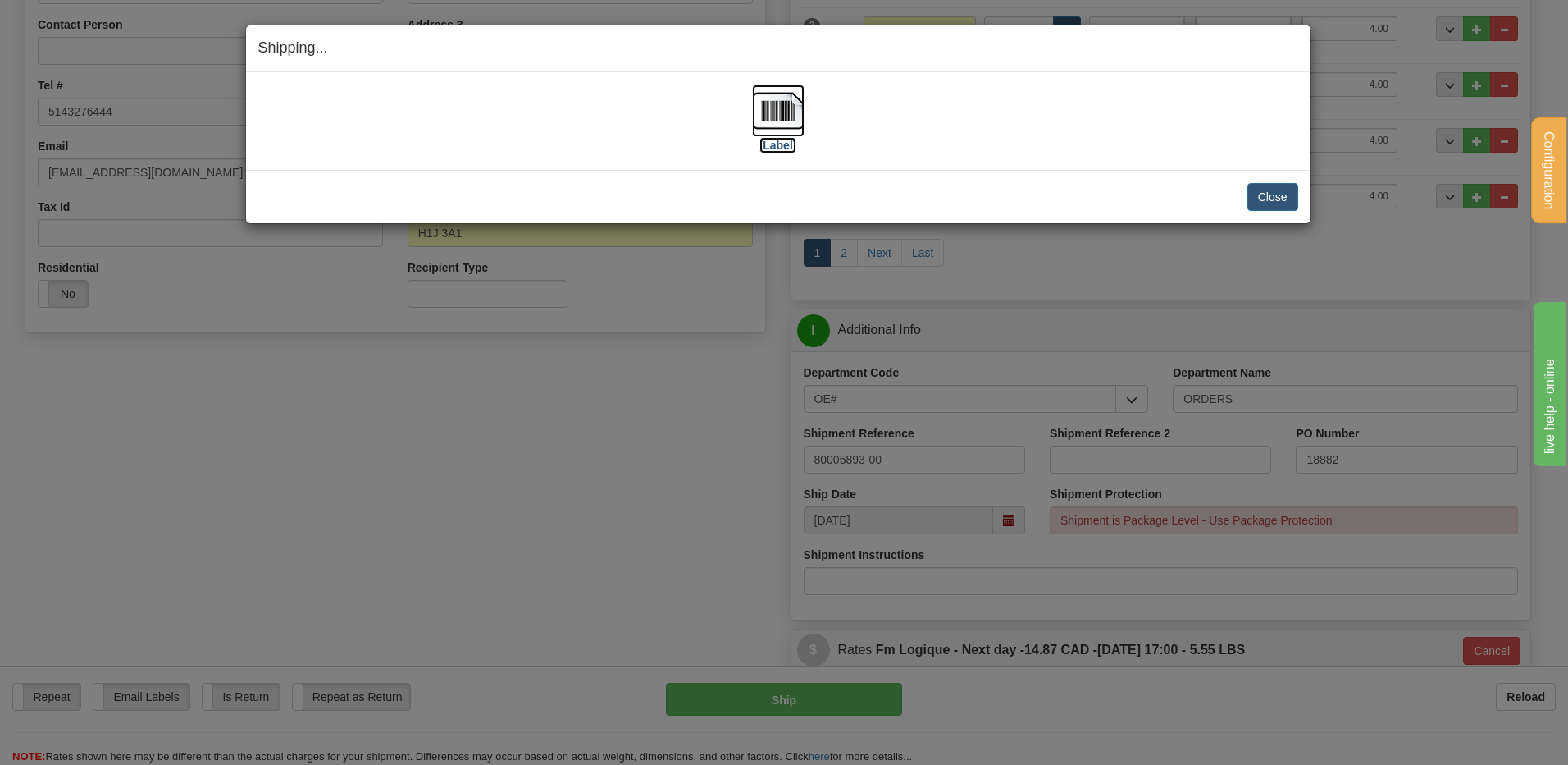
click at [768, 124] on img at bounding box center [779, 111] width 53 height 53
click at [1272, 206] on button "Close" at bounding box center [1273, 197] width 51 height 28
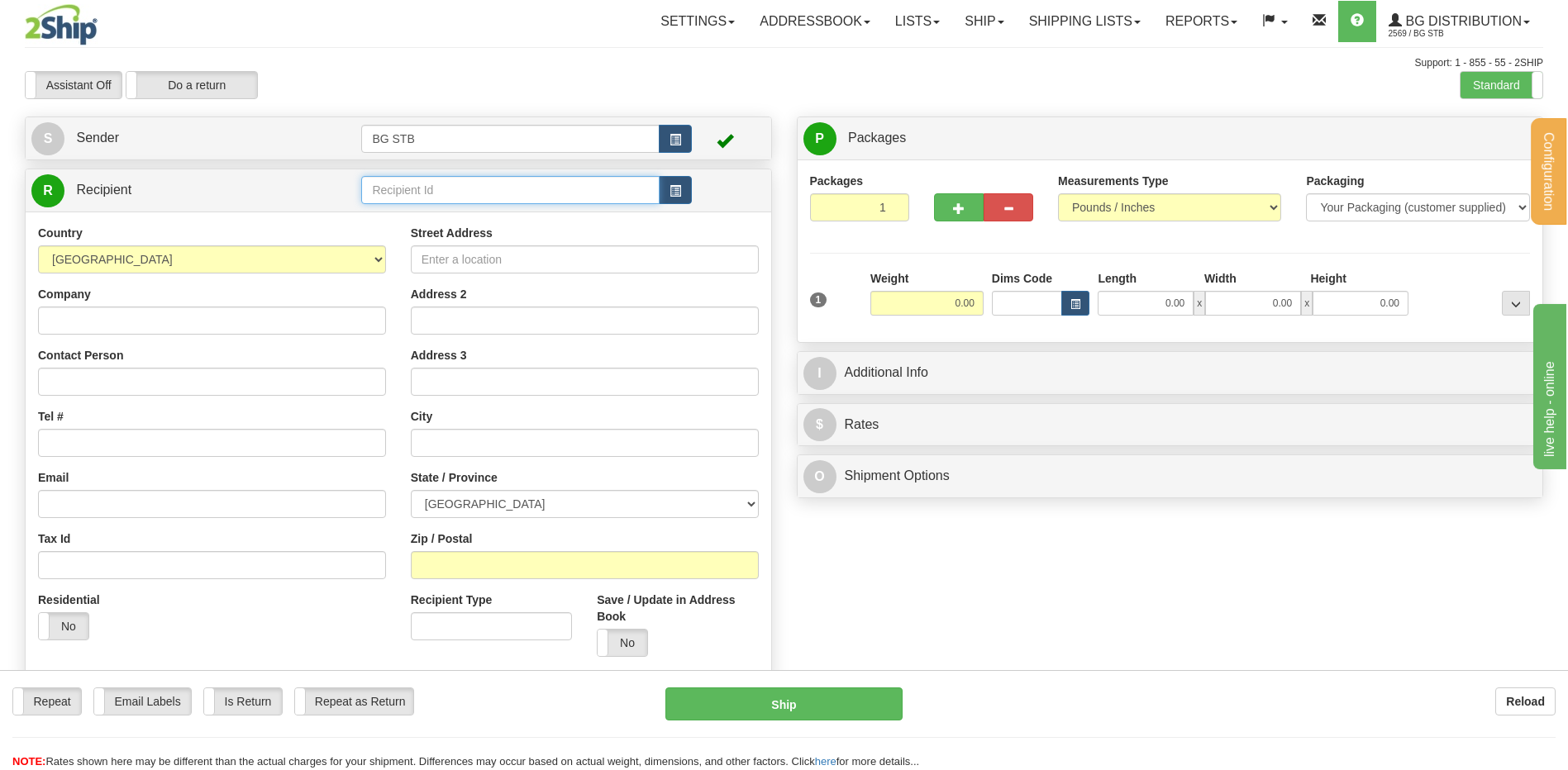
click at [427, 181] on input "text" at bounding box center [510, 190] width 298 height 28
type input "910678"
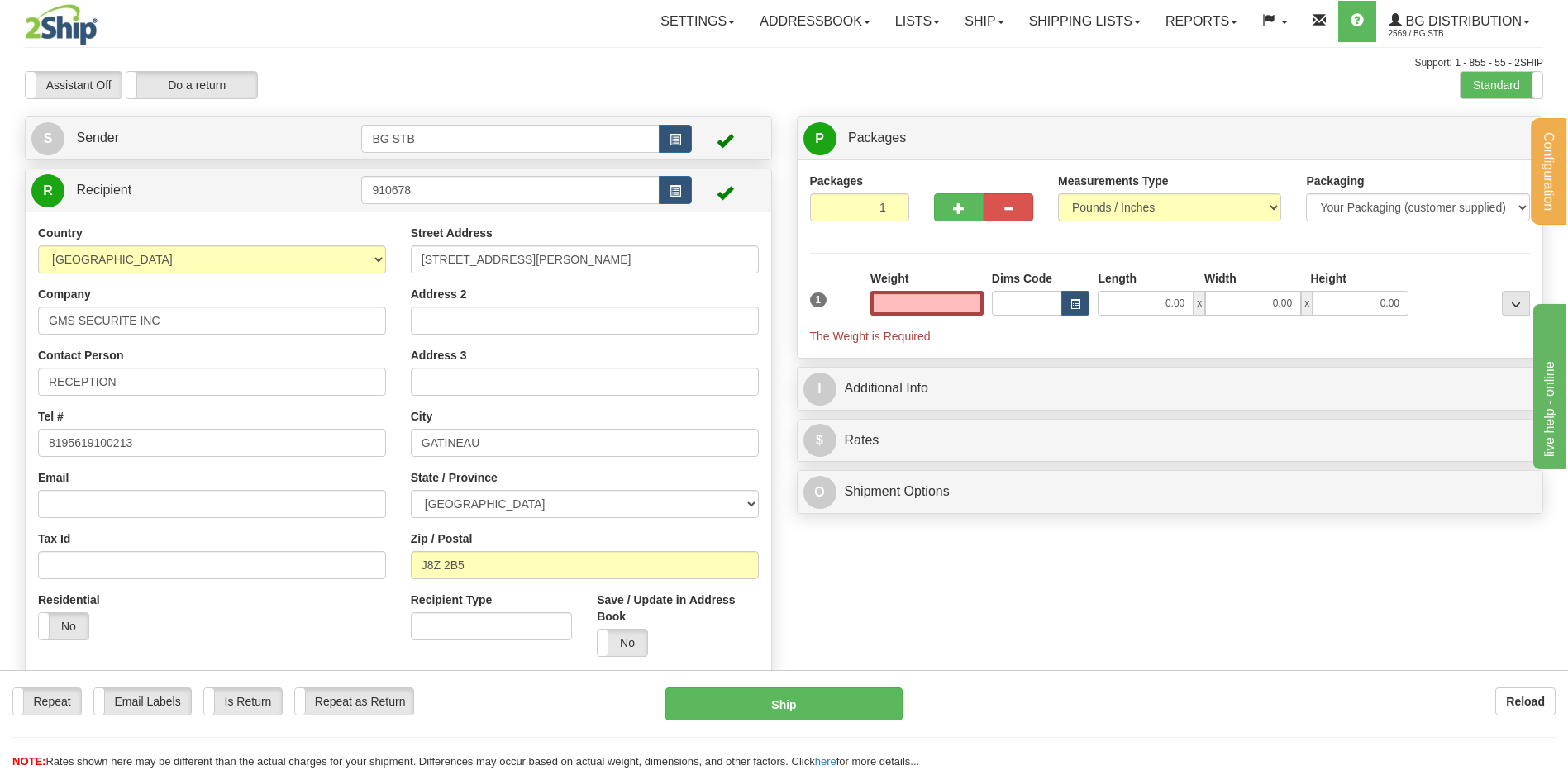
type input "0.00"
click at [289, 196] on tr "R Recipient 910678" at bounding box center [398, 190] width 734 height 34
click at [842, 298] on div "1" at bounding box center [836, 289] width 60 height 37
click at [944, 305] on input "0.00" at bounding box center [927, 304] width 113 height 25
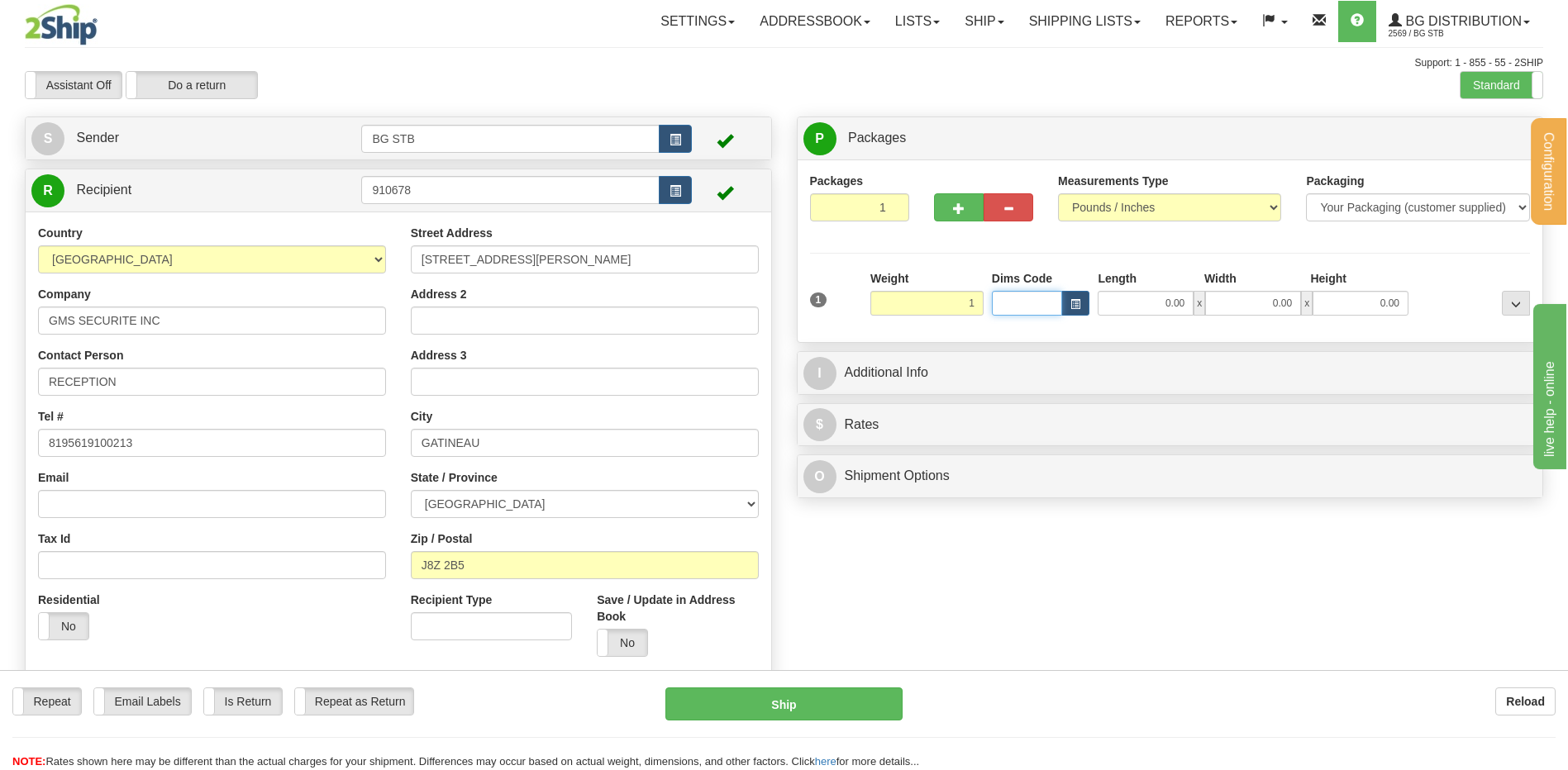
type input "1.00"
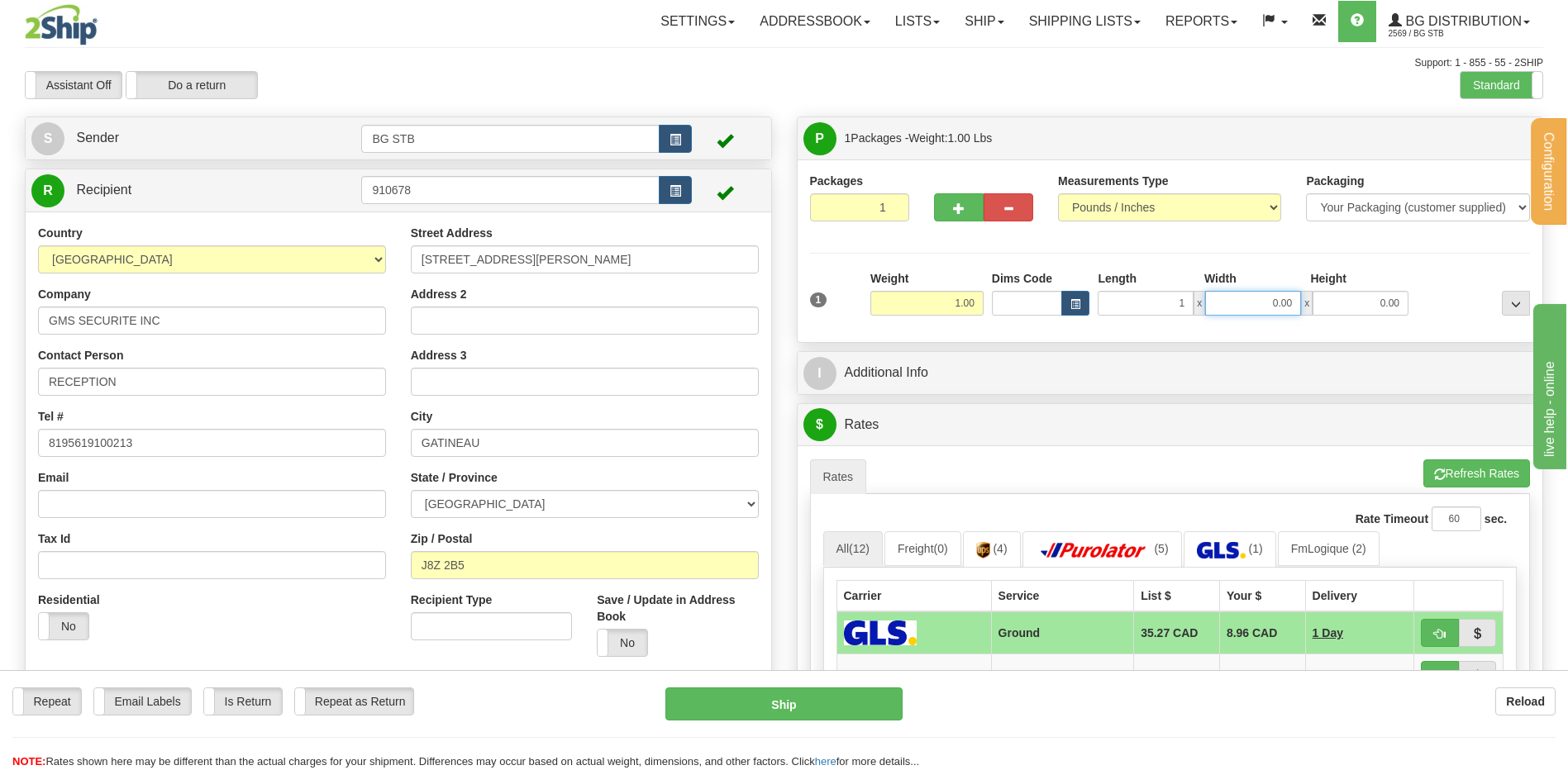
type input "1.00"
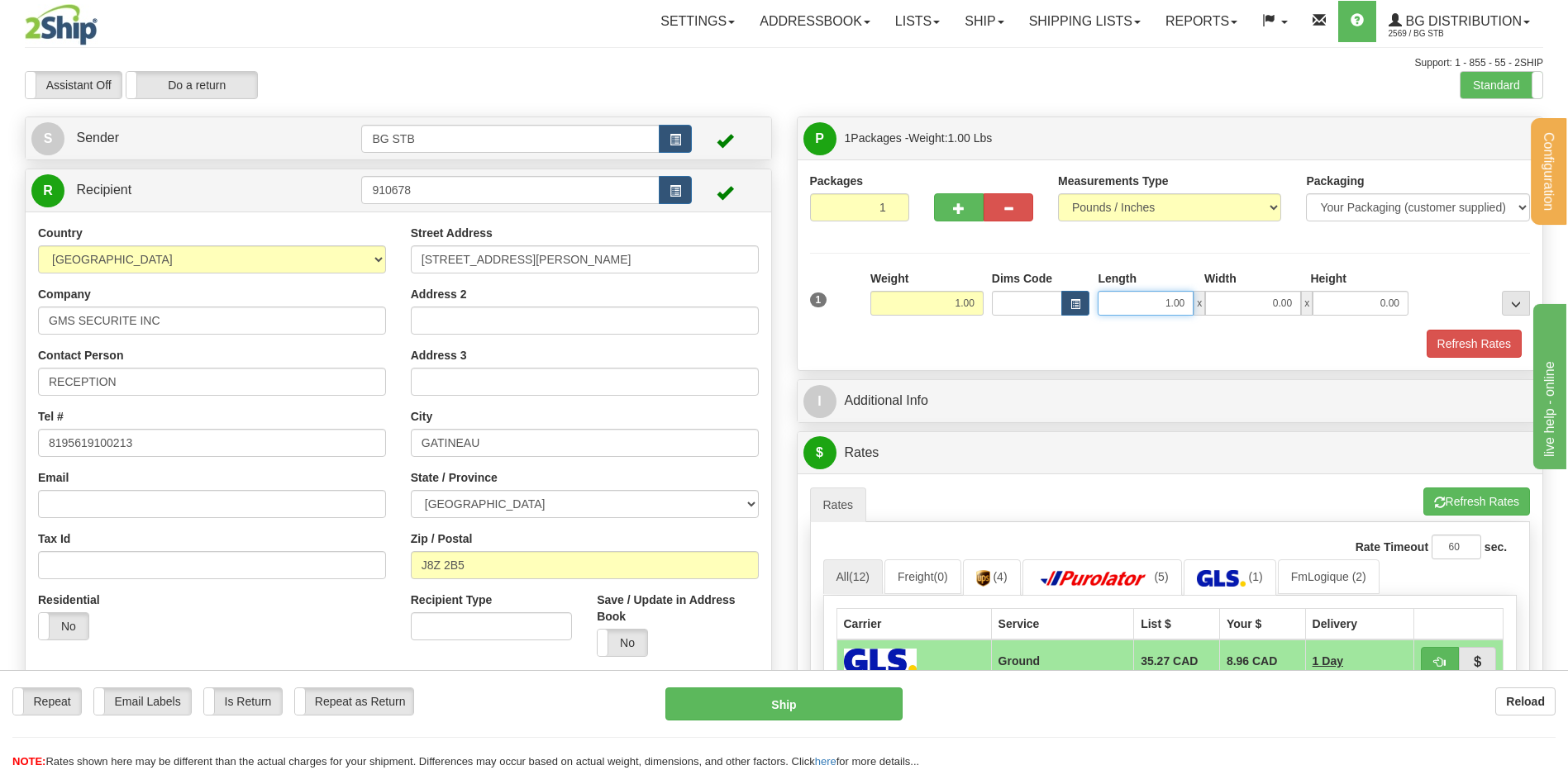
click at [1164, 306] on input "1.00" at bounding box center [1145, 304] width 96 height 25
drag, startPoint x: 1135, startPoint y: 304, endPoint x: 1405, endPoint y: 222, distance: 282.2
click at [1282, 294] on div "1.00 x 0.00 x 0.00" at bounding box center [1253, 304] width 311 height 25
type input "9.00"
type input "5.00"
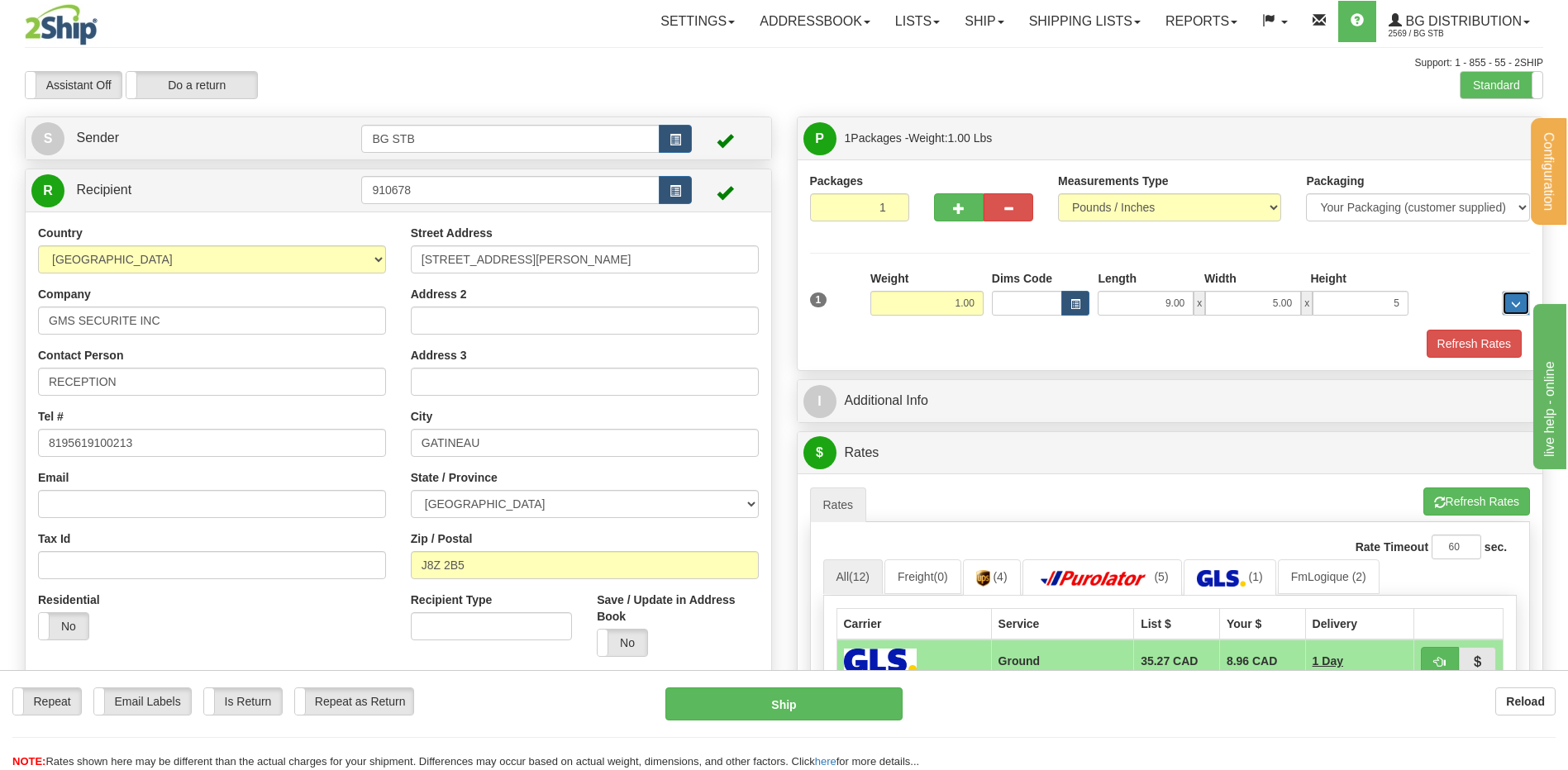
type input "5.00"
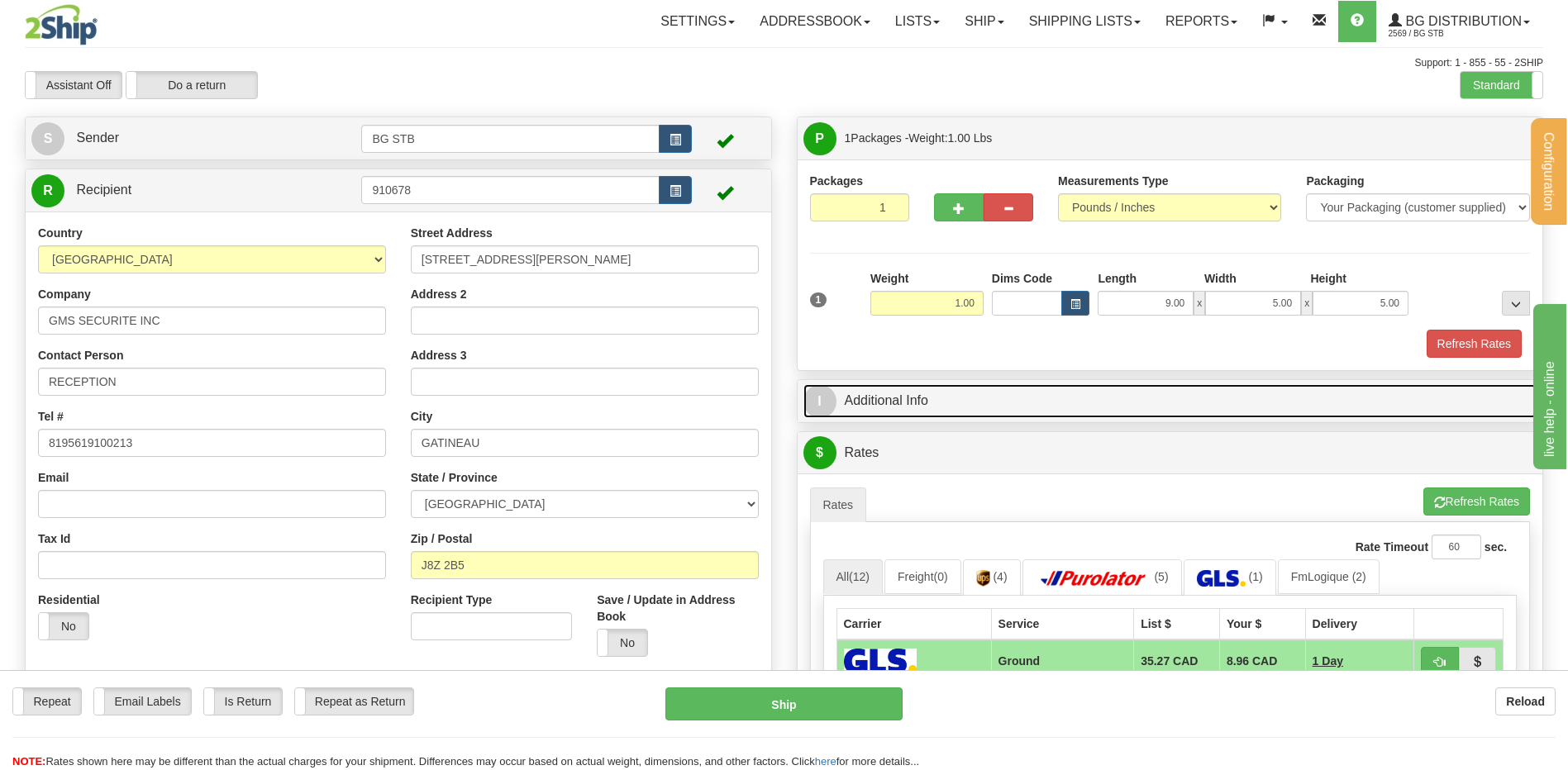
click at [921, 385] on link "I Additional Info" at bounding box center [1170, 400] width 734 height 34
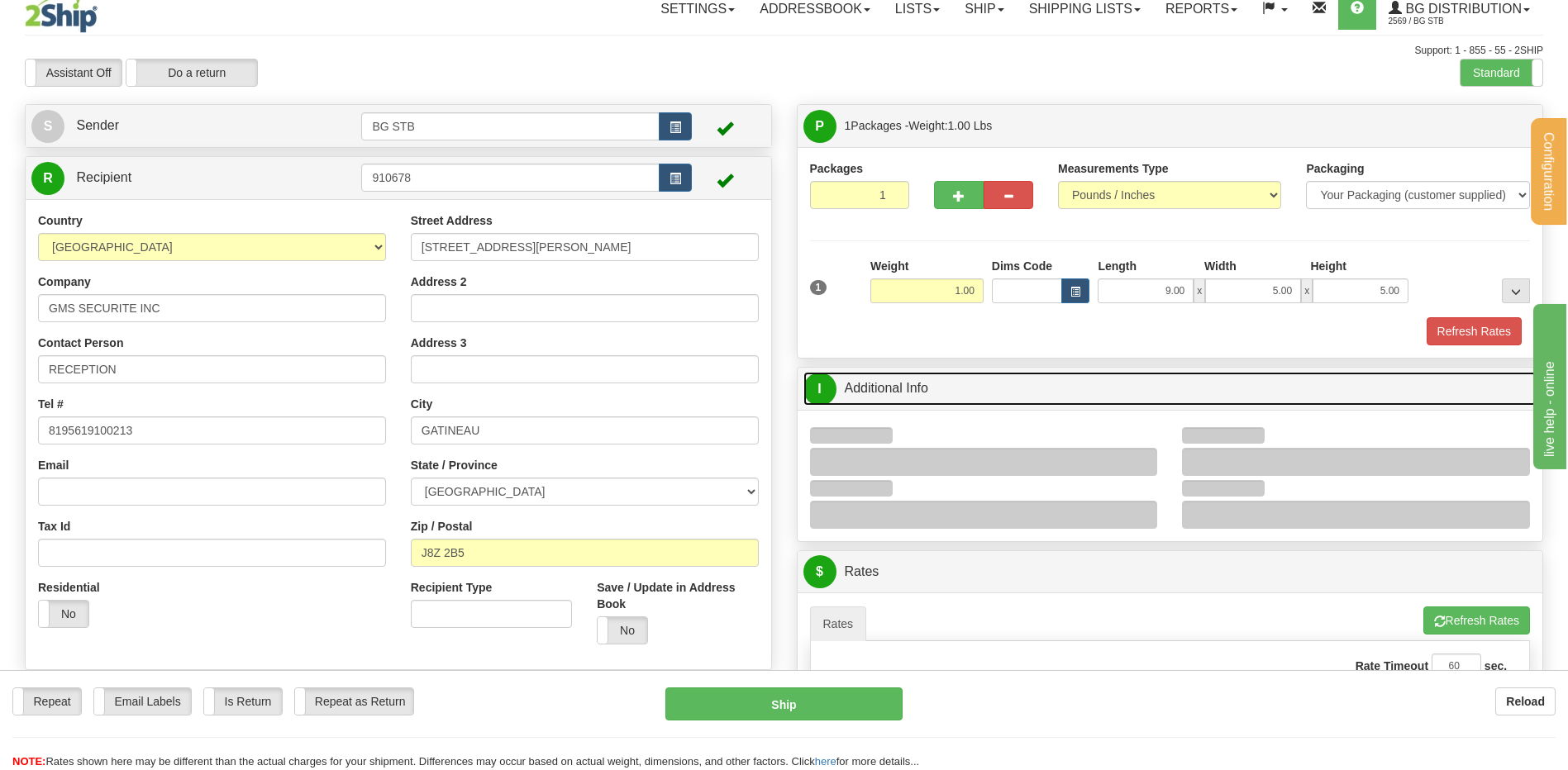
scroll to position [330, 0]
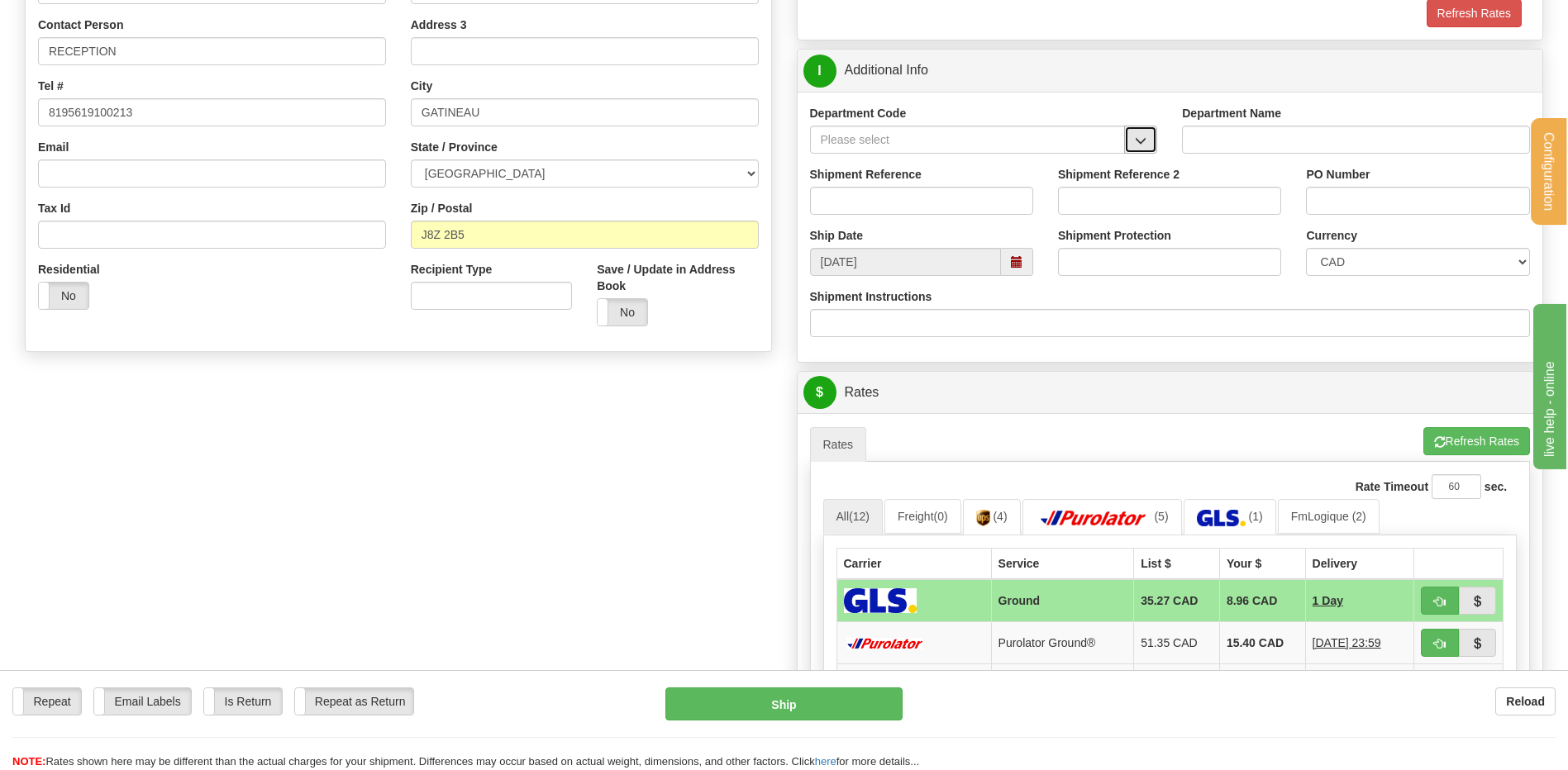
click at [1144, 136] on span "button" at bounding box center [1140, 141] width 12 height 11
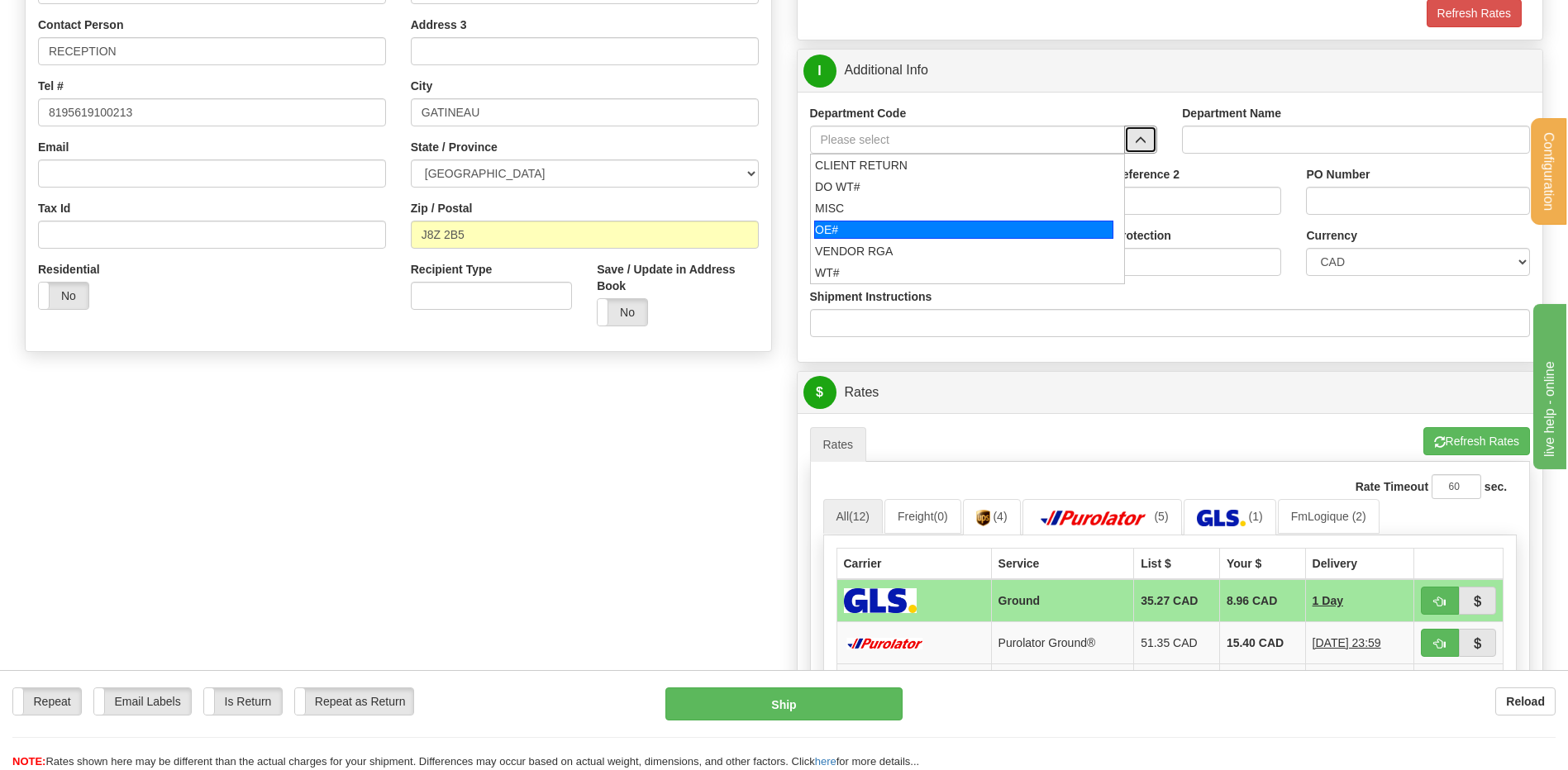
click at [848, 231] on div "OE#" at bounding box center [964, 230] width 300 height 18
type input "OE#"
type input "ORDERS"
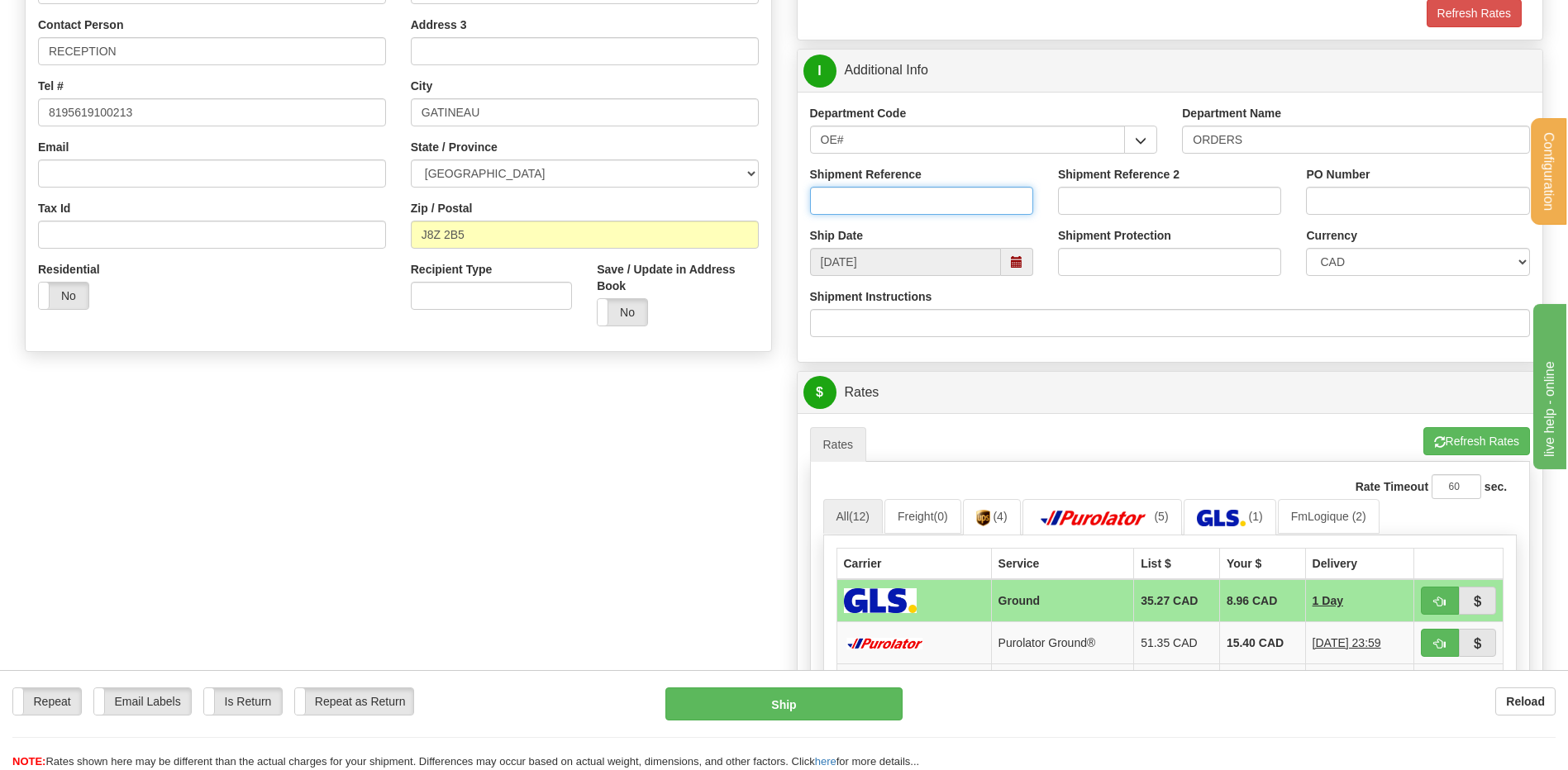
click at [857, 213] on input "Shipment Reference" at bounding box center [922, 201] width 223 height 28
type input "80005888-01"
click at [1326, 201] on input "PO Number" at bounding box center [1417, 201] width 223 height 28
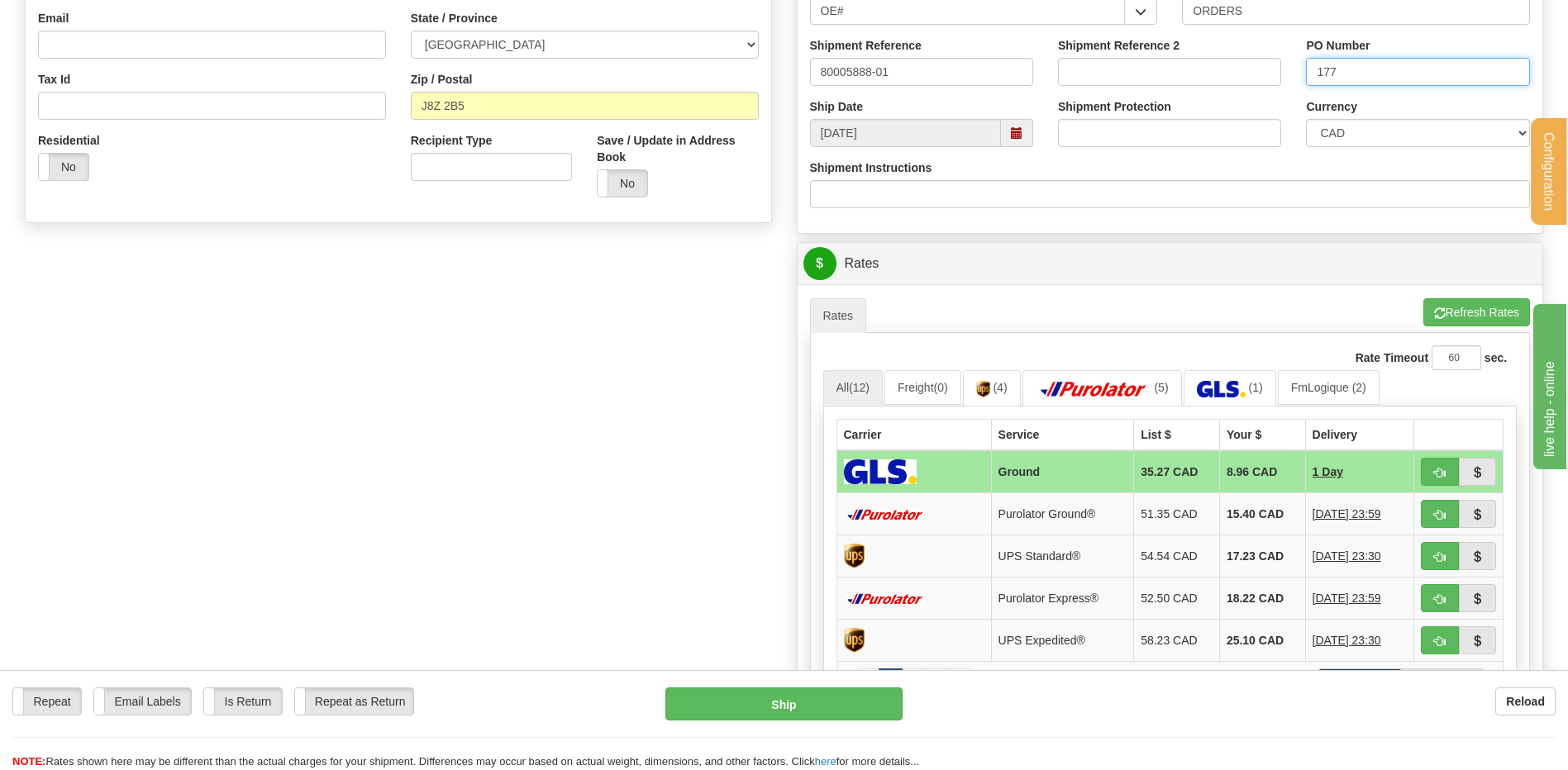
scroll to position [261, 0]
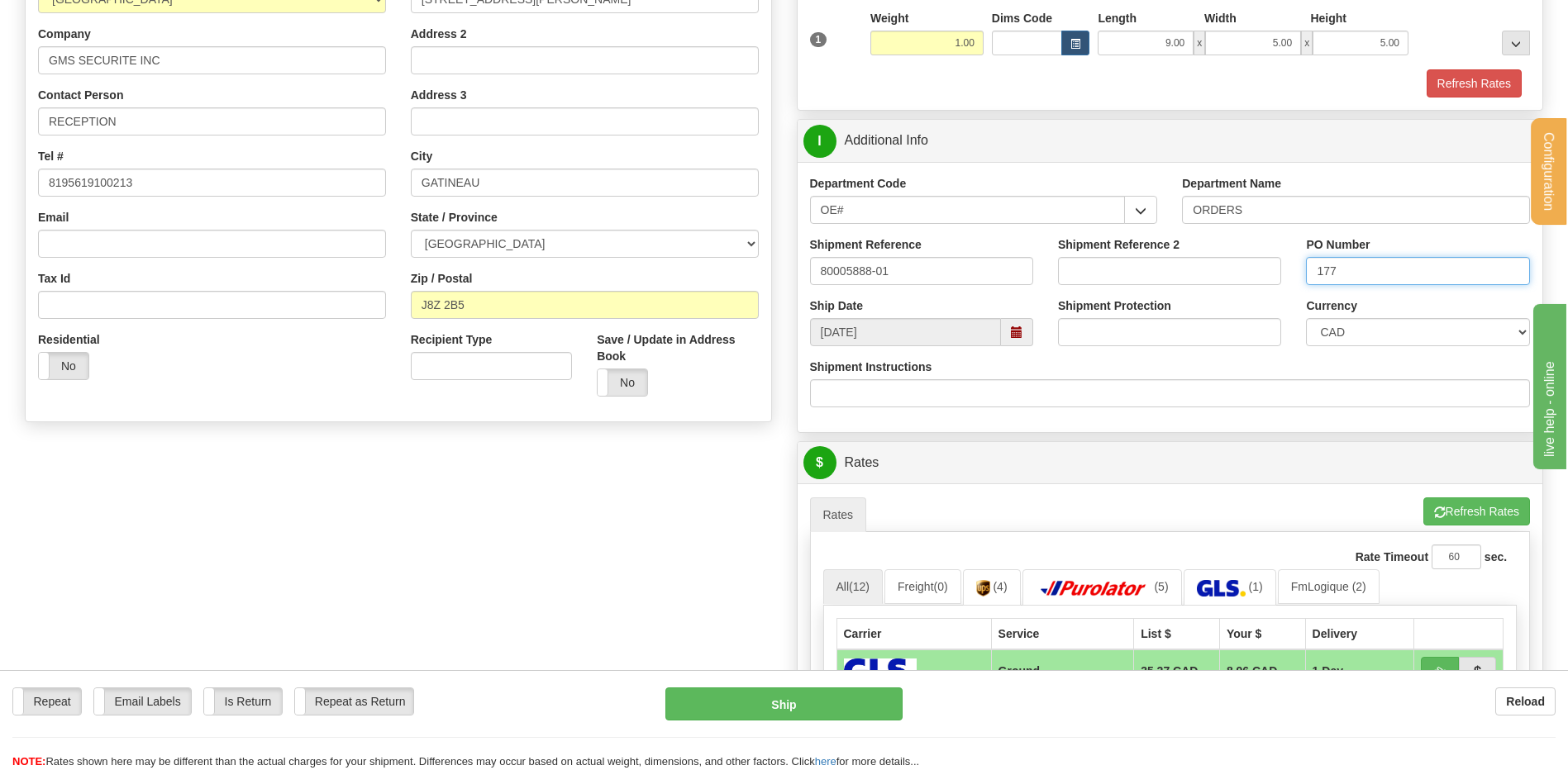
click at [1453, 270] on input "177" at bounding box center [1417, 271] width 223 height 28
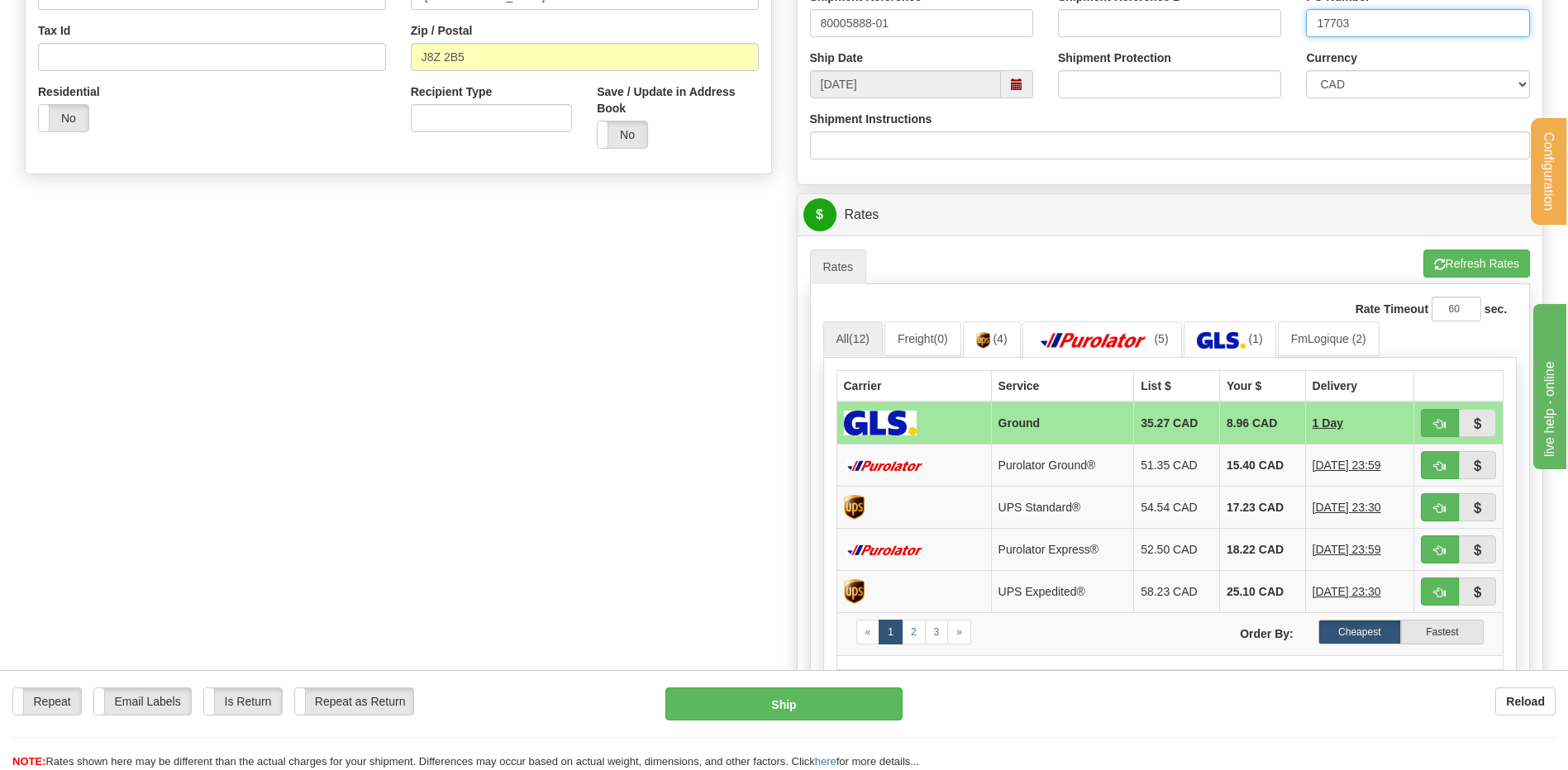
scroll to position [756, 0]
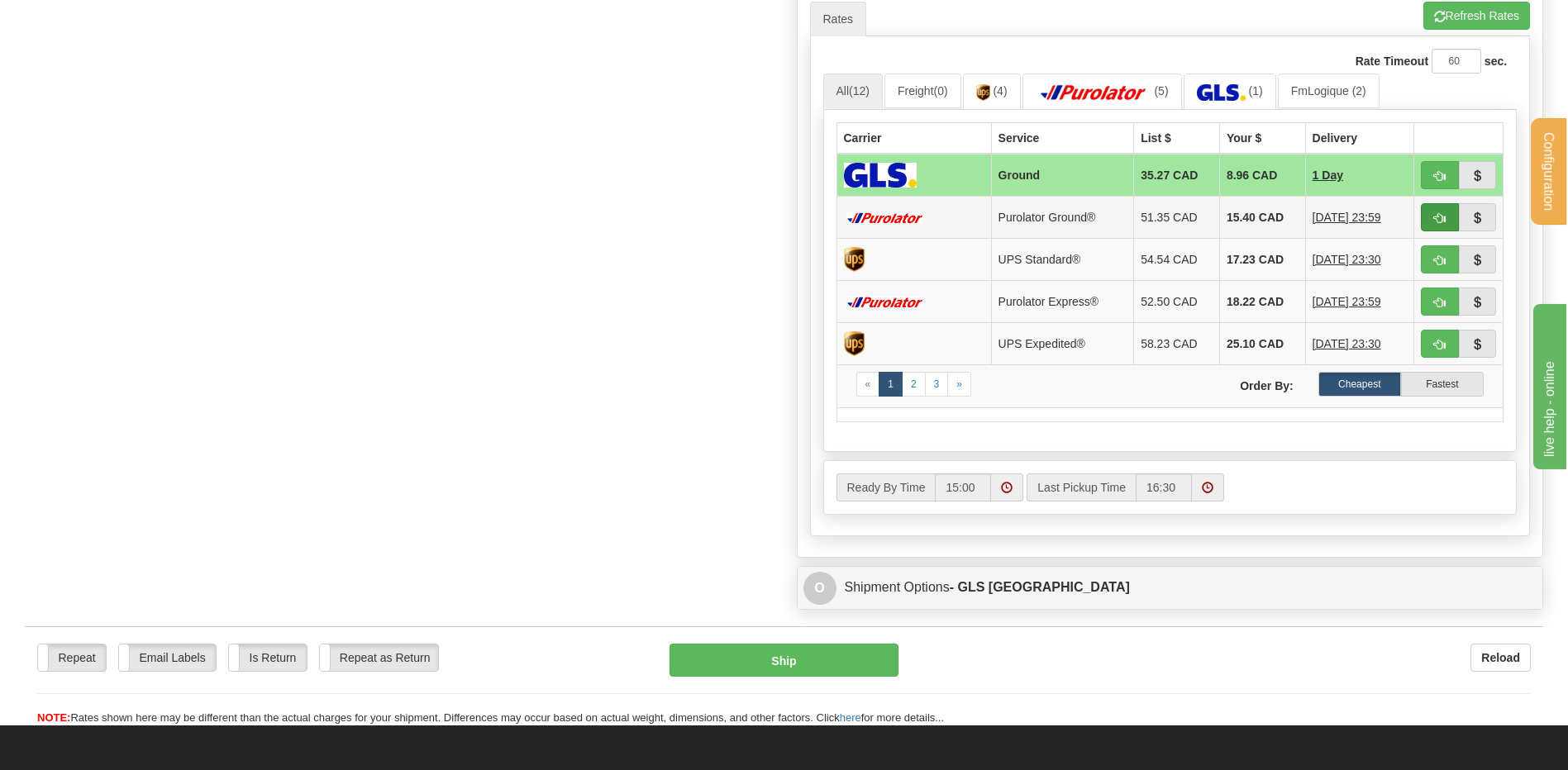
type input "17703"
click at [1444, 213] on span "button" at bounding box center [1440, 218] width 12 height 11
type input "260"
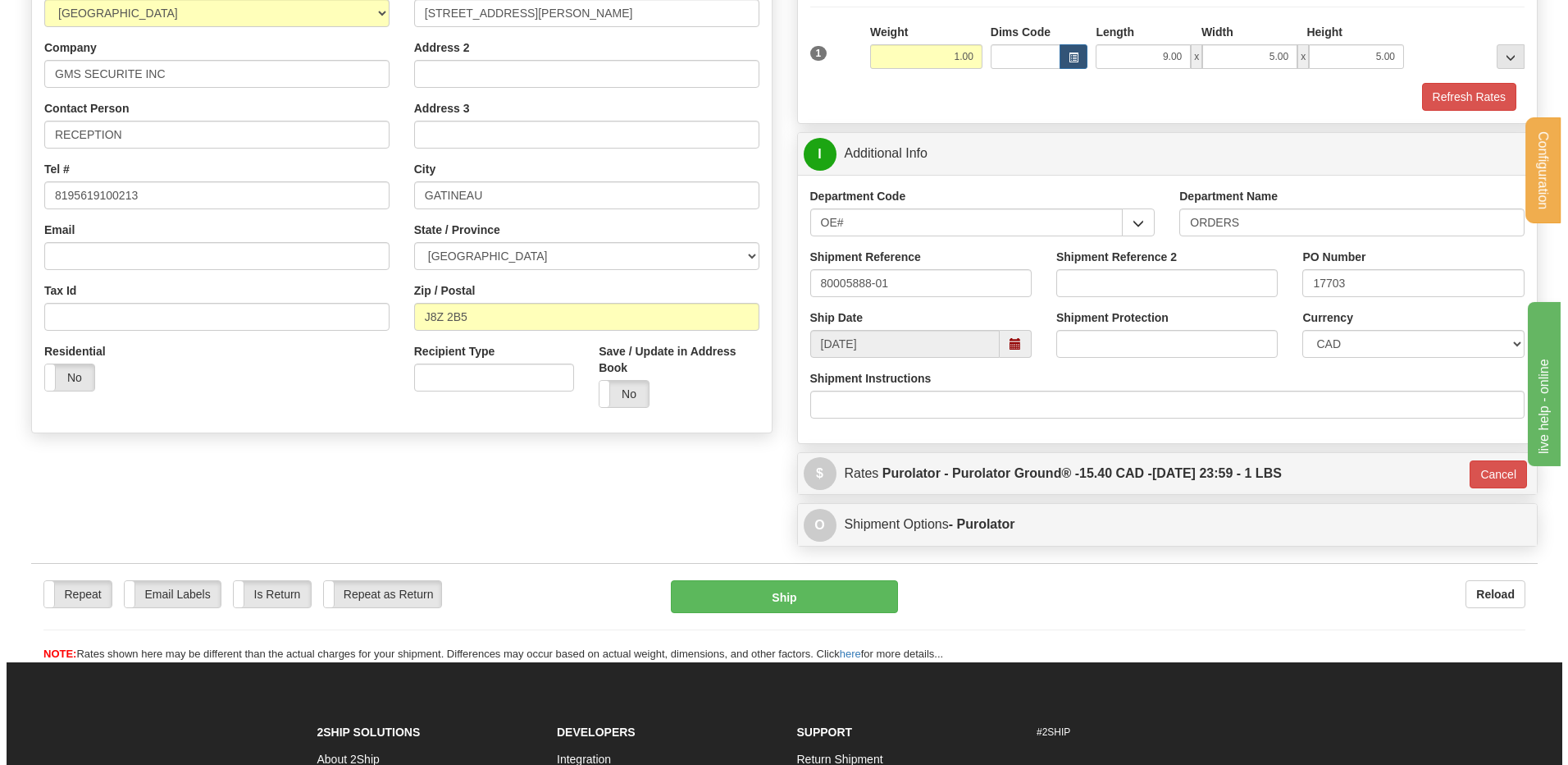
scroll to position [247, 0]
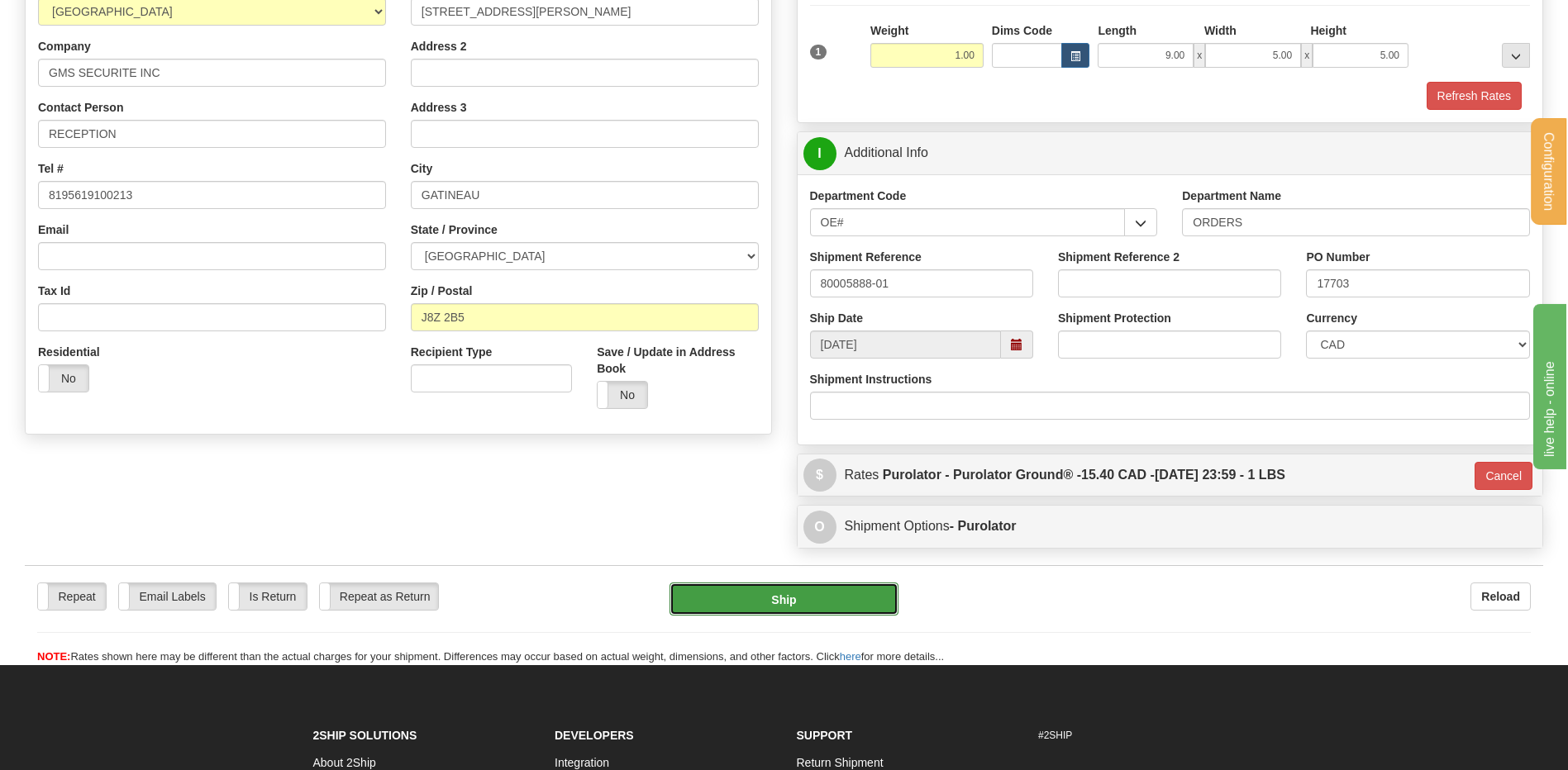
click at [796, 596] on button "Ship" at bounding box center [784, 599] width 228 height 33
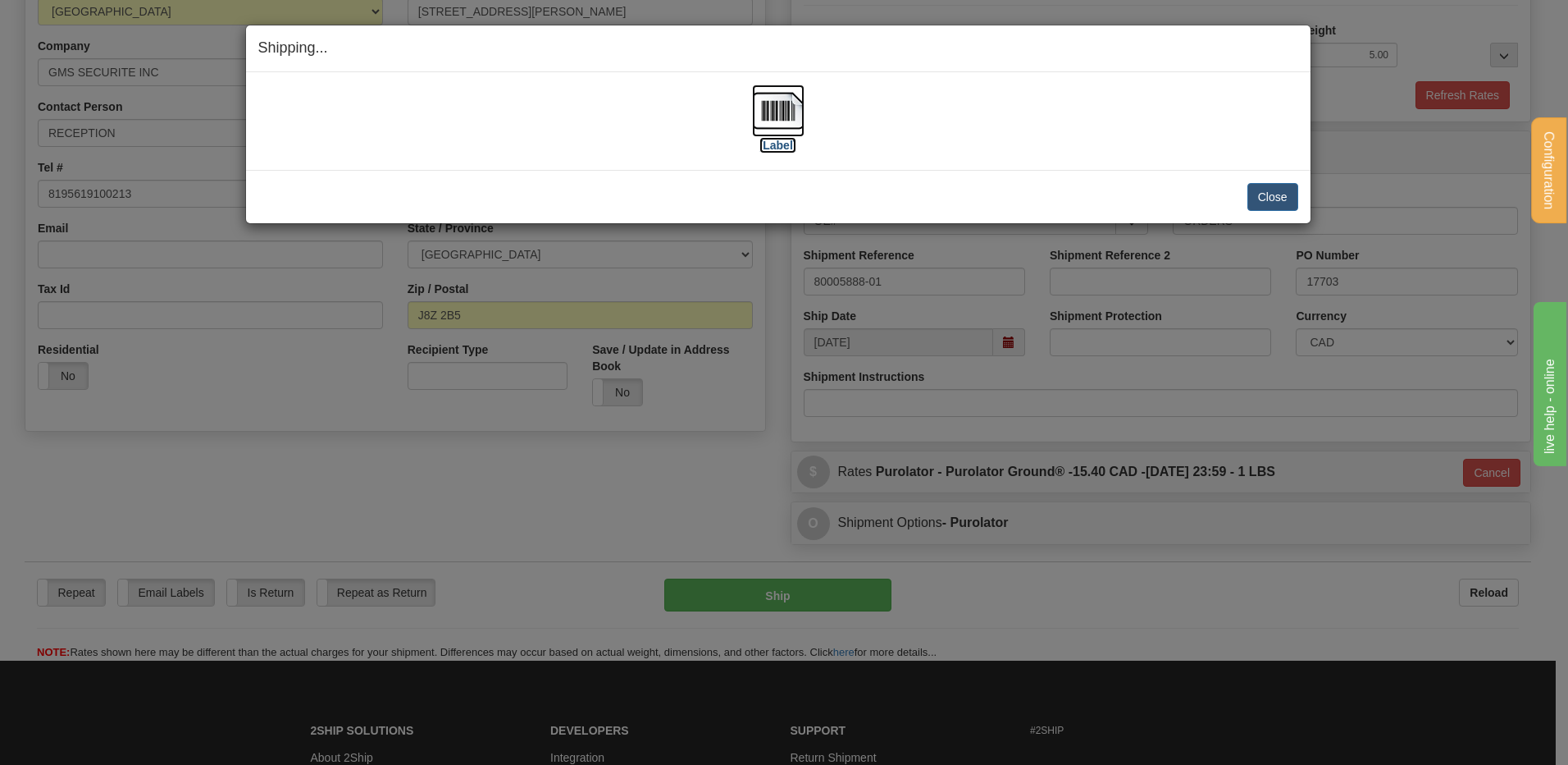
click at [782, 107] on img at bounding box center [779, 111] width 53 height 53
